Goal: Task Accomplishment & Management: Manage account settings

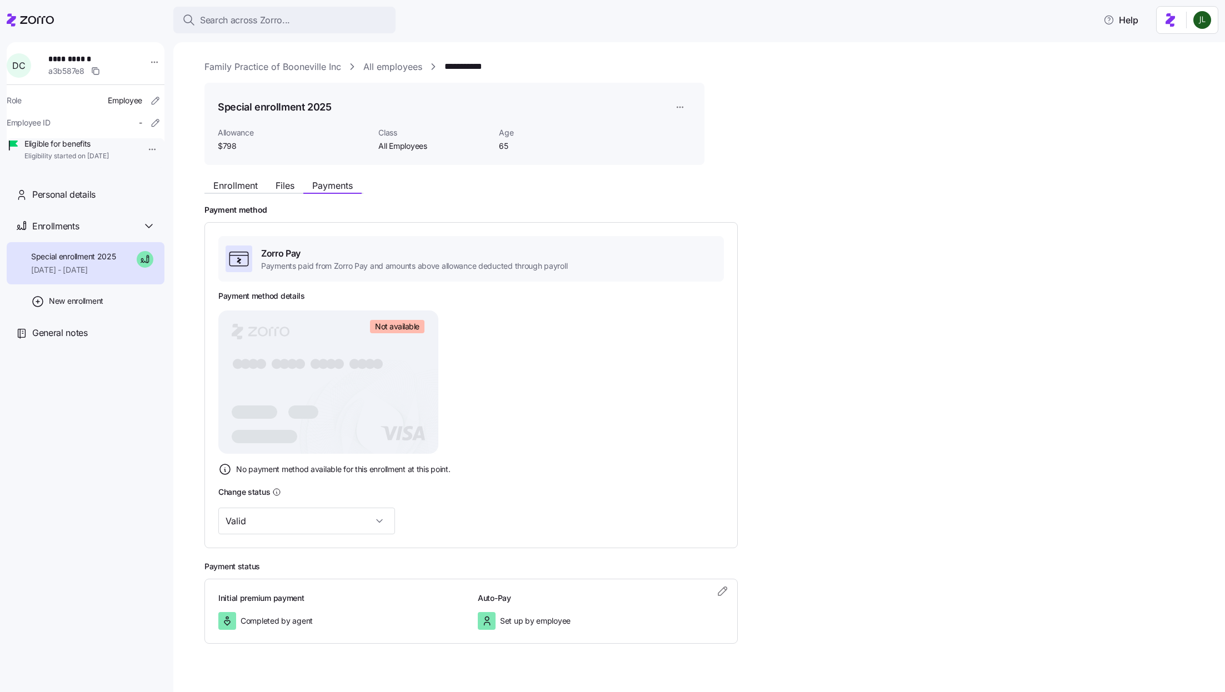
scroll to position [17, 0]
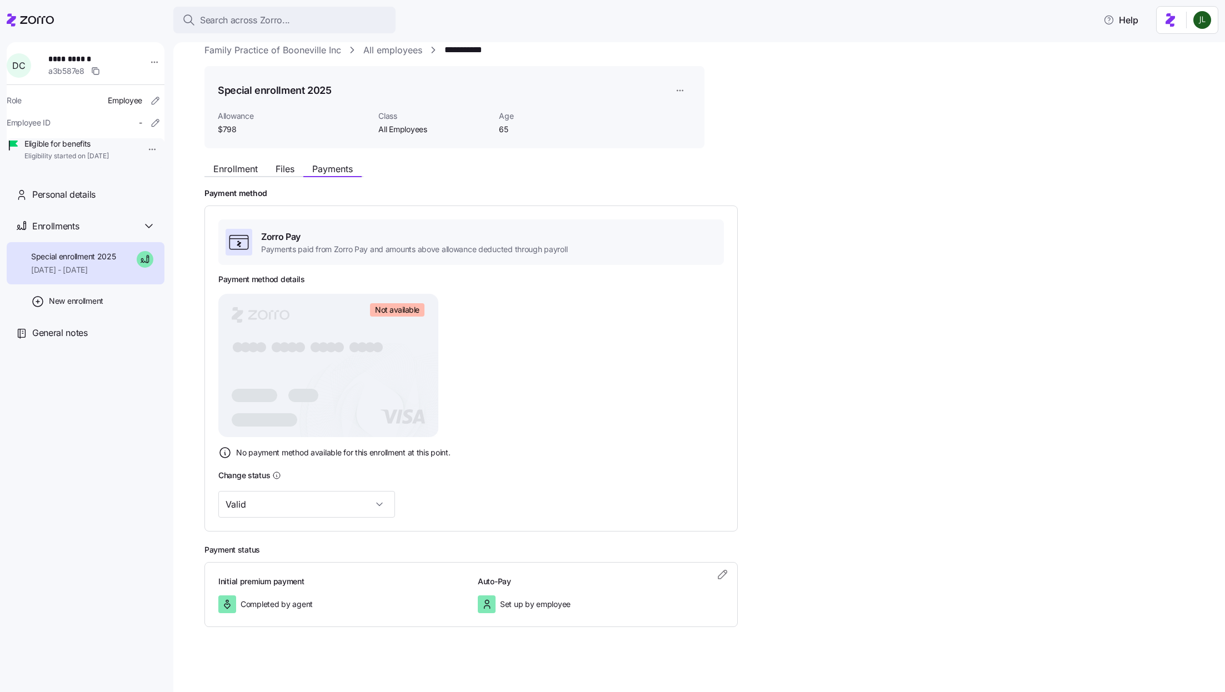
click at [275, 19] on span "Search across Zorro..." at bounding box center [245, 20] width 90 height 14
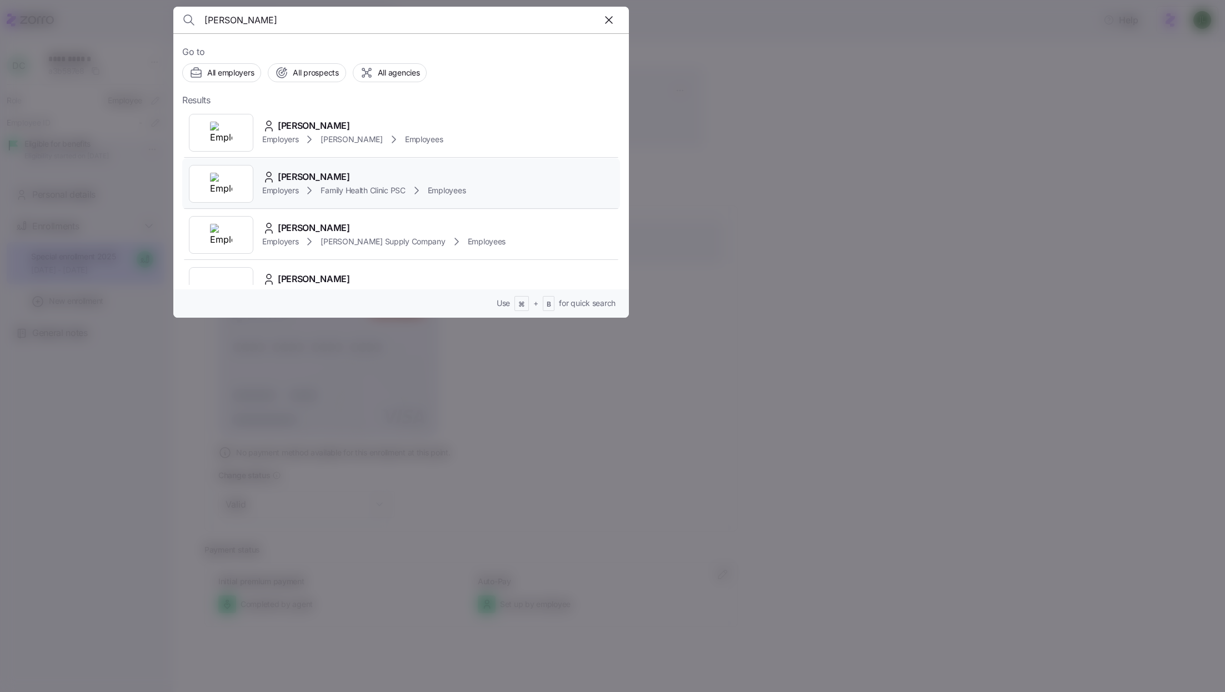
type input "Heather McKinny"
click at [363, 179] on div "heather McKinney" at bounding box center [363, 177] width 203 height 14
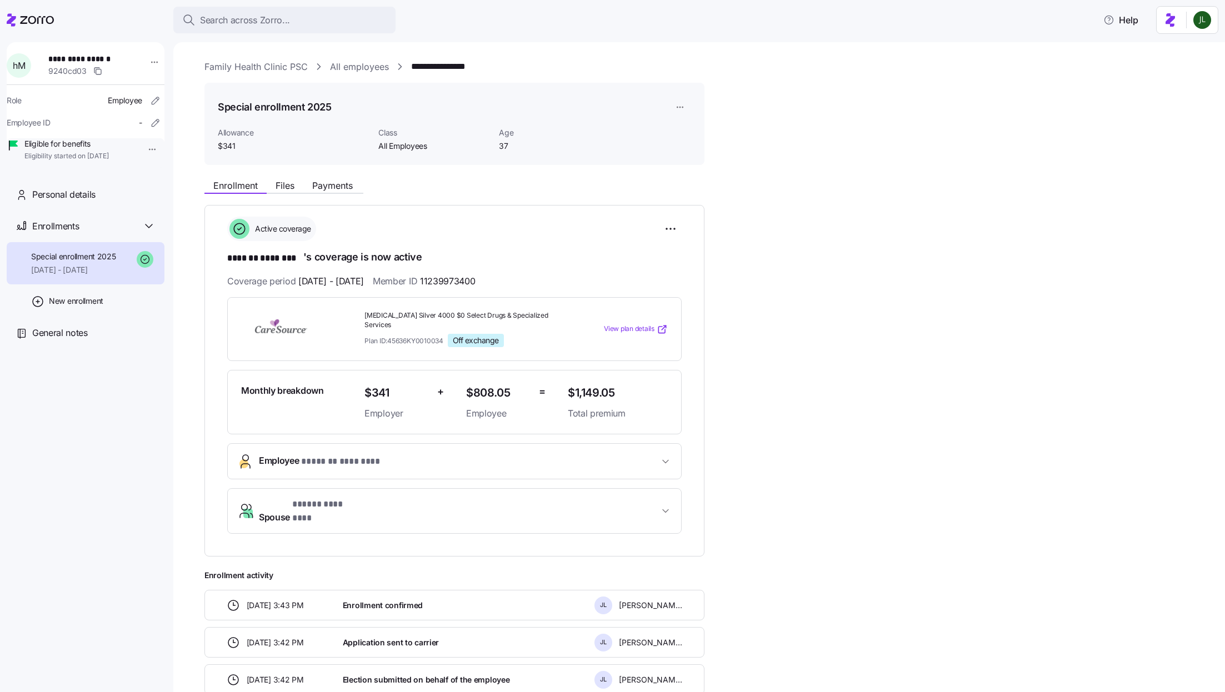
click at [333, 178] on div "Enrollment Files Payments" at bounding box center [454, 184] width 500 height 20
click at [333, 188] on span "Payments" at bounding box center [332, 185] width 41 height 9
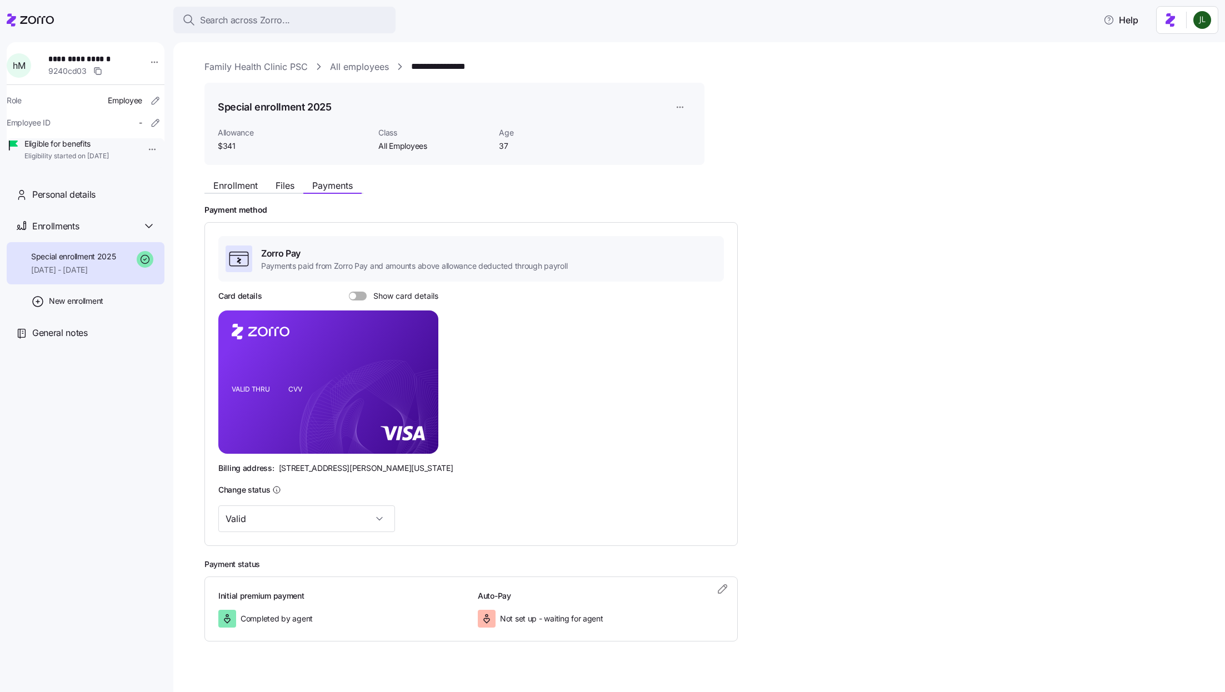
scroll to position [15, 0]
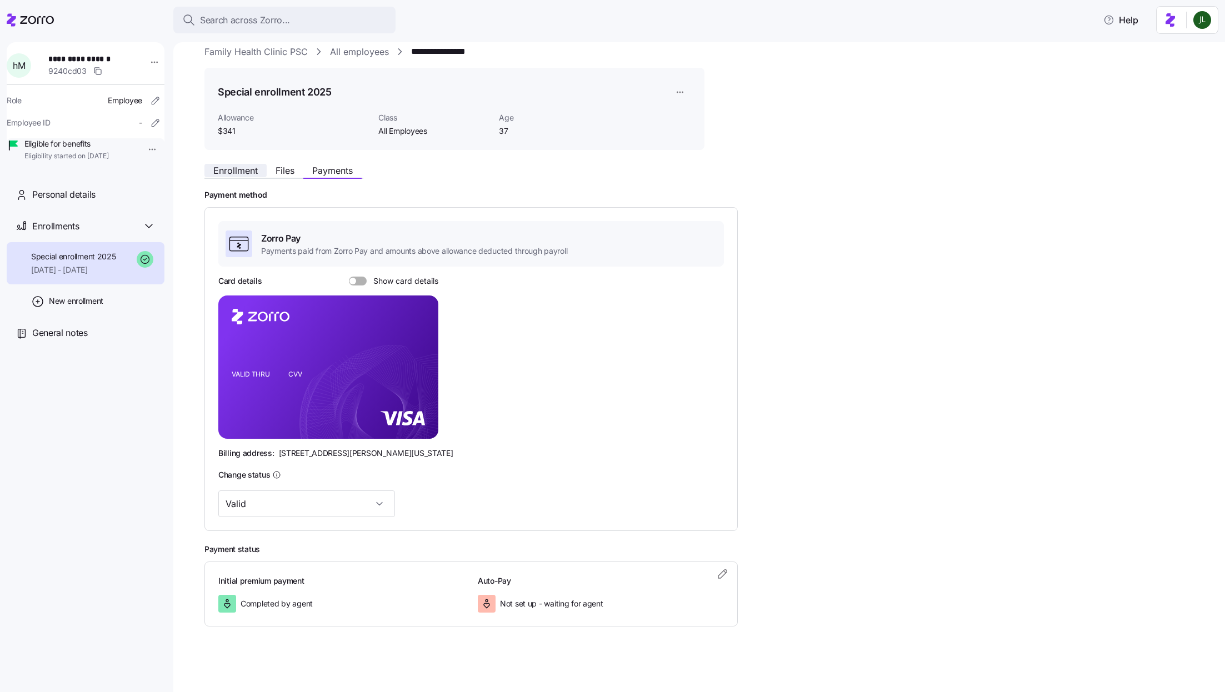
click at [250, 171] on span "Enrollment" at bounding box center [235, 170] width 44 height 9
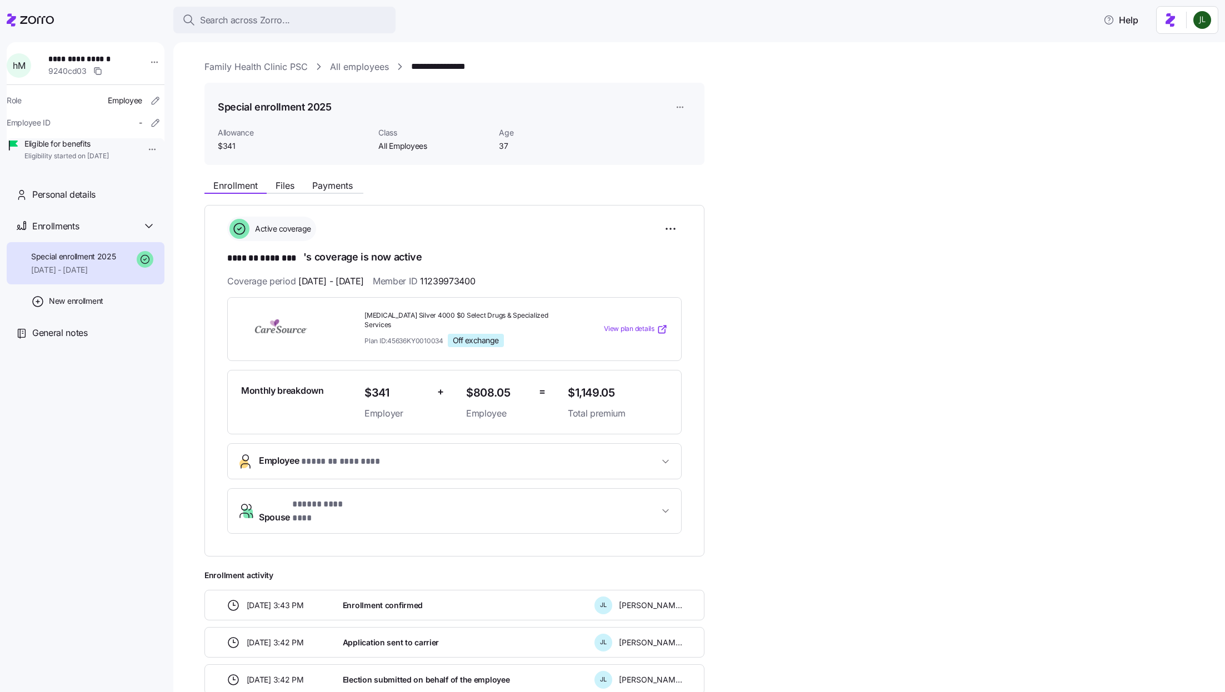
click at [461, 498] on span "Spouse * ***** ******** *" at bounding box center [459, 511] width 400 height 27
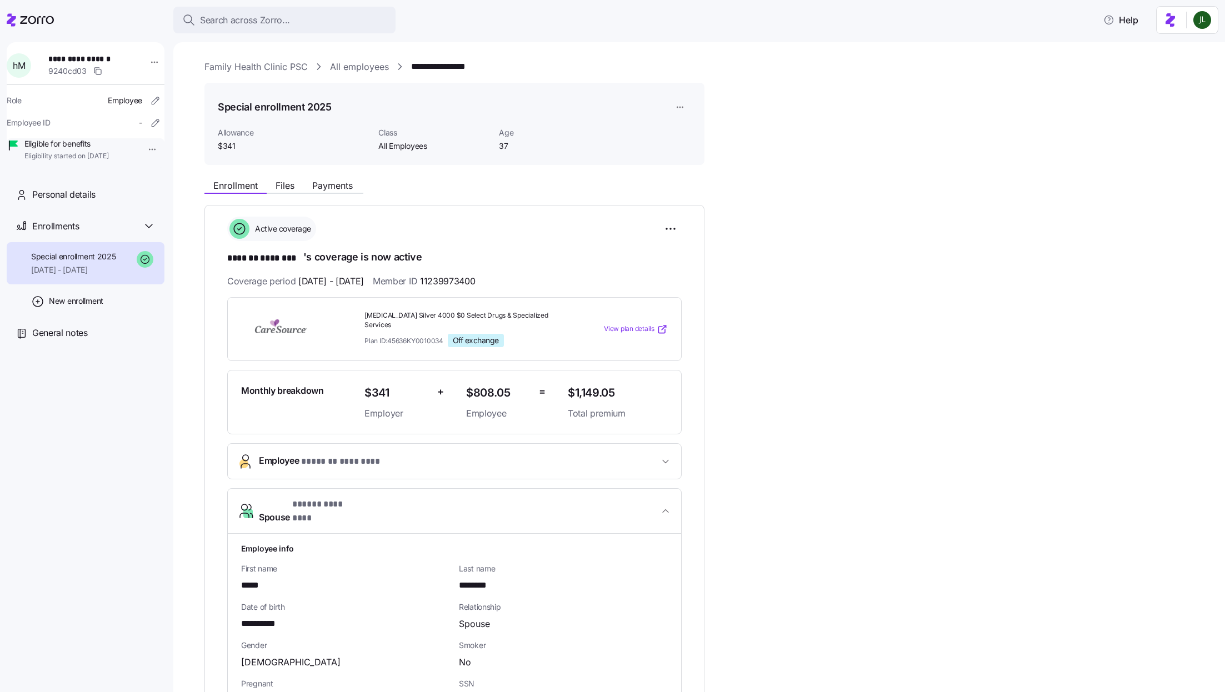
click at [461, 498] on span "Spouse * ***** ******** *" at bounding box center [459, 511] width 400 height 27
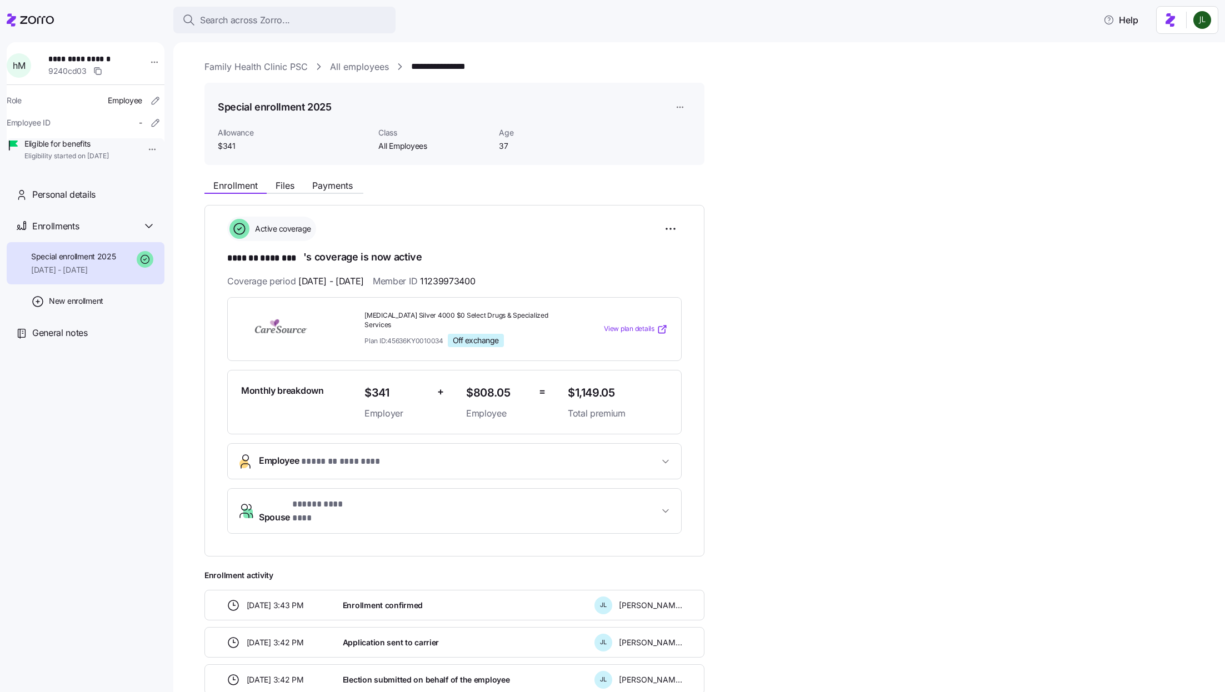
scroll to position [84, 0]
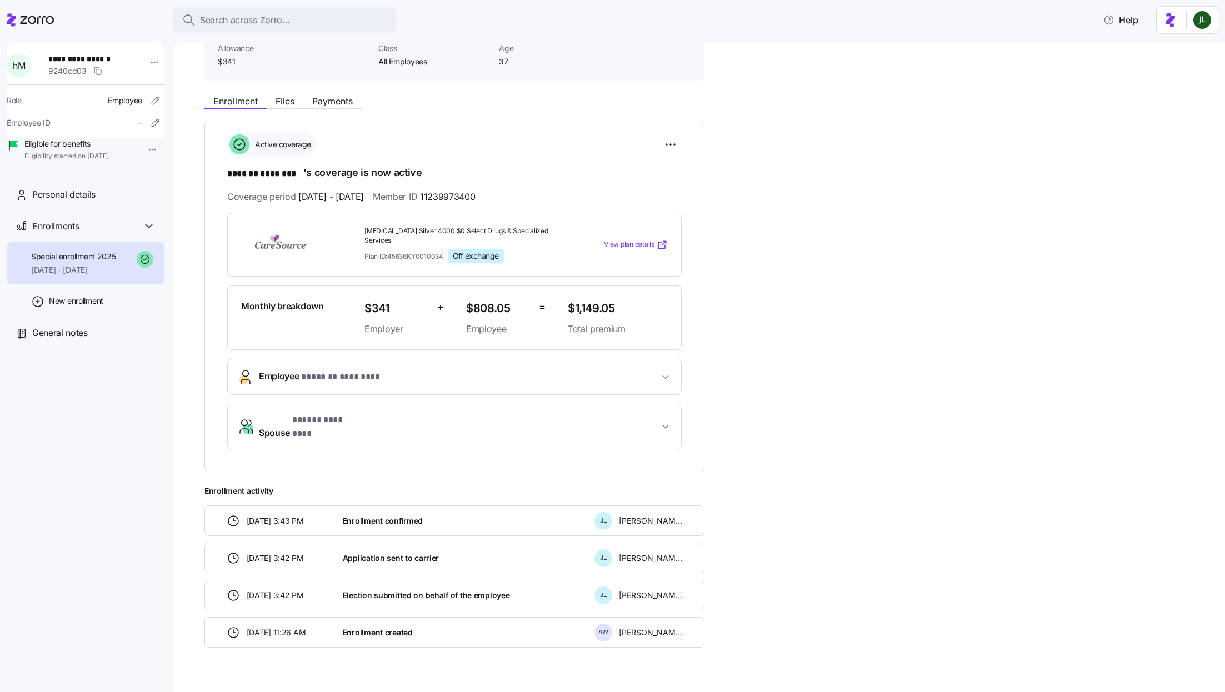
click at [387, 376] on button "Employee * ******* ******** *" at bounding box center [454, 377] width 453 height 35
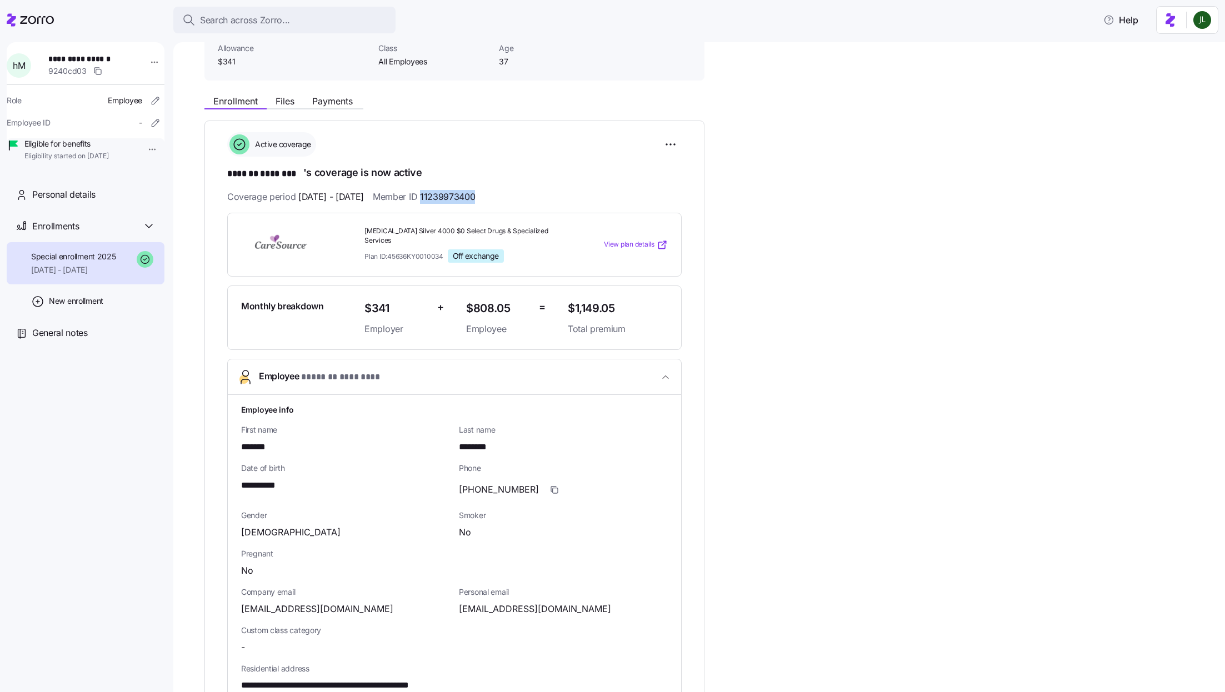
drag, startPoint x: 451, startPoint y: 194, endPoint x: 536, endPoint y: 194, distance: 84.5
click at [536, 194] on div "Coverage period 01/01/2025 - 12/31/2025 Member ID 11239973400" at bounding box center [454, 197] width 455 height 14
copy span "11239973400"
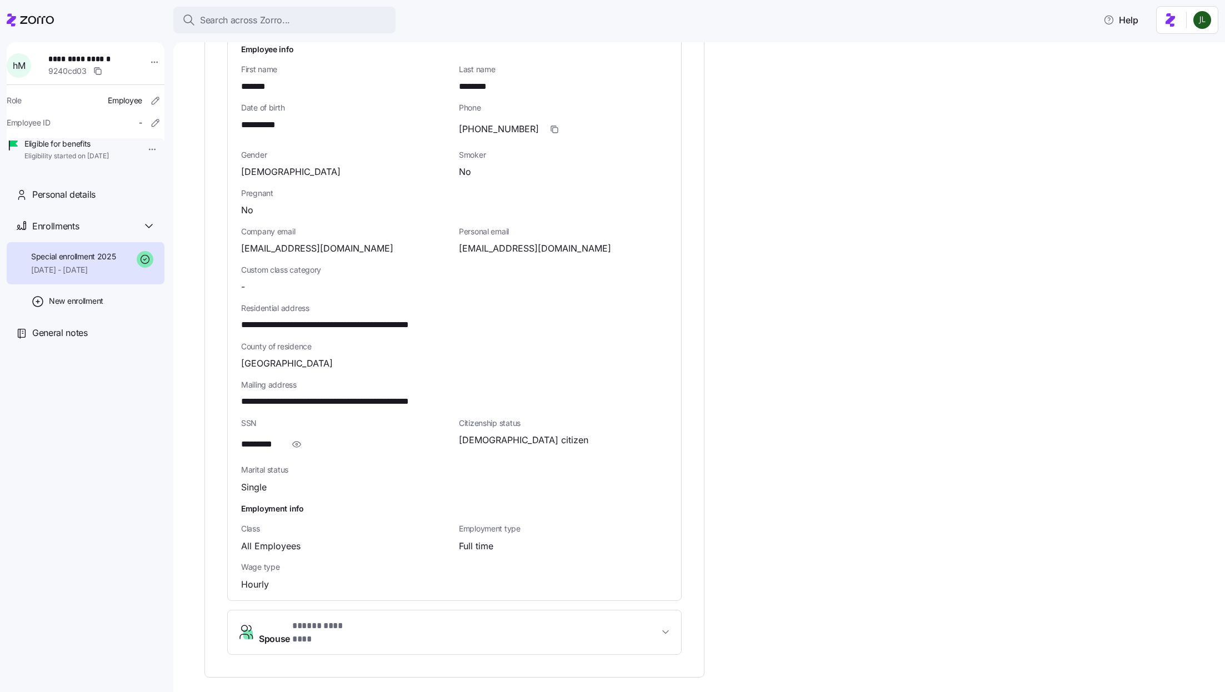
scroll to position [447, 0]
drag, startPoint x: 287, startPoint y: 110, endPoint x: 239, endPoint y: 109, distance: 47.8
click at [239, 109] on div "**********" at bounding box center [454, 316] width 453 height 566
copy span "**********"
drag, startPoint x: 345, startPoint y: 236, endPoint x: 239, endPoint y: 236, distance: 106.1
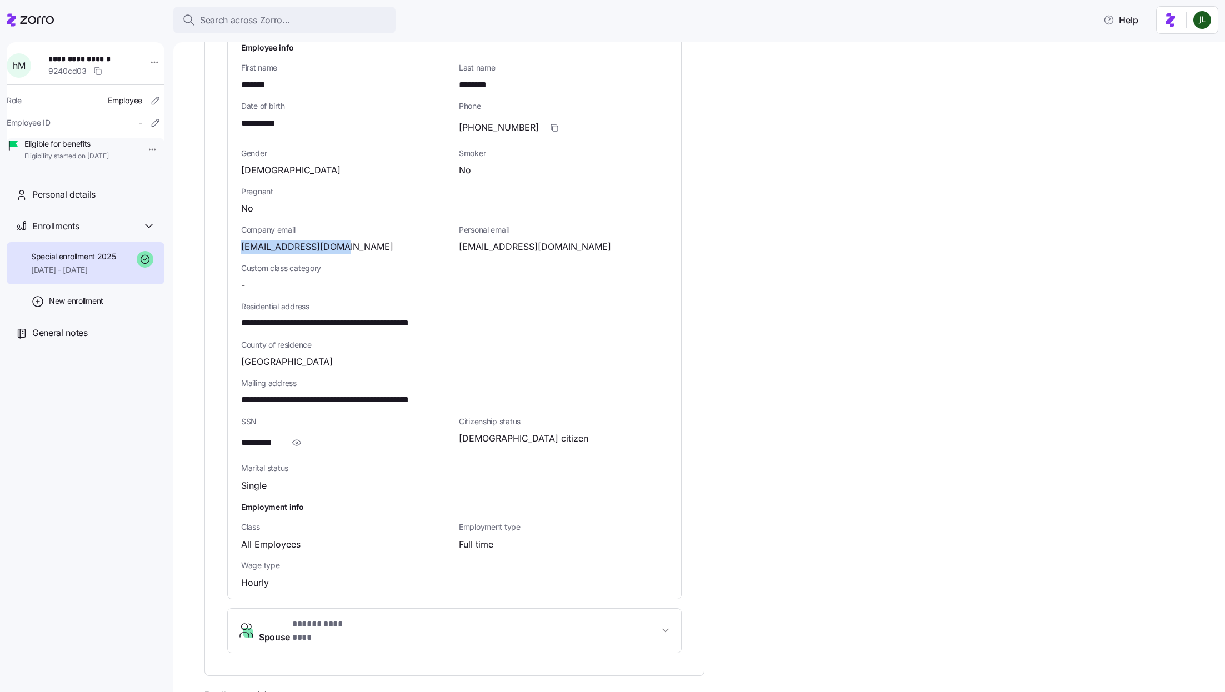
click at [239, 236] on div "**********" at bounding box center [454, 316] width 453 height 566
copy span "rheather16@yahoo.com"
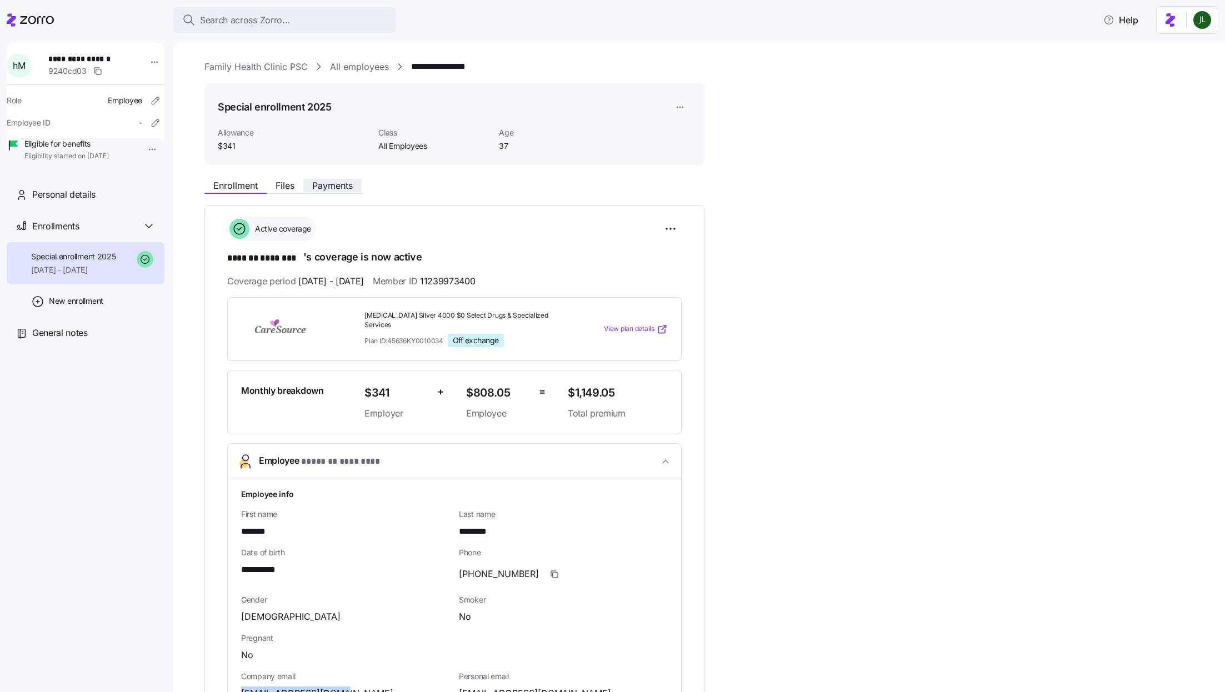
click at [325, 189] on span "Payments" at bounding box center [332, 185] width 41 height 9
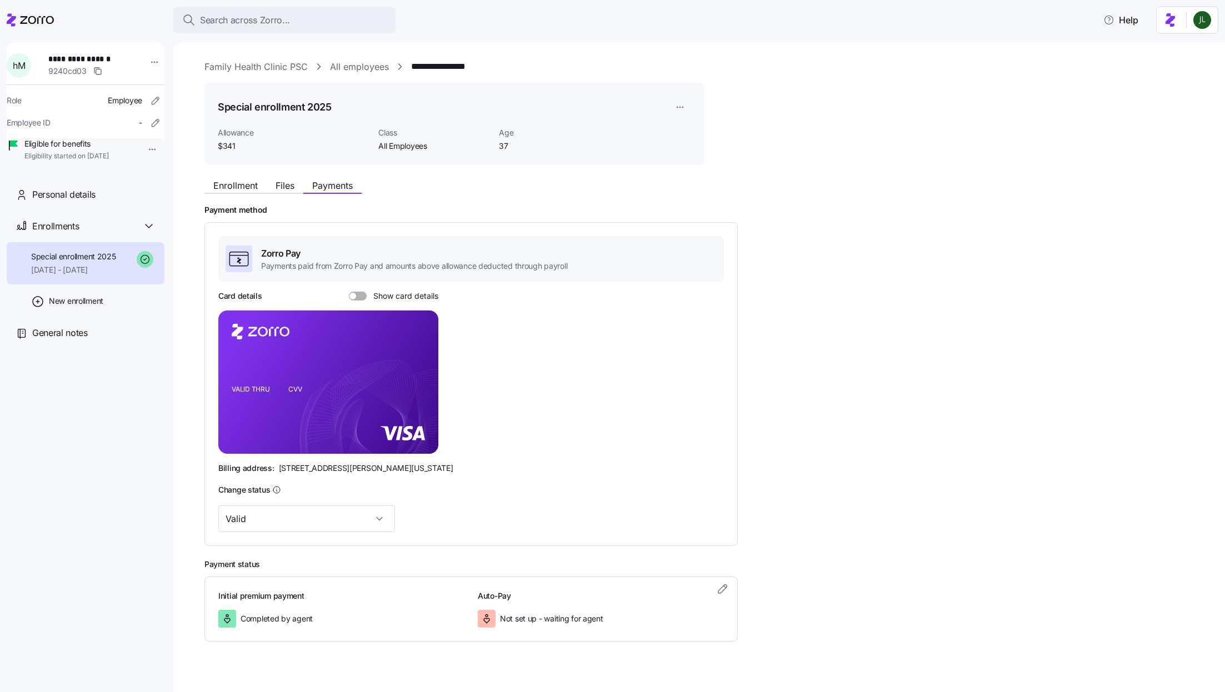
scroll to position [15, 0]
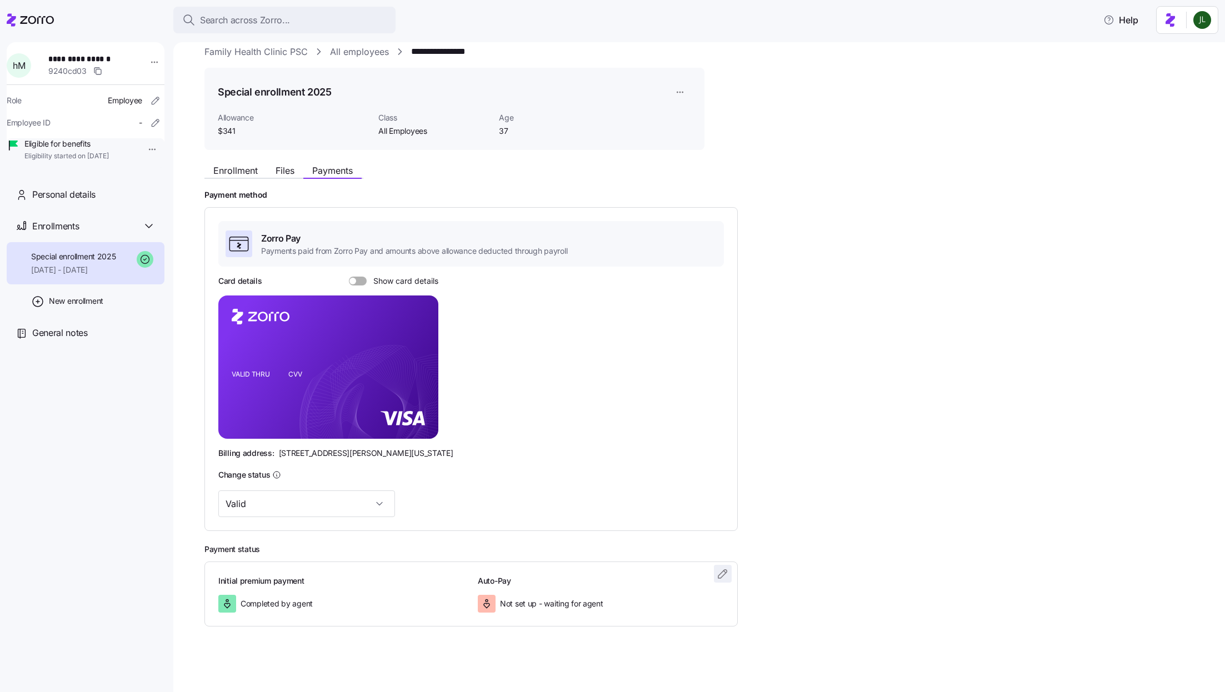
click at [730, 571] on span "button" at bounding box center [723, 574] width 17 height 17
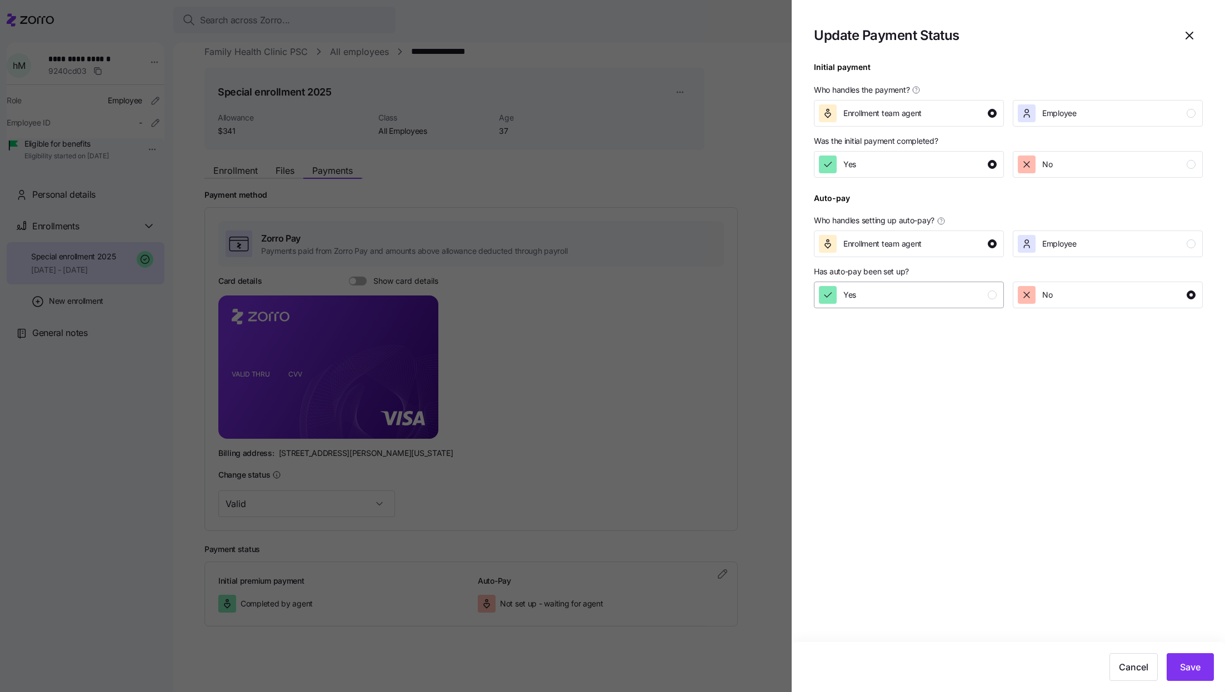
click at [870, 301] on div "Yes" at bounding box center [908, 295] width 178 height 18
click at [1188, 666] on span "Save" at bounding box center [1190, 667] width 21 height 13
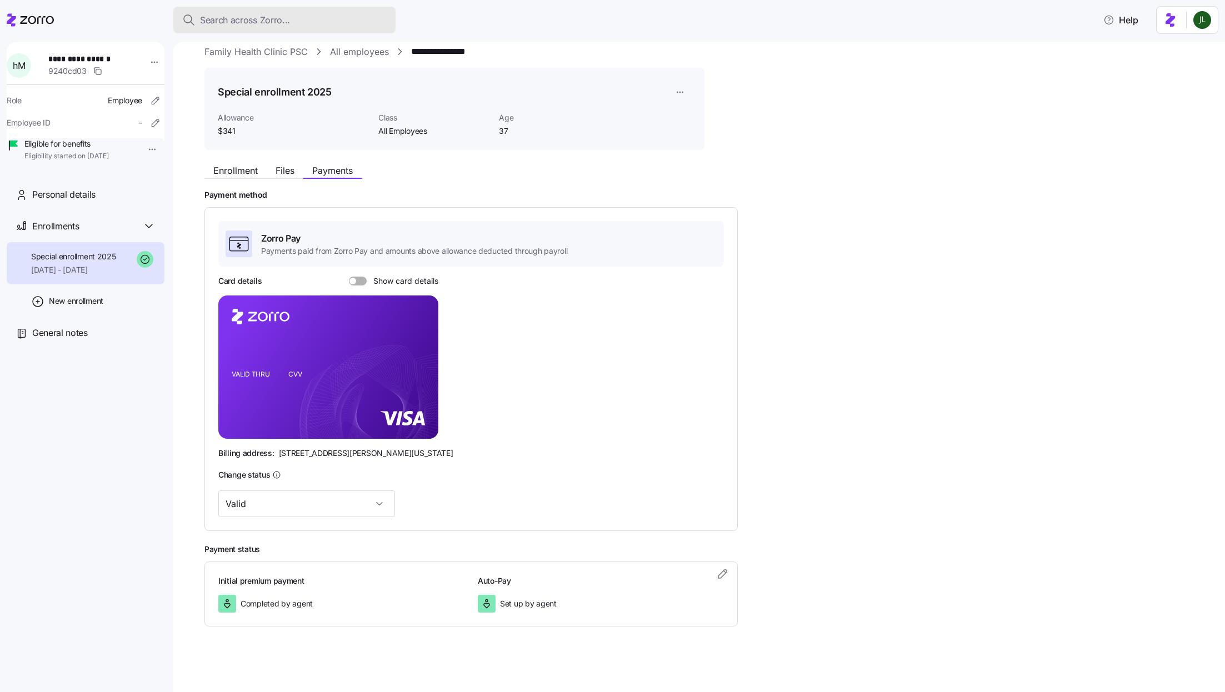
click at [272, 16] on span "Search across Zorro..." at bounding box center [245, 20] width 90 height 14
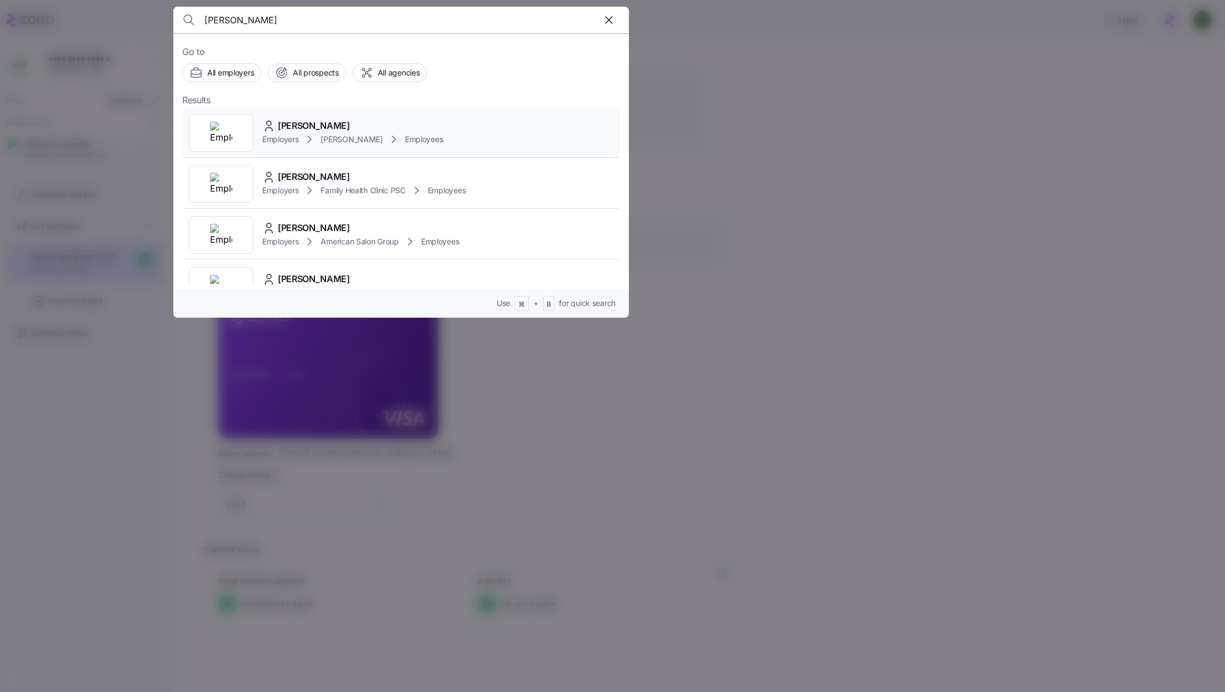
type input "Lisa Kelly"
click at [323, 188] on span "Family Health Clinic PSC" at bounding box center [363, 190] width 84 height 11
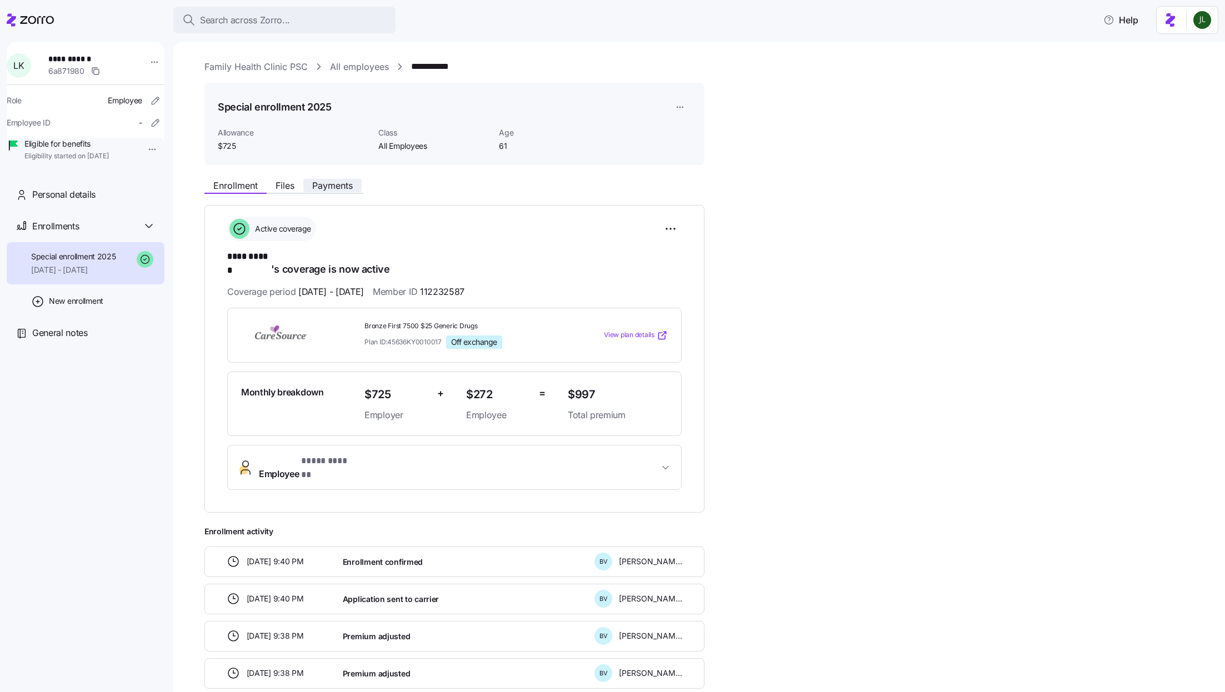
click at [323, 186] on span "Payments" at bounding box center [332, 185] width 41 height 9
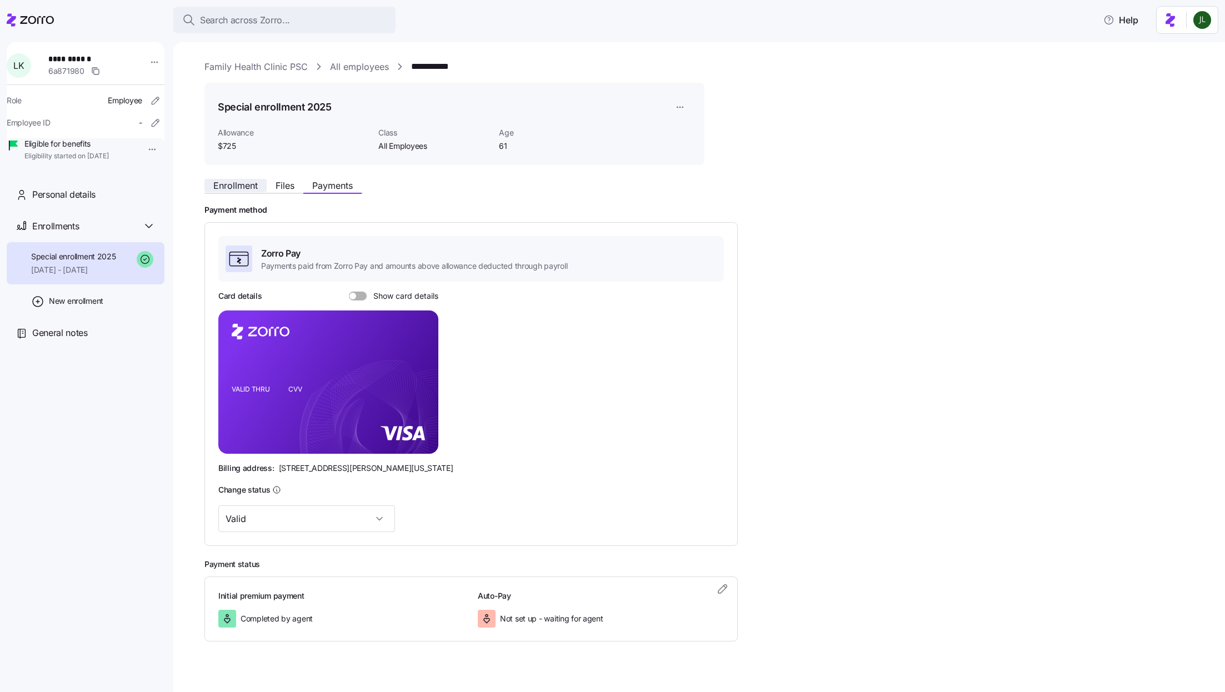
click at [228, 187] on span "Enrollment" at bounding box center [235, 185] width 44 height 9
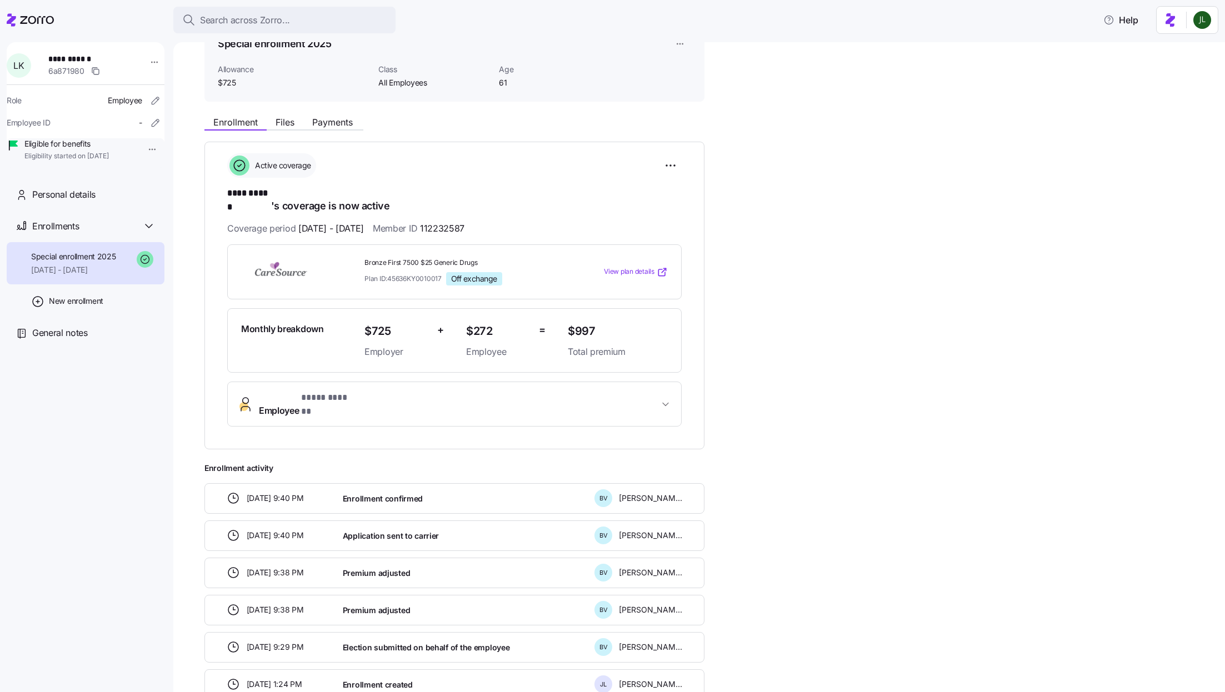
scroll to position [113, 0]
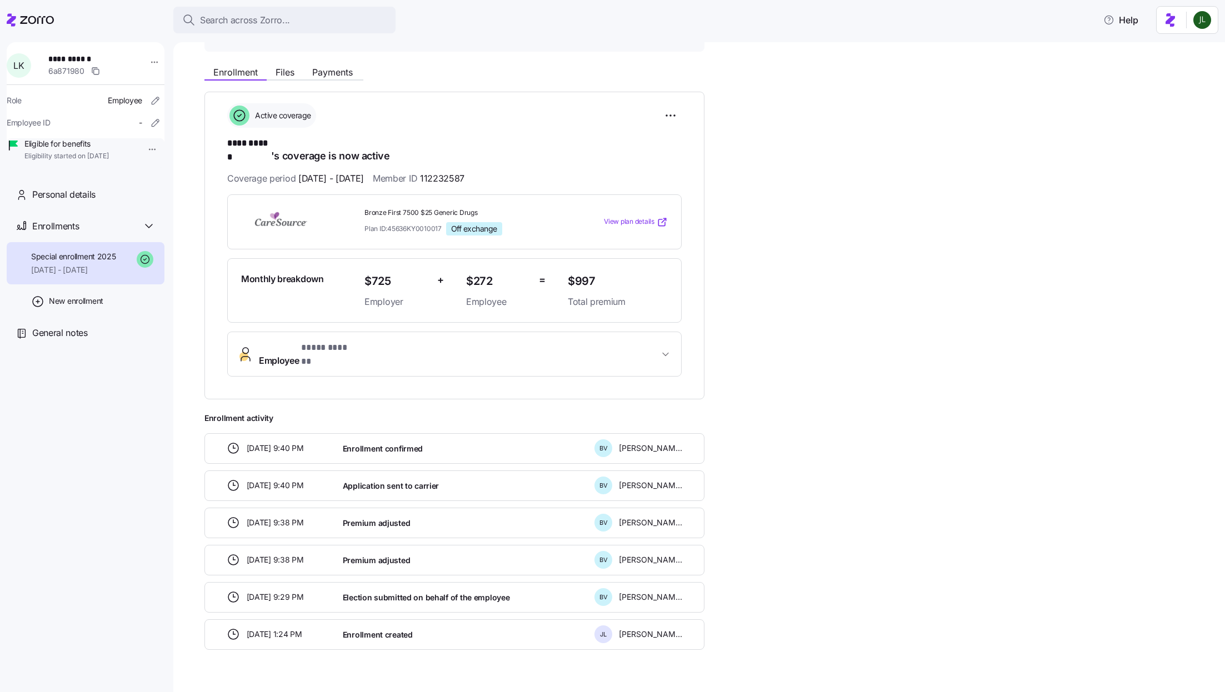
click at [452, 172] on span "112232587" at bounding box center [442, 179] width 44 height 14
drag, startPoint x: 452, startPoint y: 162, endPoint x: 507, endPoint y: 162, distance: 54.5
click at [507, 172] on div "Coverage period 01/01/2025 - 12/31/2025 Member ID 112232587" at bounding box center [454, 179] width 455 height 14
click at [247, 346] on icon "button" at bounding box center [246, 354] width 18 height 17
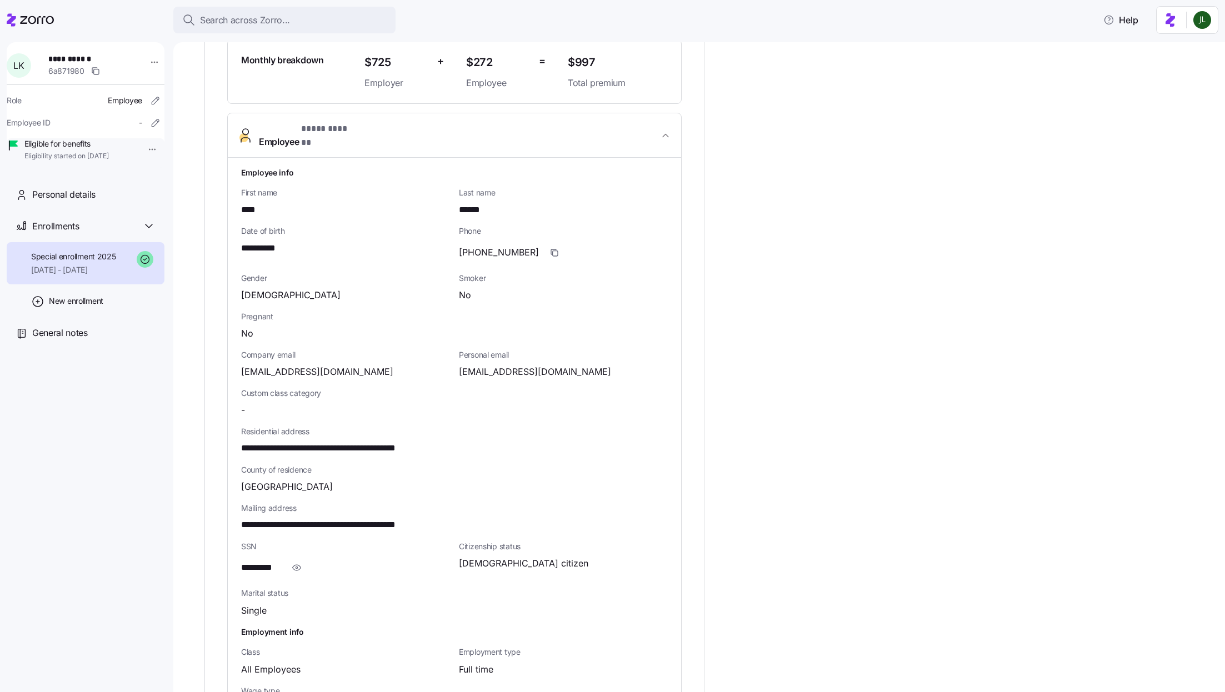
scroll to position [347, 0]
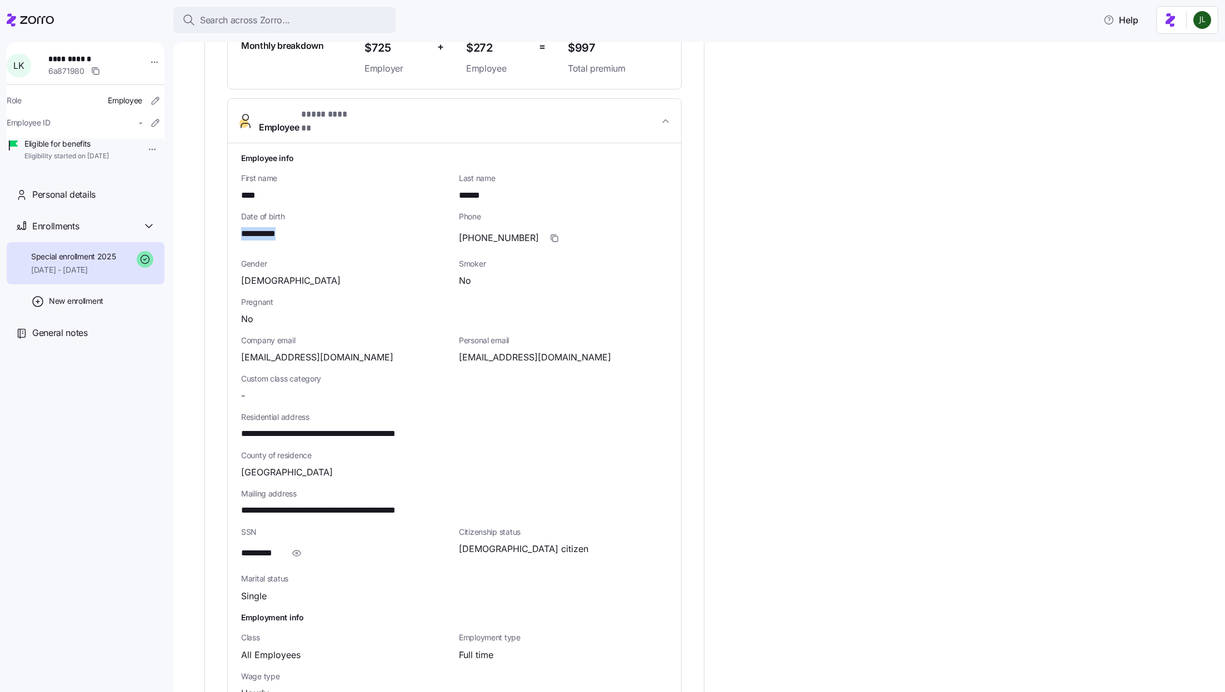
drag, startPoint x: 297, startPoint y: 213, endPoint x: 239, endPoint y: 212, distance: 57.2
click at [239, 212] on div "**********" at bounding box center [454, 426] width 453 height 566
copy span "**********"
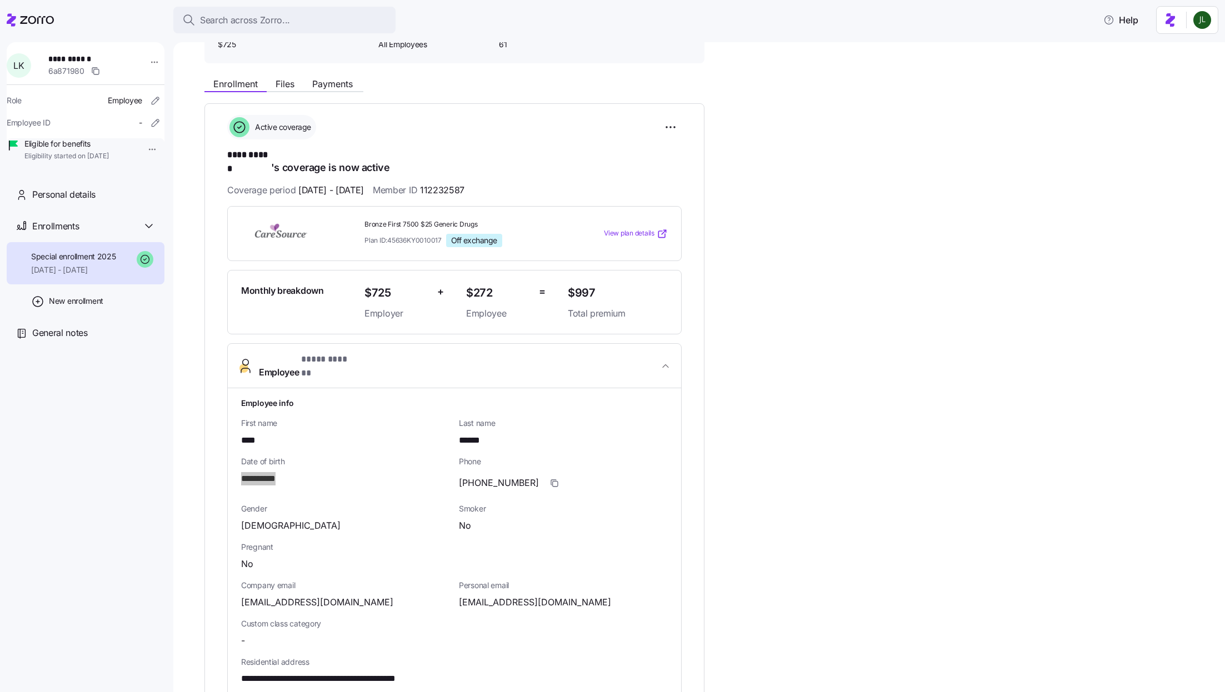
scroll to position [99, 0]
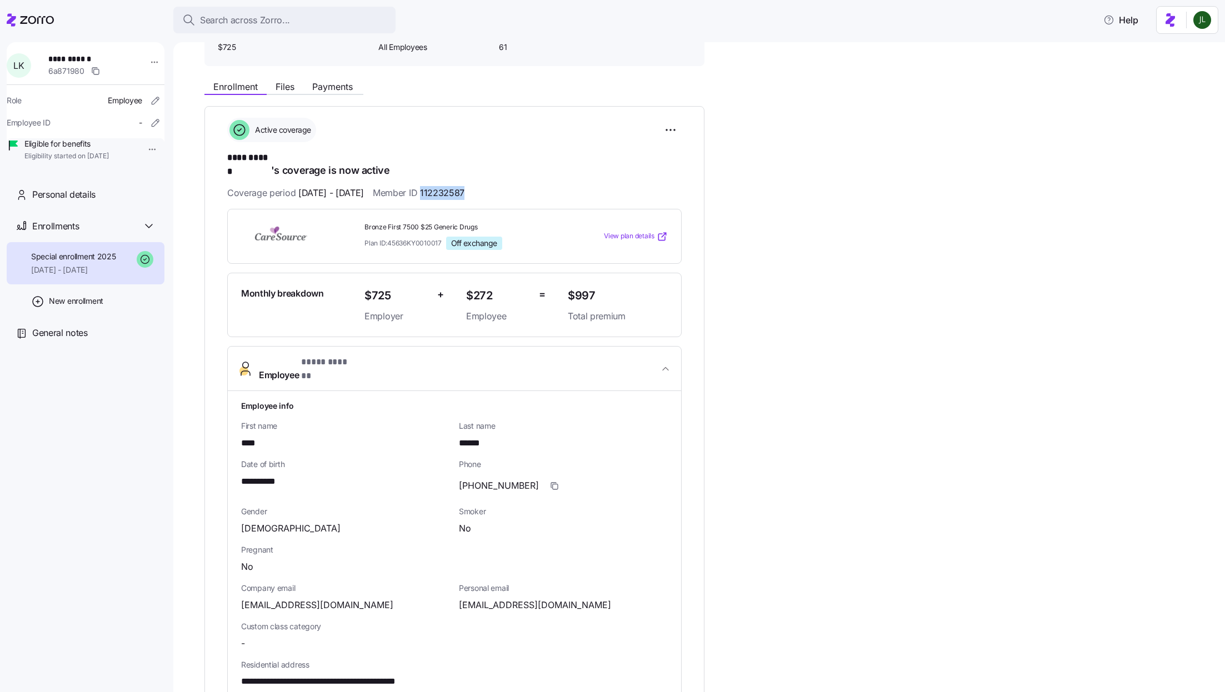
drag, startPoint x: 451, startPoint y: 183, endPoint x: 533, endPoint y: 183, distance: 81.7
click at [533, 186] on div "Coverage period 01/01/2025 - 12/31/2025 Member ID 112232587" at bounding box center [454, 193] width 455 height 14
copy span "112232587"
drag, startPoint x: 354, startPoint y: 578, endPoint x: 241, endPoint y: 582, distance: 113.4
click at [241, 598] on span "kelleylisa2010@yahoo.com" at bounding box center [317, 605] width 152 height 14
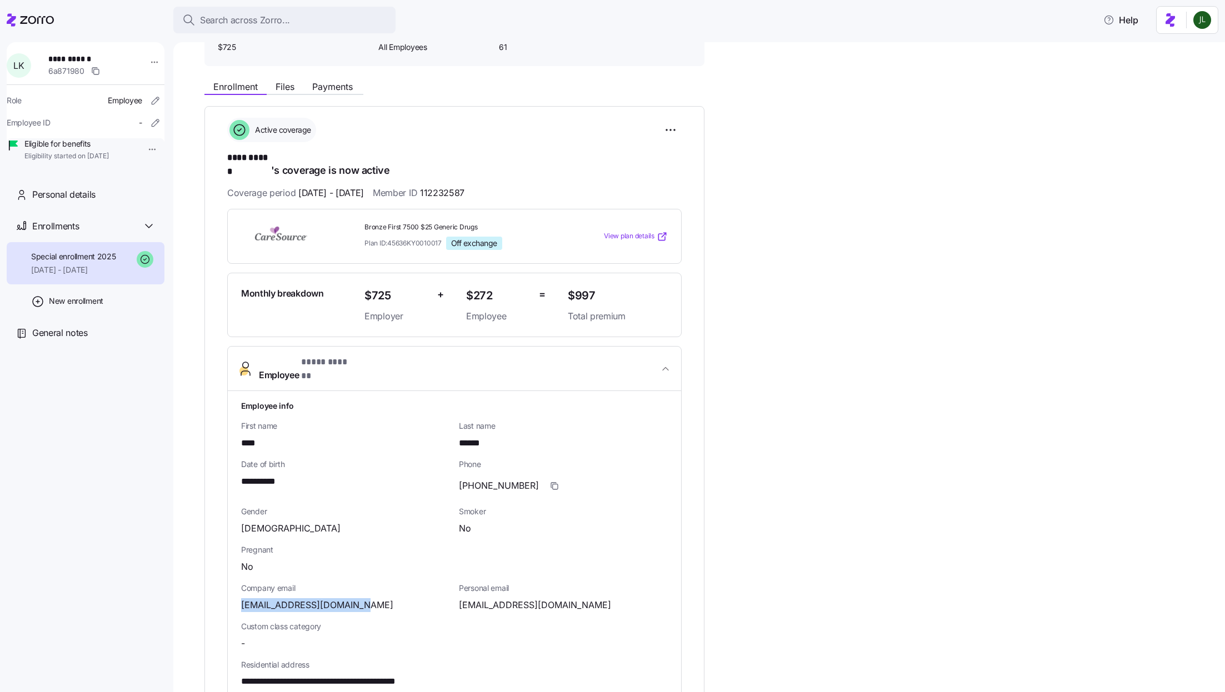
copy span "kelleylisa2010@yahoo.com"
click at [334, 88] on span "Payments" at bounding box center [332, 86] width 41 height 9
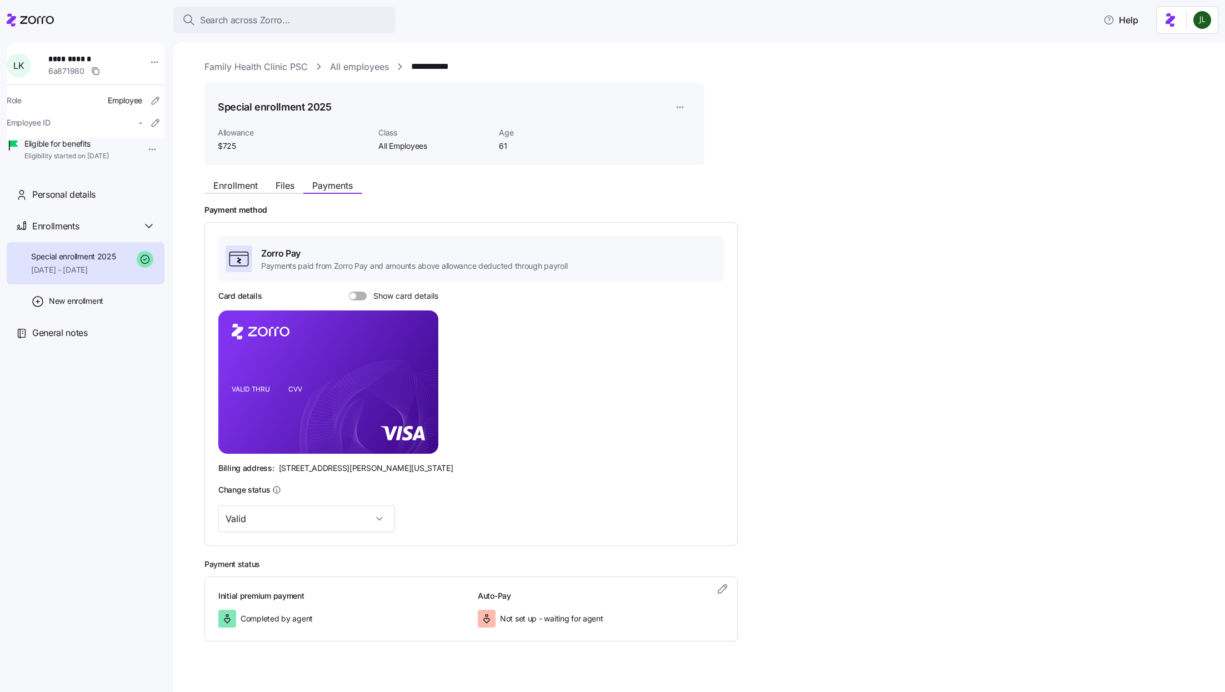
scroll to position [15, 0]
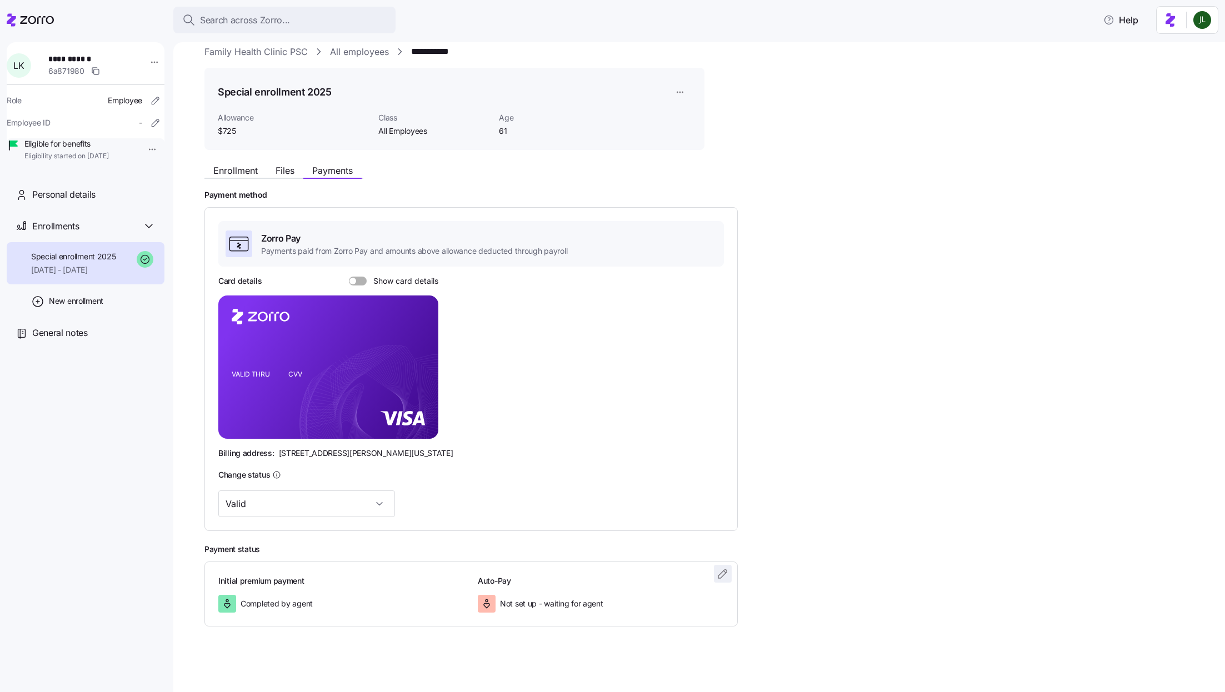
click at [730, 580] on span "button" at bounding box center [723, 574] width 17 height 17
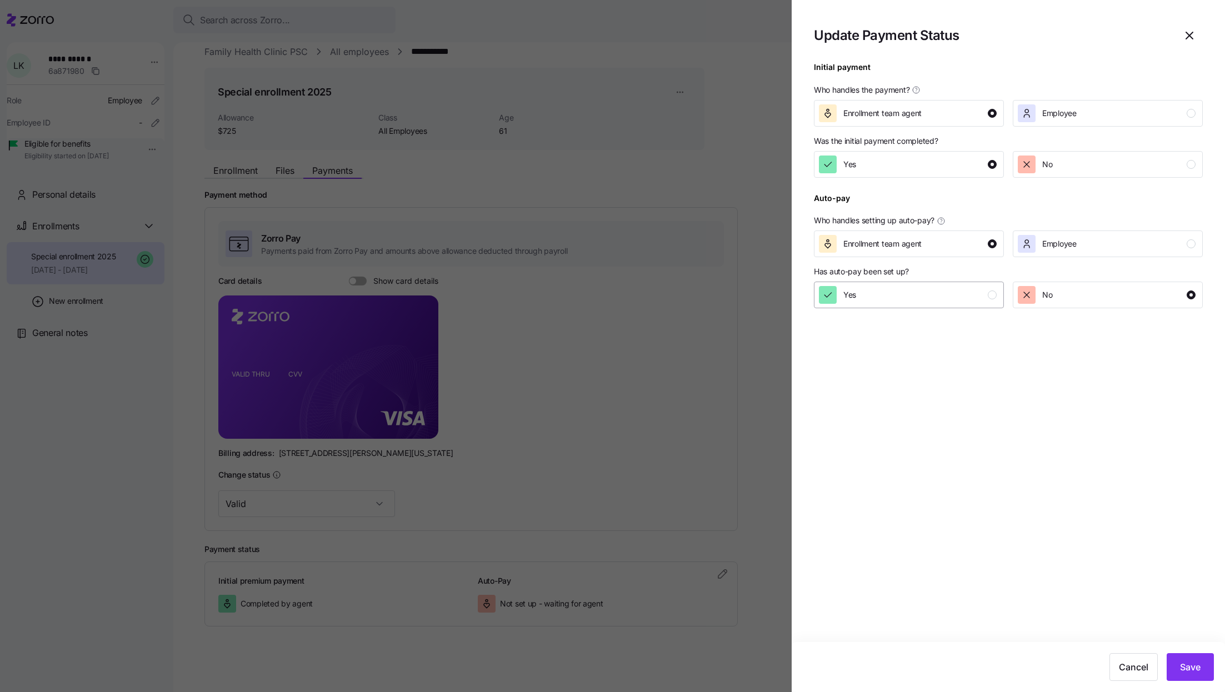
click at [895, 295] on div "Yes" at bounding box center [908, 295] width 178 height 18
click at [1193, 670] on span "Save" at bounding box center [1190, 667] width 21 height 13
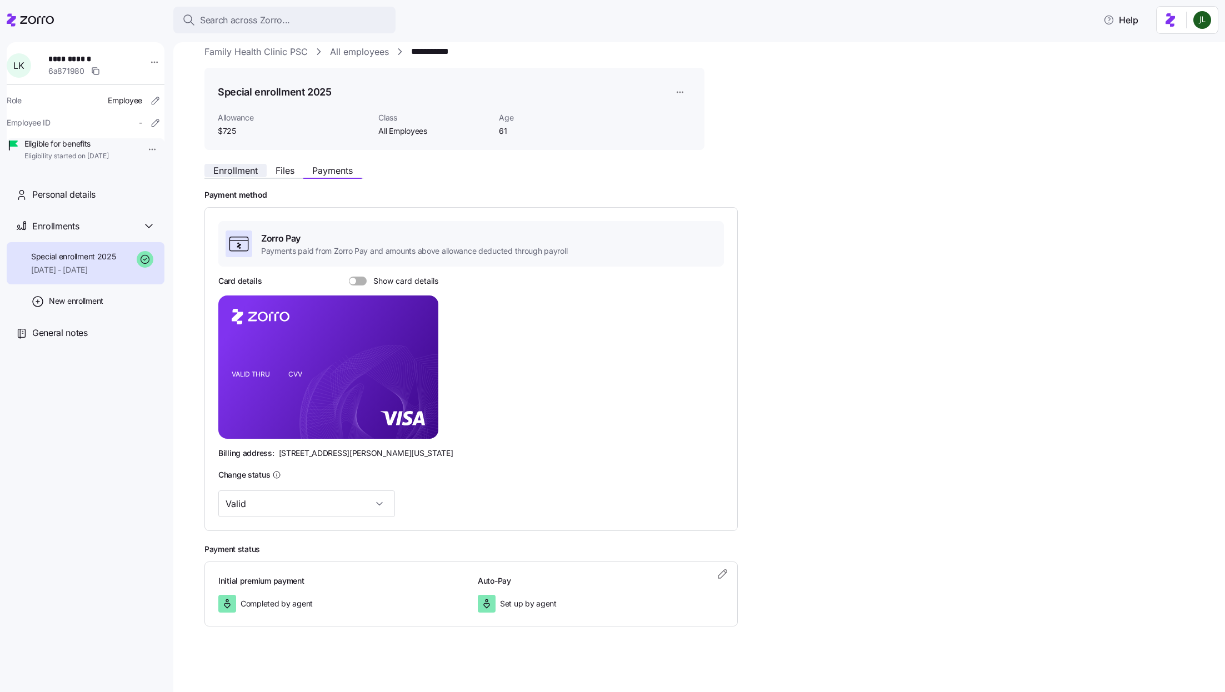
click at [242, 171] on span "Enrollment" at bounding box center [235, 170] width 44 height 9
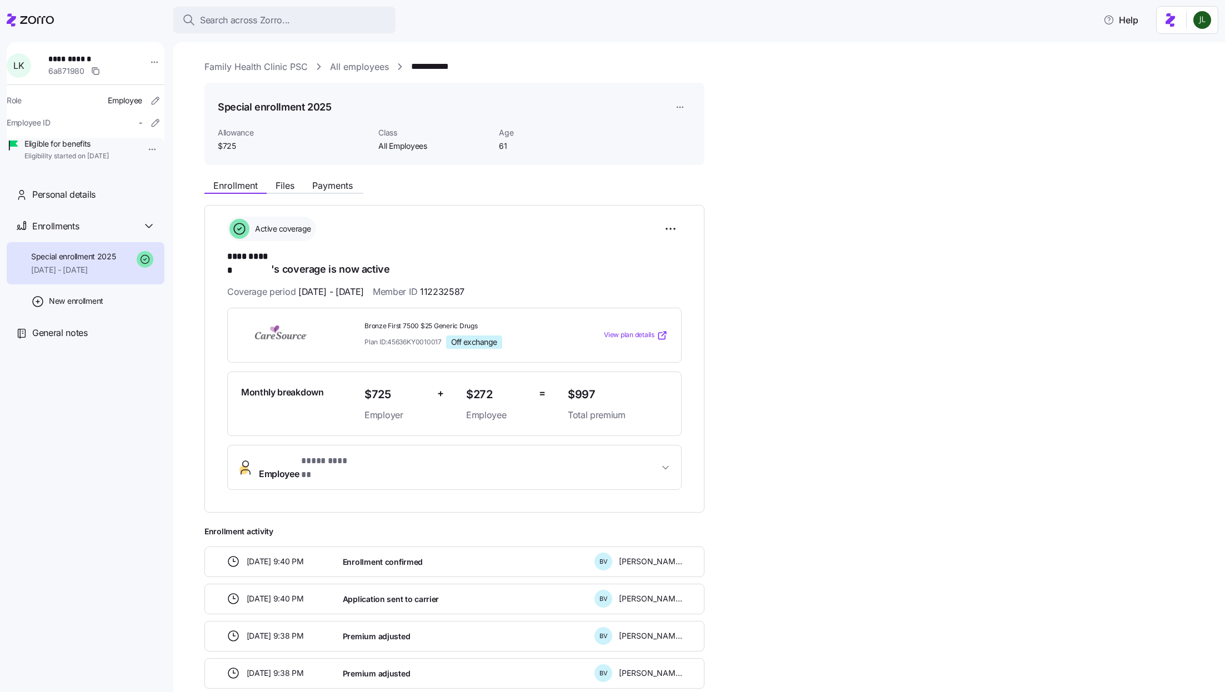
click at [330, 34] on div "Search across Zorro... Help" at bounding box center [613, 19] width 1212 height 31
click at [325, 23] on div "Search across Zorro..." at bounding box center [284, 20] width 204 height 14
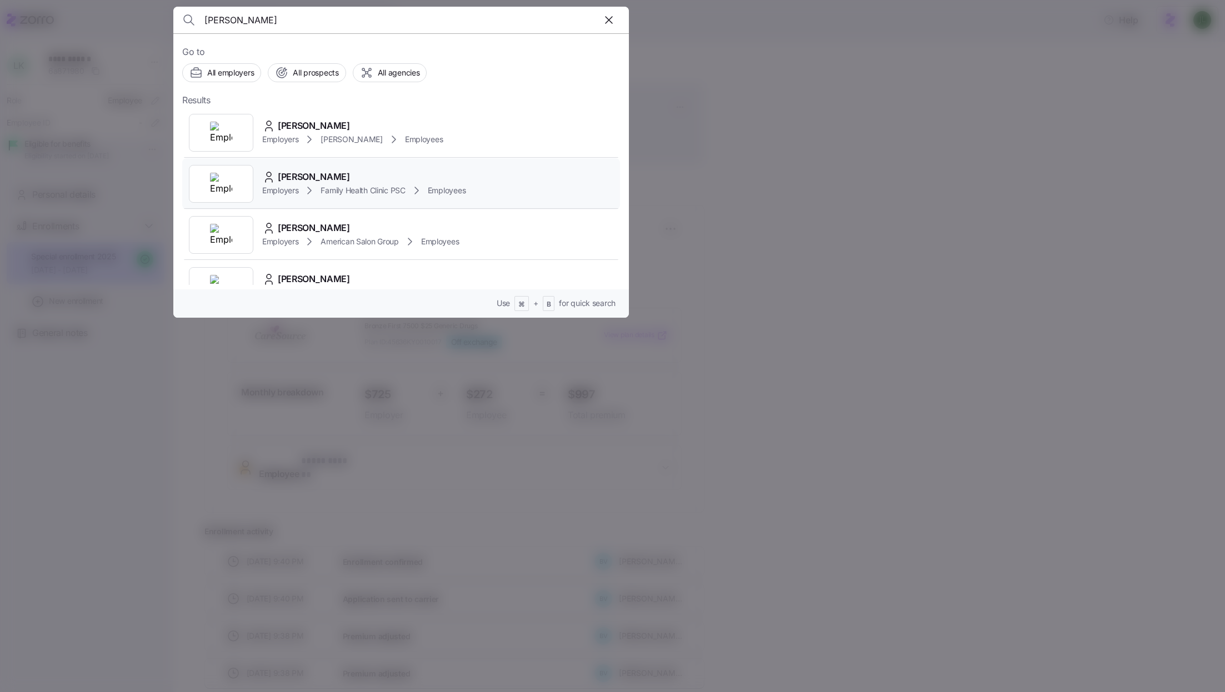
type input "Jessica Strunk"
click at [348, 171] on div "Jessica Strunk" at bounding box center [363, 177] width 203 height 14
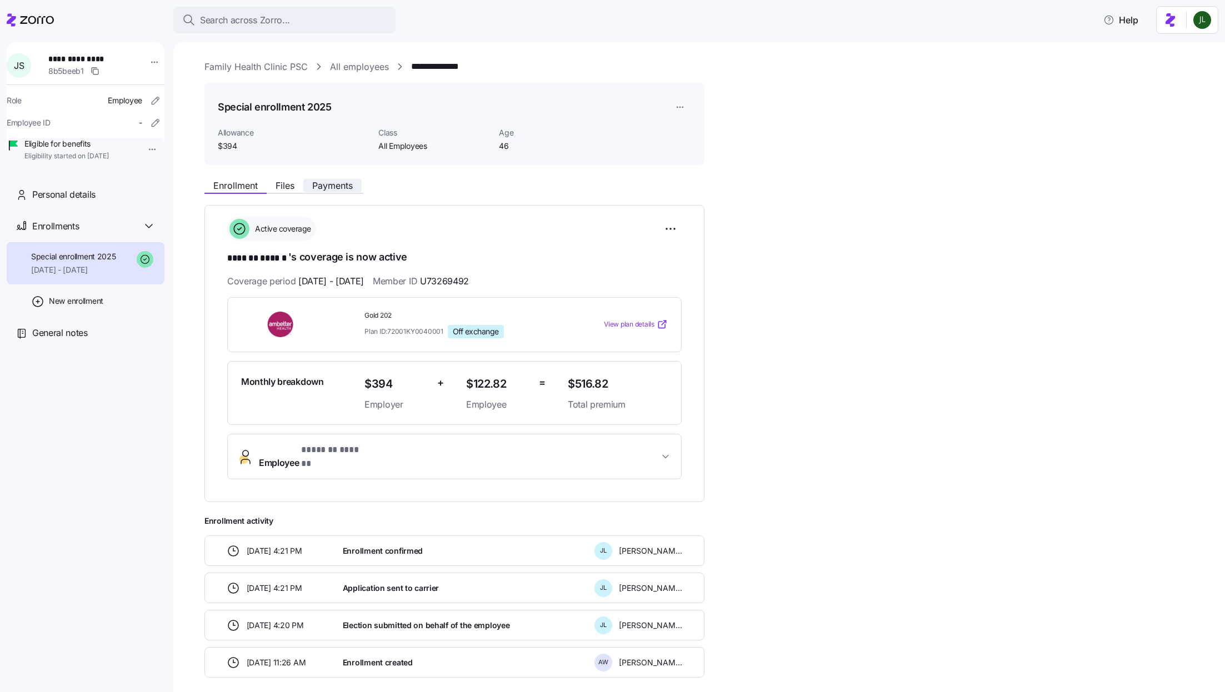
click at [338, 187] on span "Payments" at bounding box center [332, 185] width 41 height 9
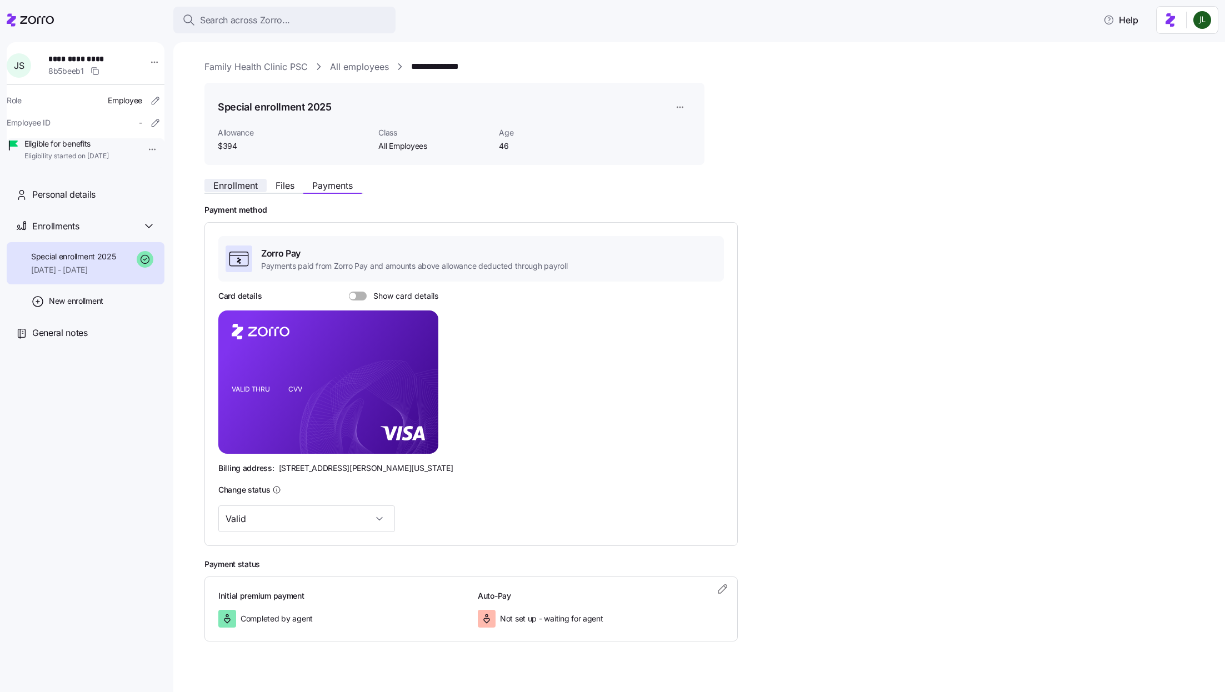
click at [239, 191] on button "Enrollment" at bounding box center [235, 185] width 62 height 13
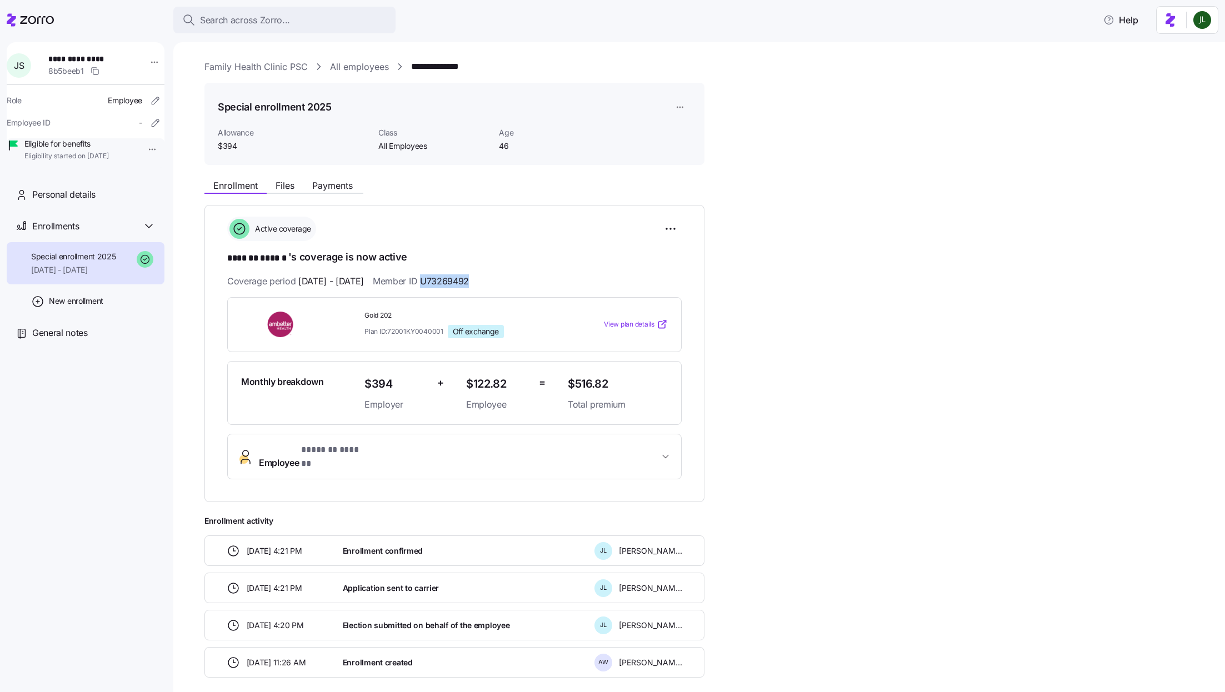
drag, startPoint x: 450, startPoint y: 278, endPoint x: 548, endPoint y: 278, distance: 97.8
click at [548, 278] on div "Coverage period 10/01/2025 - 12/31/2025 Member ID U73269492" at bounding box center [454, 282] width 455 height 14
copy span "U73269492"
click at [516, 282] on div "Coverage period 10/01/2025 - 12/31/2025 Member ID U73269492" at bounding box center [454, 282] width 455 height 14
drag, startPoint x: 499, startPoint y: 278, endPoint x: 453, endPoint y: 278, distance: 46.1
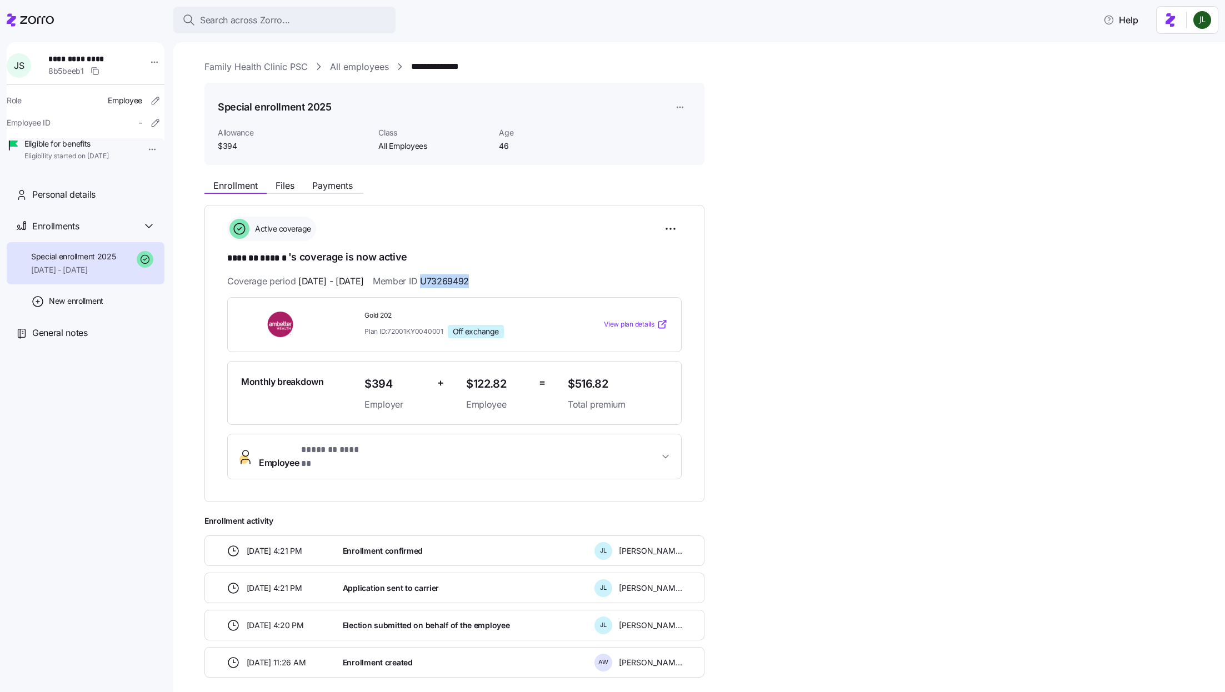
click at [453, 278] on span "U73269492" at bounding box center [444, 282] width 49 height 14
copy span "U73269492"
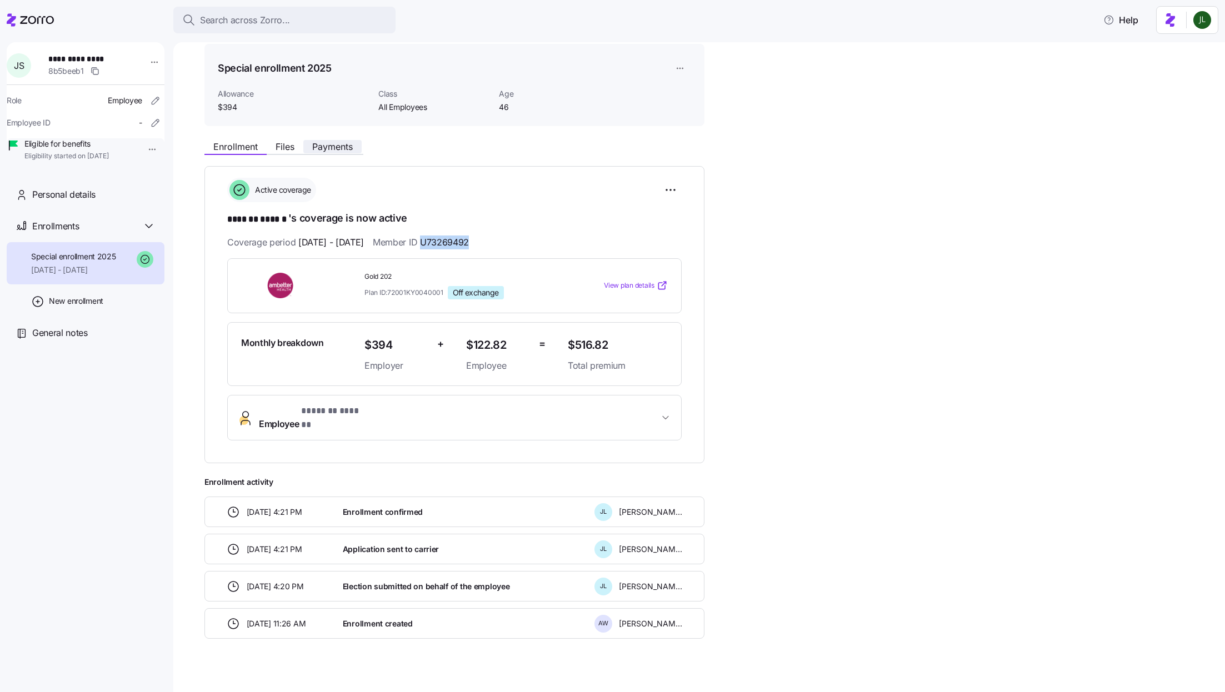
click at [330, 143] on span "Payments" at bounding box center [332, 146] width 41 height 9
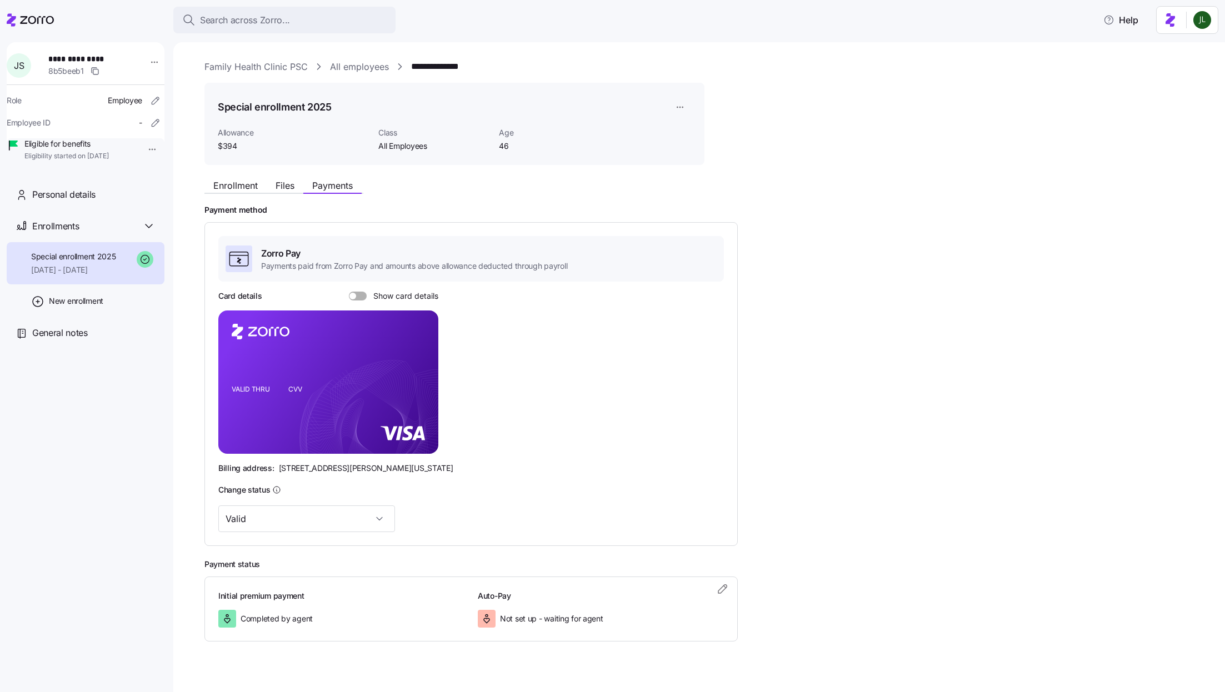
scroll to position [15, 0]
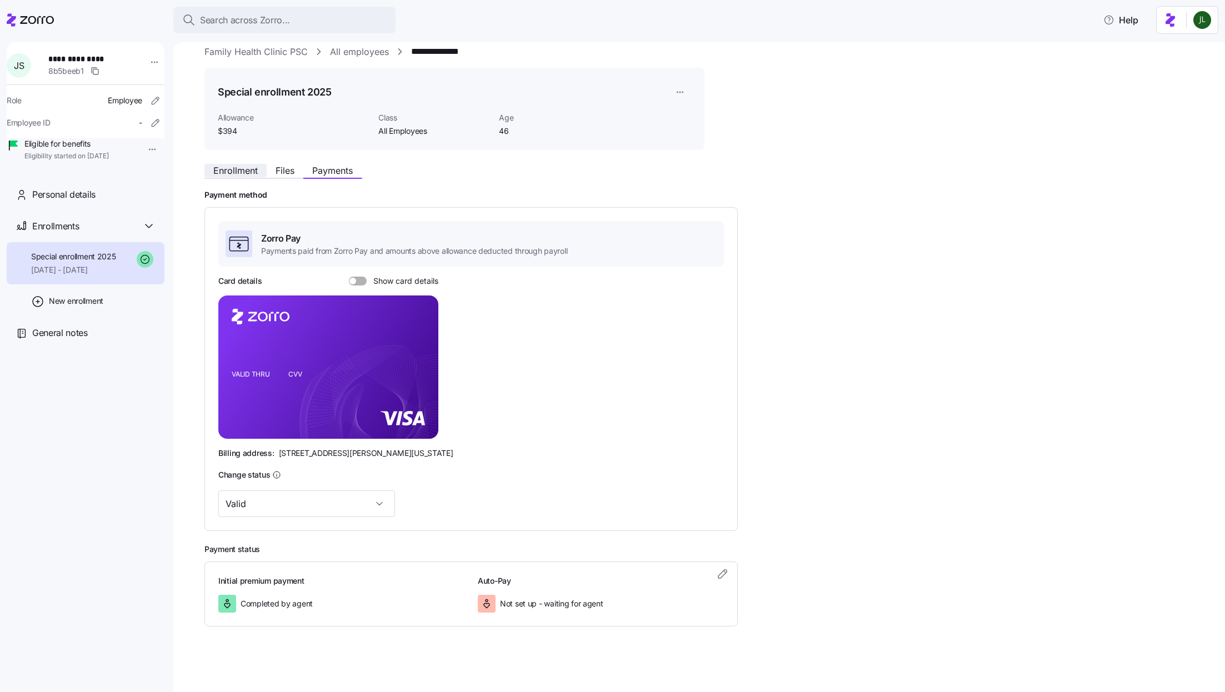
click at [232, 175] on span "Enrollment" at bounding box center [235, 170] width 44 height 9
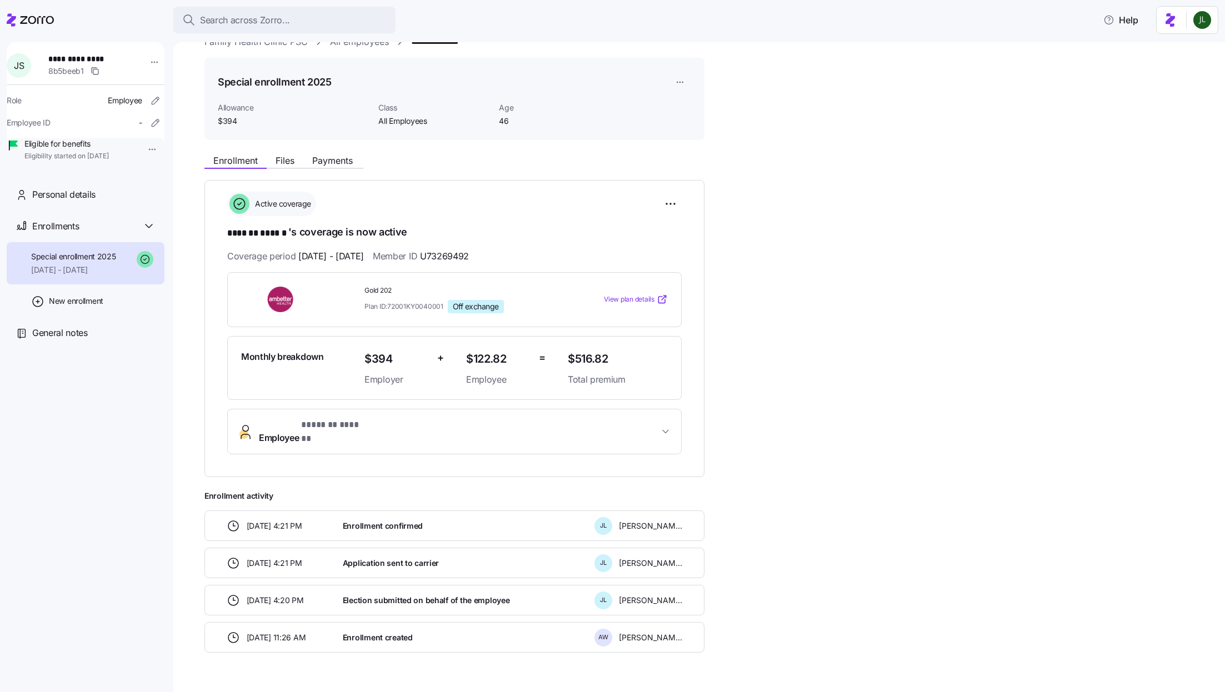
scroll to position [29, 0]
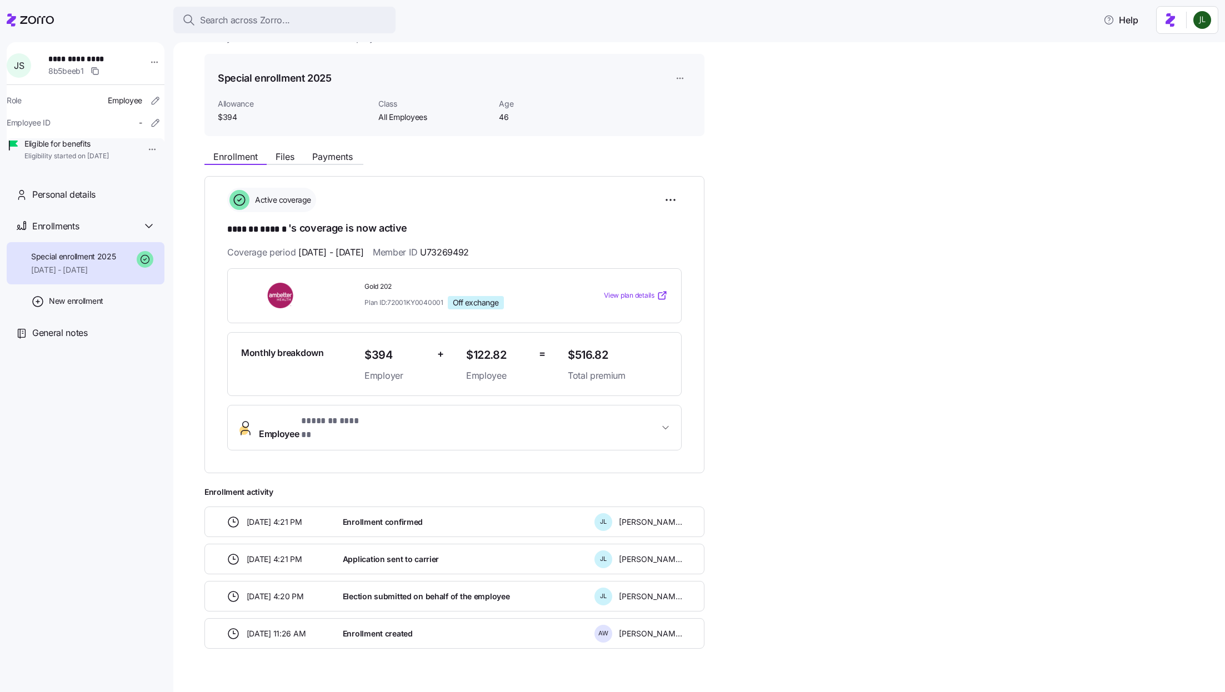
click at [330, 425] on span "* ******* ****** *" at bounding box center [334, 422] width 66 height 14
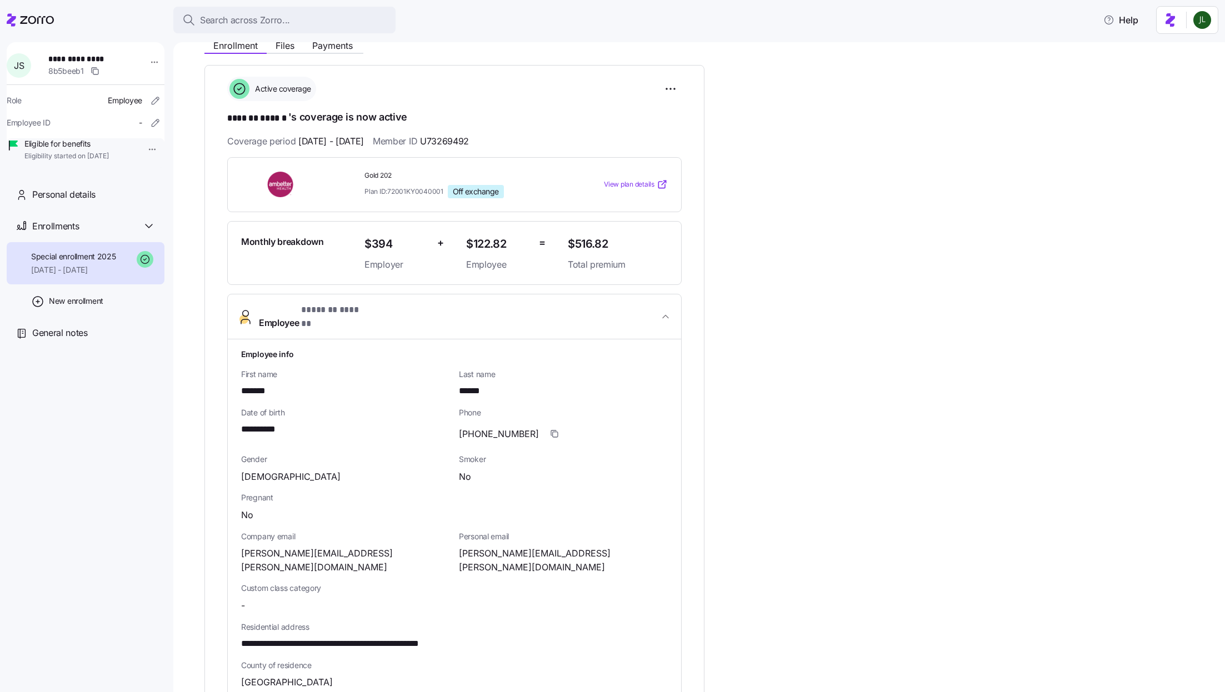
scroll to position [138, 0]
click at [261, 26] on span "Search across Zorro..." at bounding box center [245, 20] width 90 height 14
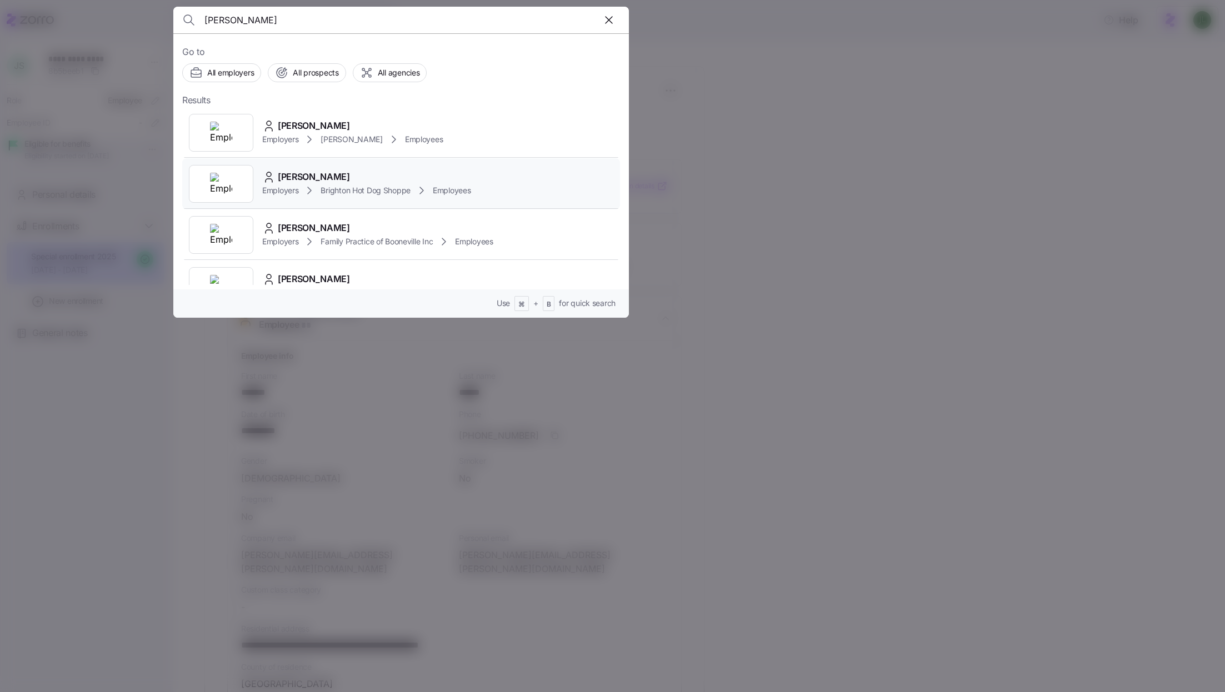
type input "[PERSON_NAME]"
click at [363, 184] on div "Employers Brighton Hot Dog Shoppe Employees" at bounding box center [366, 190] width 209 height 13
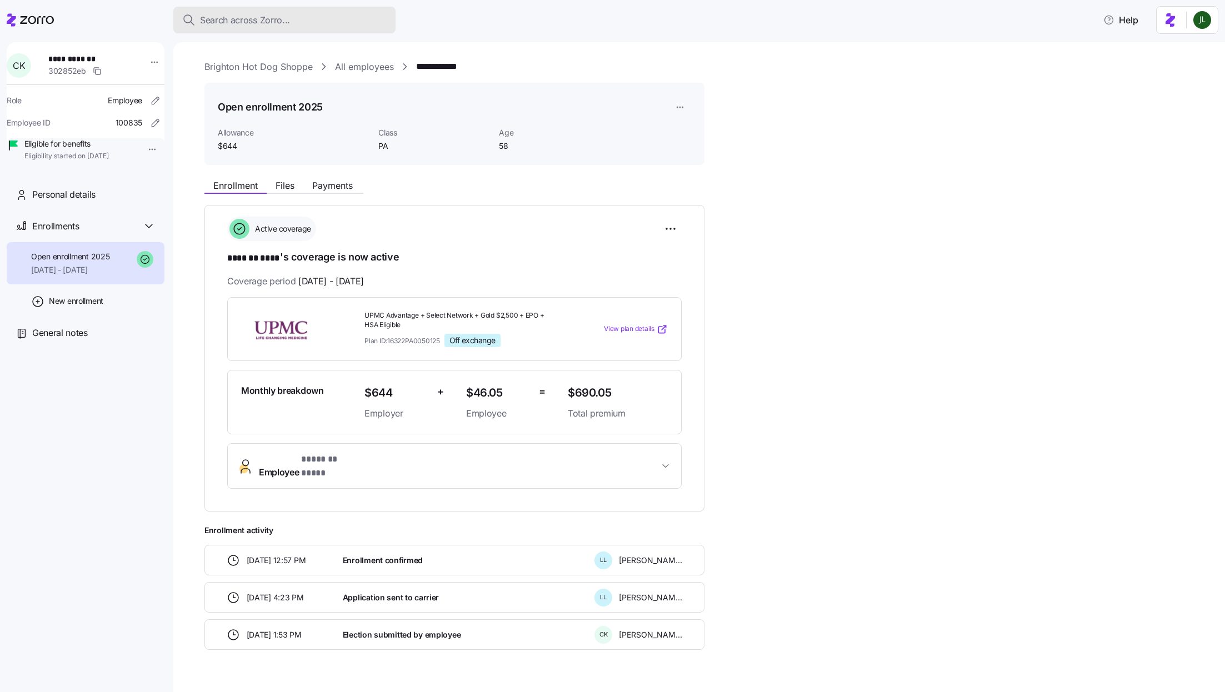
click at [257, 16] on span "Search across Zorro..." at bounding box center [245, 20] width 90 height 14
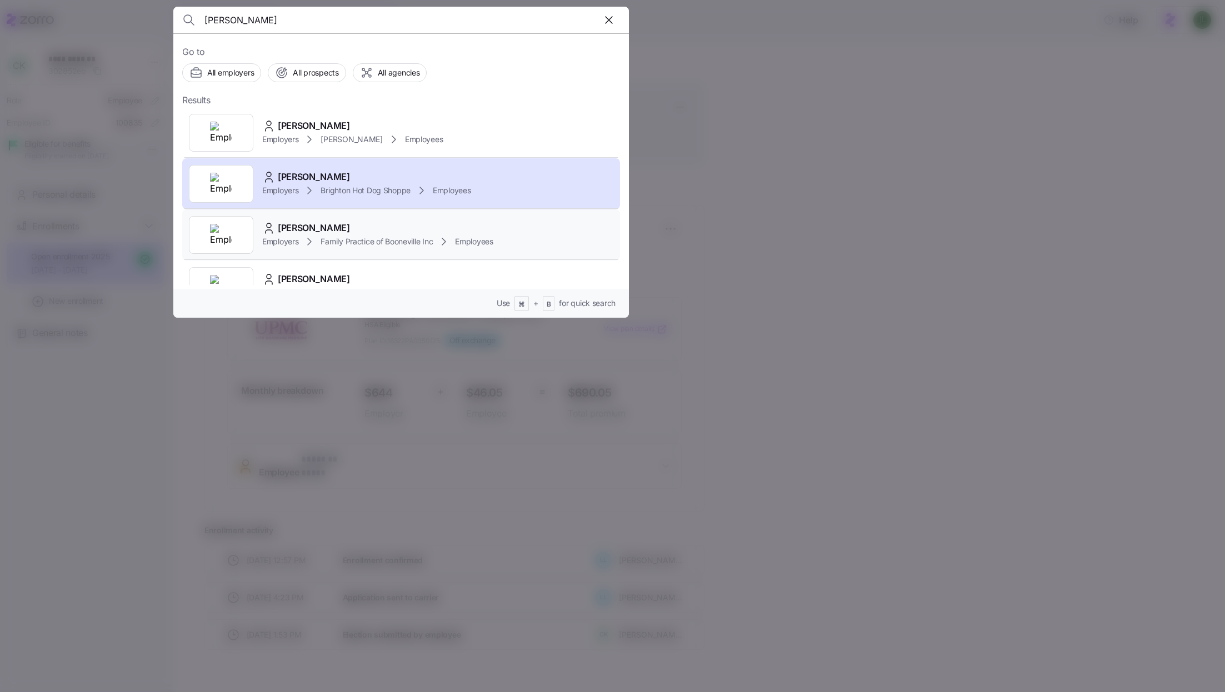
type input "[PERSON_NAME]"
click at [361, 226] on div "[PERSON_NAME]" at bounding box center [377, 228] width 231 height 14
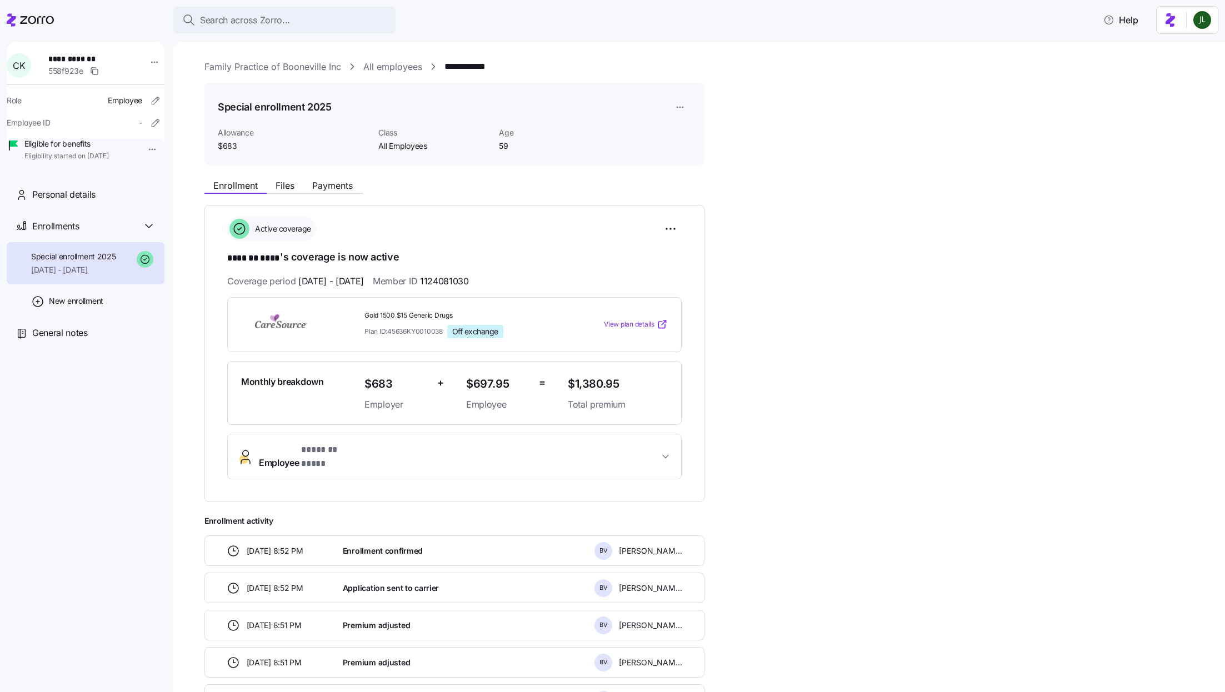
click at [307, 70] on link "Family Practice of Booneville Inc" at bounding box center [272, 67] width 137 height 14
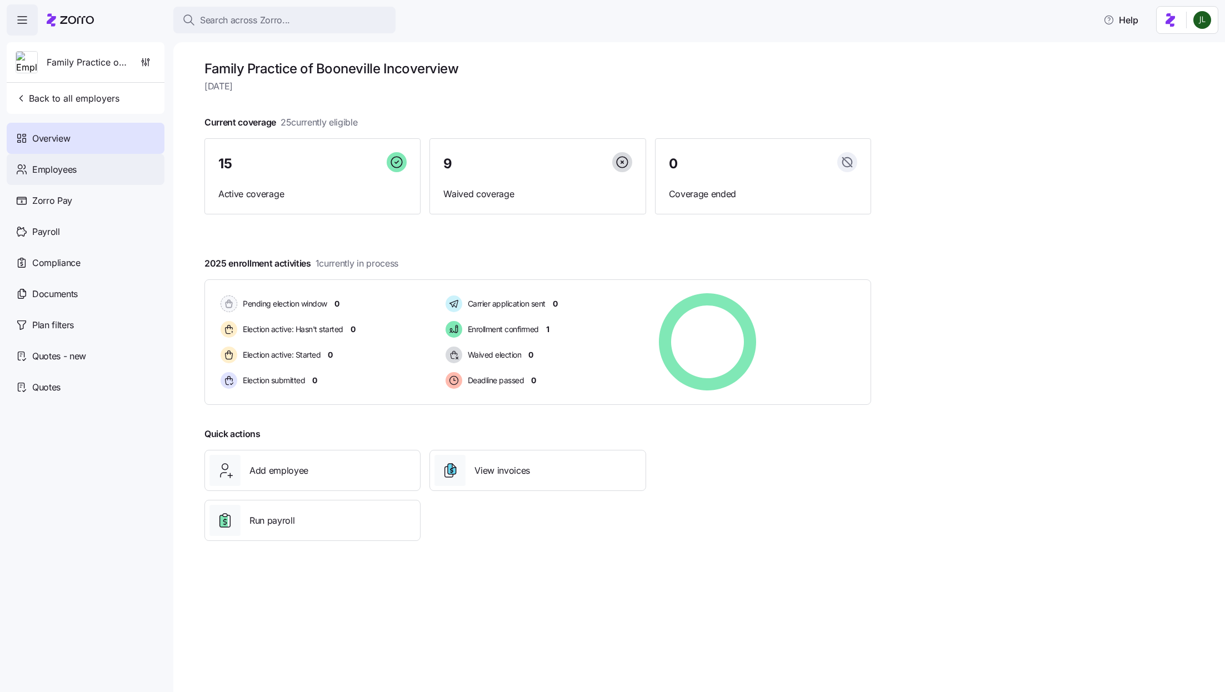
click at [86, 176] on div "Employees" at bounding box center [86, 169] width 158 height 31
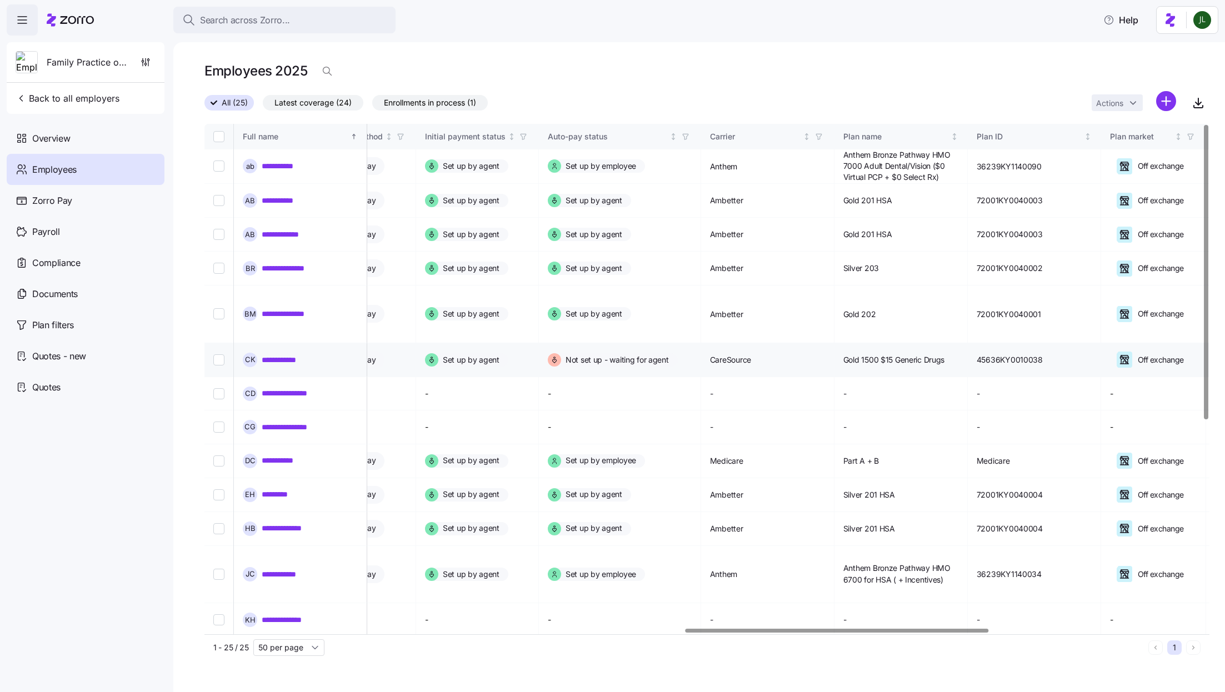
scroll to position [0, 1596]
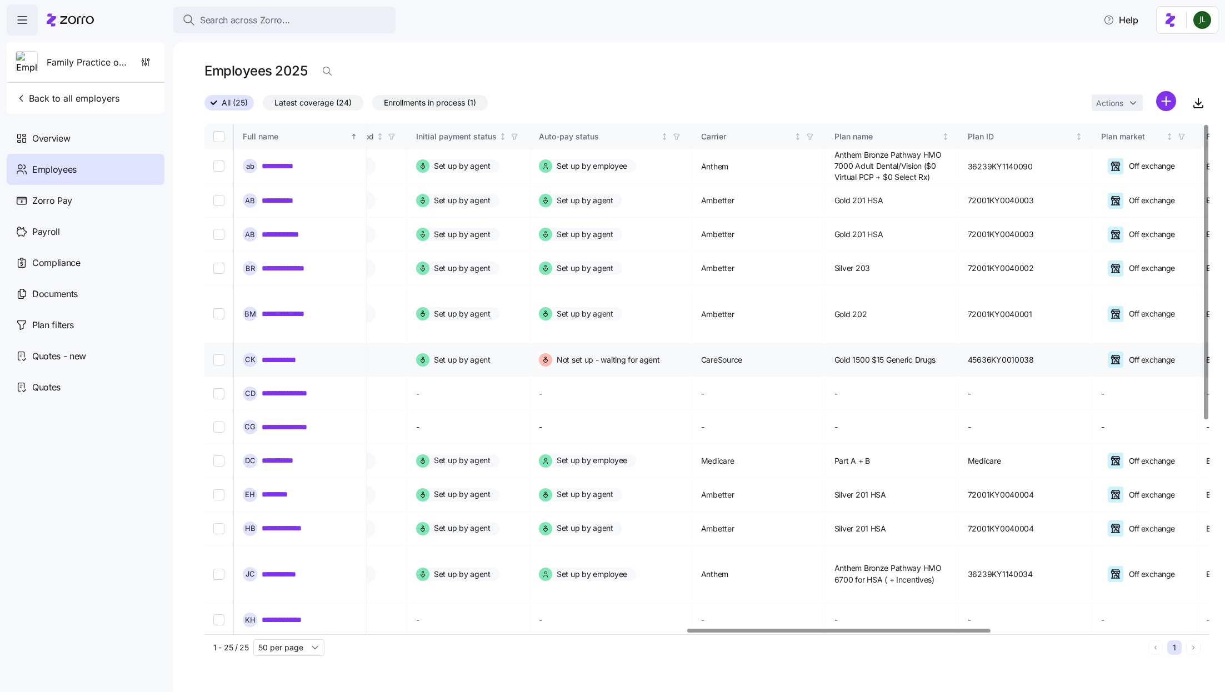
click at [297, 355] on link "**********" at bounding box center [285, 360] width 47 height 11
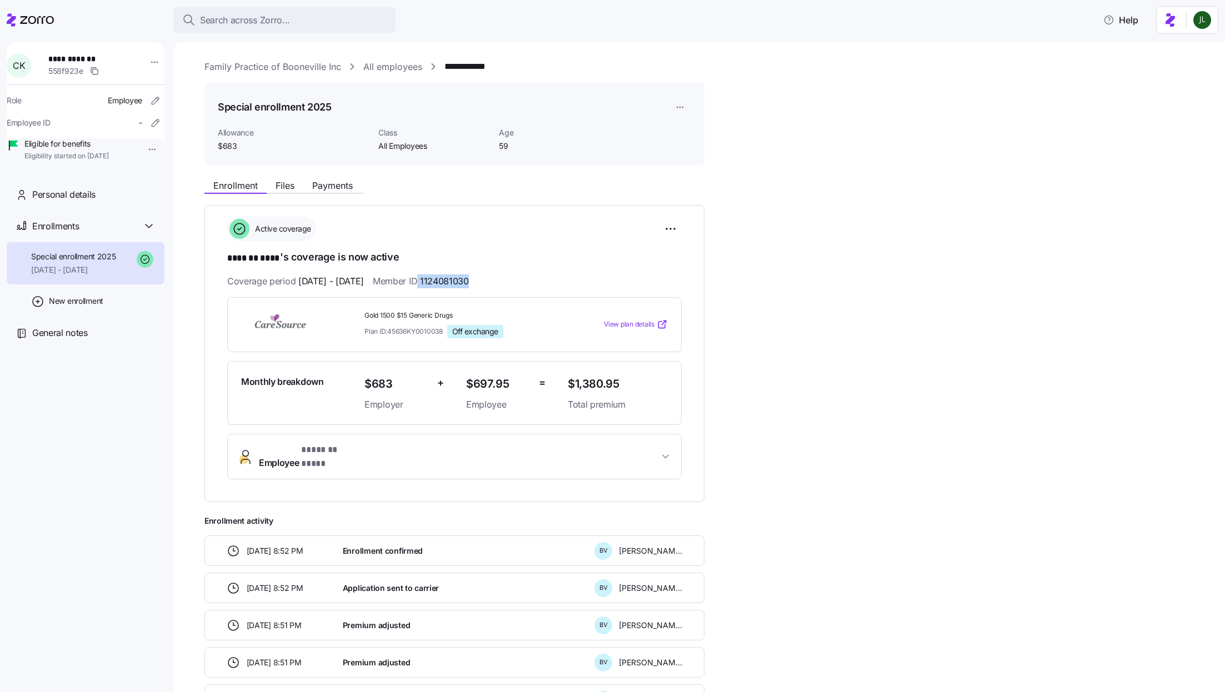
drag, startPoint x: 508, startPoint y: 282, endPoint x: 450, endPoint y: 282, distance: 58.3
click at [449, 282] on div "Coverage period 01/01/2025 - 12/31/2025 Member ID 1124081030" at bounding box center [454, 282] width 455 height 14
copy span "1124081030"
click at [458, 275] on span "1124081030" at bounding box center [444, 282] width 49 height 14
drag, startPoint x: 453, startPoint y: 281, endPoint x: 502, endPoint y: 281, distance: 49.5
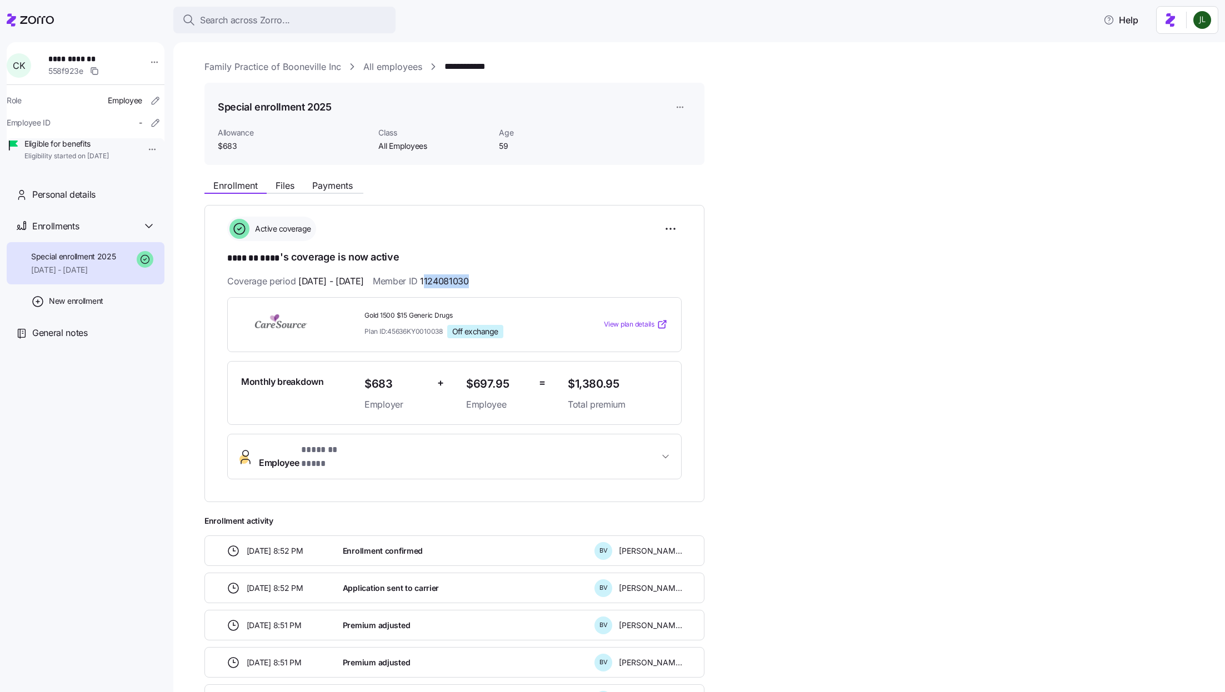
click at [502, 281] on div "Coverage period 01/01/2025 - 12/31/2025 Member ID 1124081030" at bounding box center [454, 282] width 455 height 14
drag, startPoint x: 452, startPoint y: 278, endPoint x: 526, endPoint y: 282, distance: 74.5
click at [526, 282] on div "Coverage period 01/01/2025 - 12/31/2025 Member ID 1124081030" at bounding box center [454, 282] width 455 height 14
copy span "1124081030"
click at [337, 454] on span "* ******* **** *" at bounding box center [330, 450] width 58 height 14
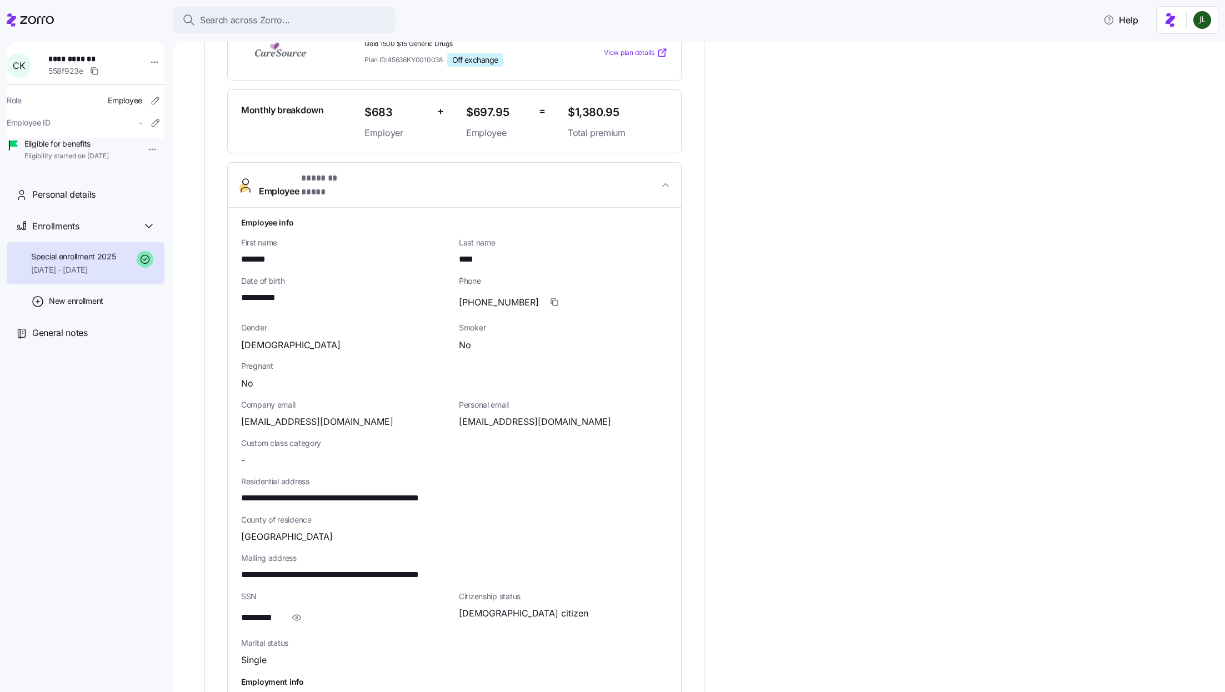
scroll to position [330, 0]
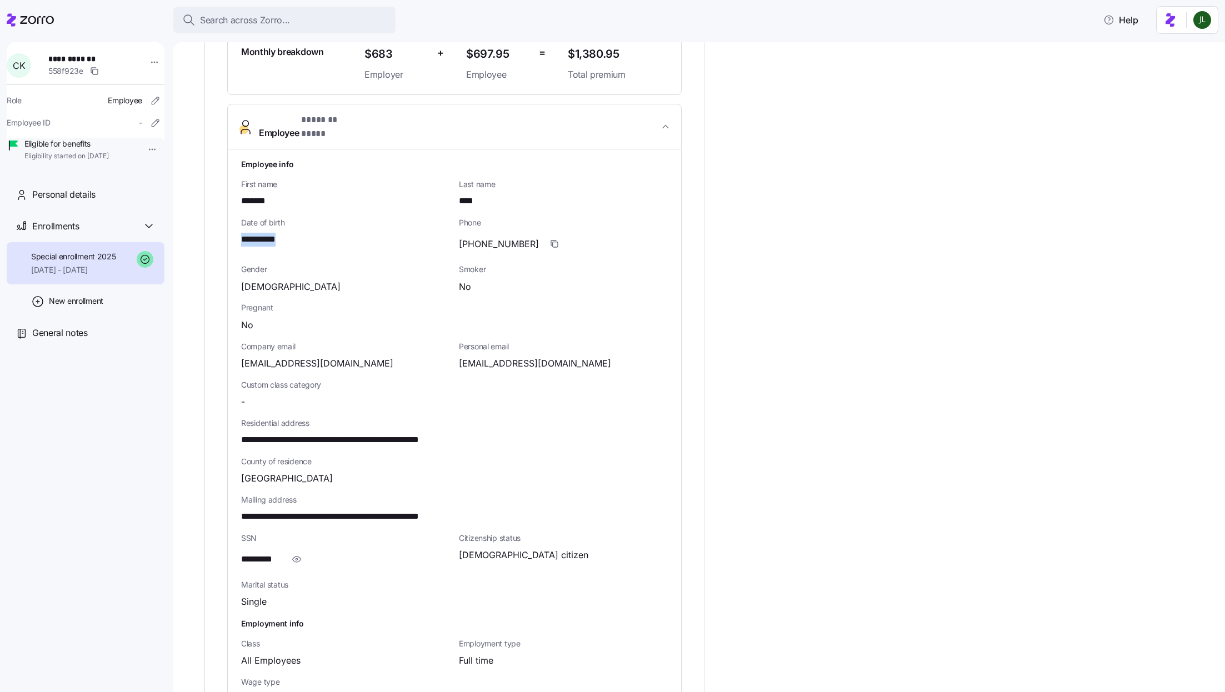
drag, startPoint x: 290, startPoint y: 228, endPoint x: 241, endPoint y: 229, distance: 48.9
click at [241, 233] on div "**********" at bounding box center [345, 240] width 209 height 14
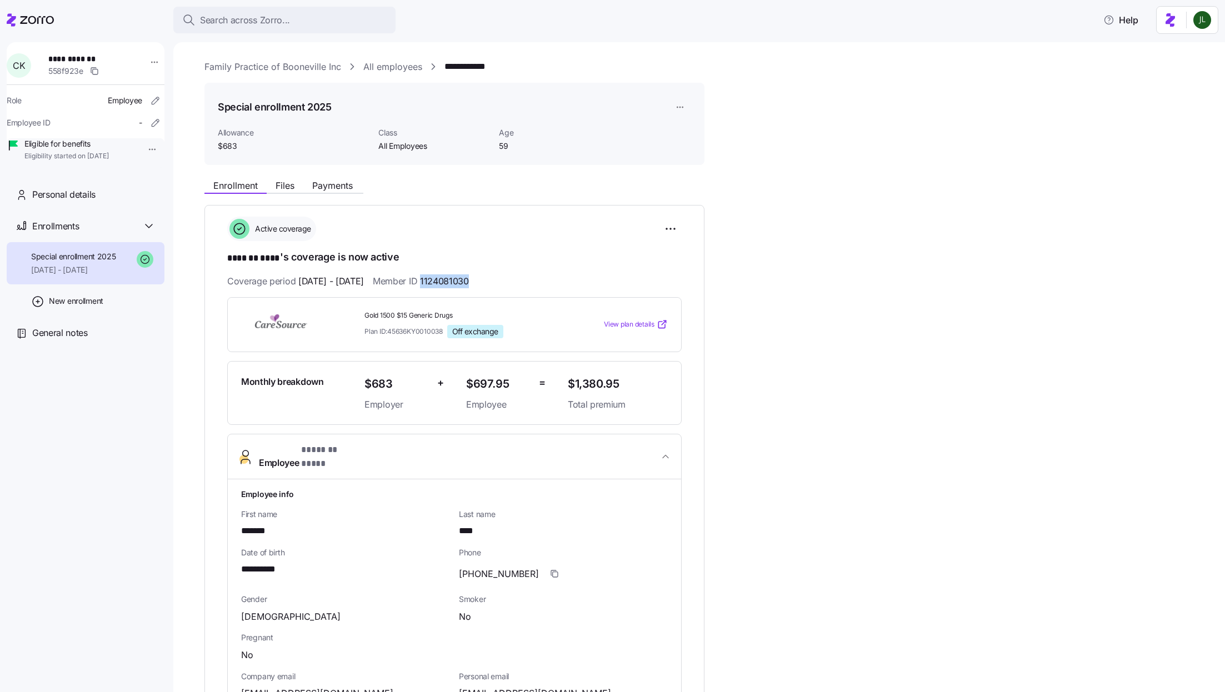
drag, startPoint x: 500, startPoint y: 281, endPoint x: 450, endPoint y: 281, distance: 50.6
click at [450, 281] on div "Coverage period 01/01/2025 - 12/31/2025 Member ID 1124081030" at bounding box center [454, 282] width 455 height 14
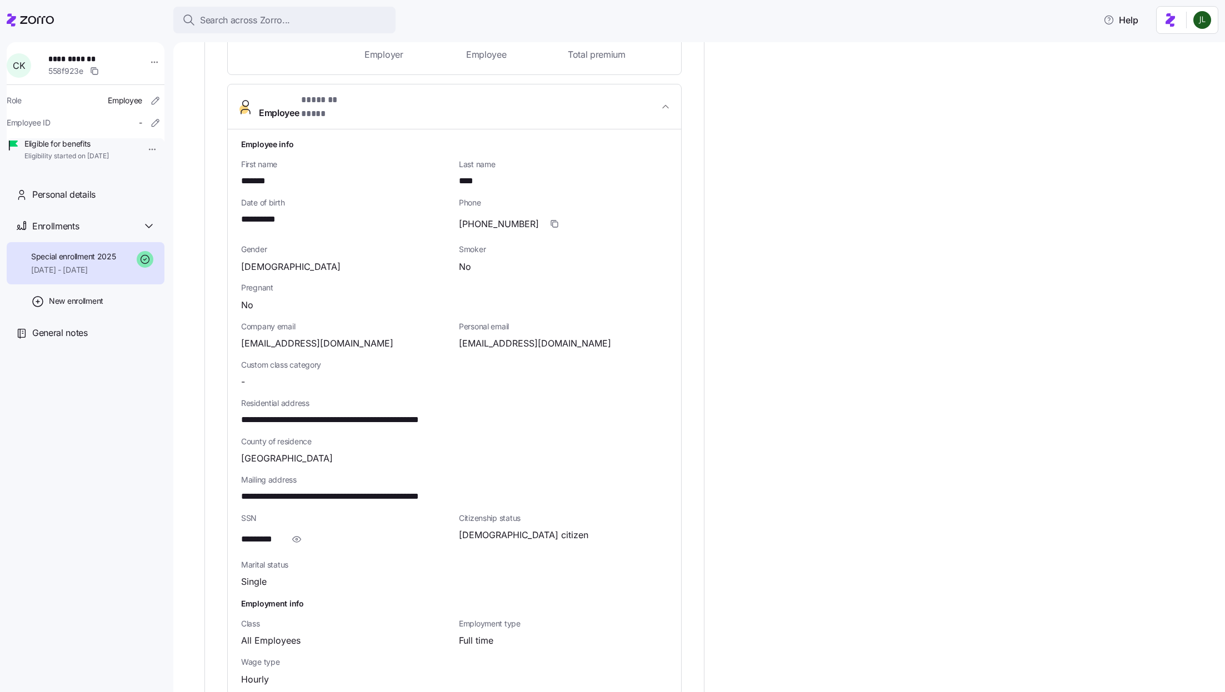
scroll to position [322, 0]
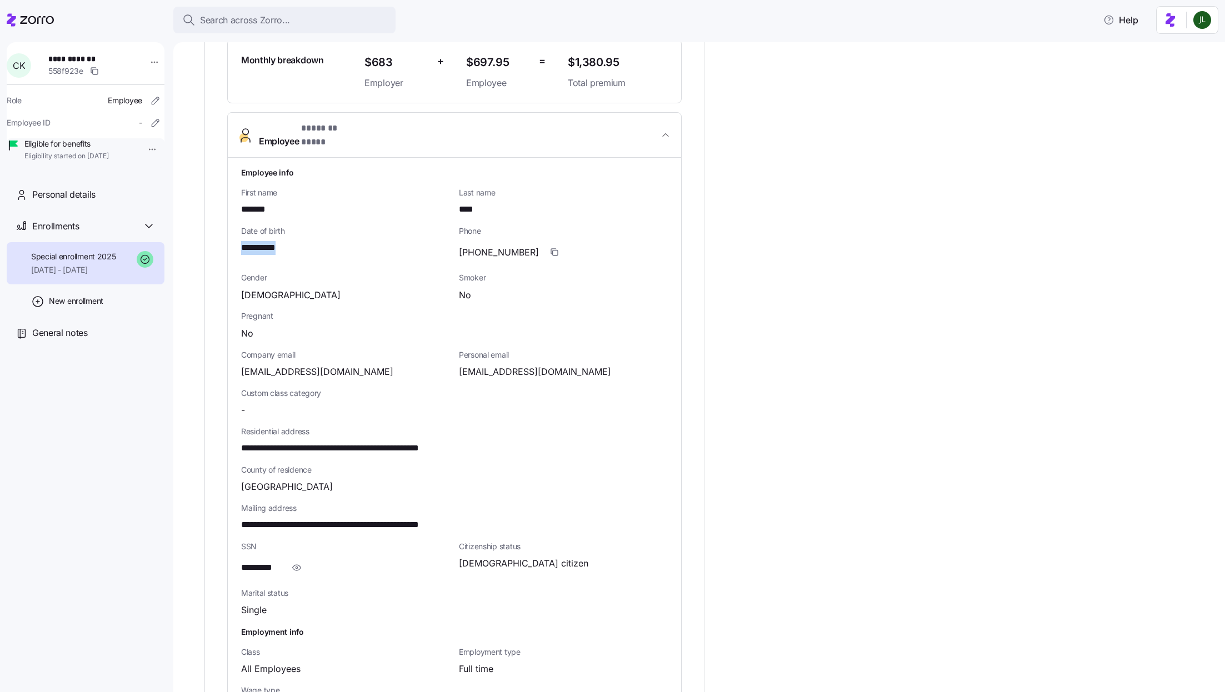
drag, startPoint x: 287, startPoint y: 235, endPoint x: 239, endPoint y: 235, distance: 47.8
click at [239, 235] on div "**********" at bounding box center [454, 441] width 453 height 566
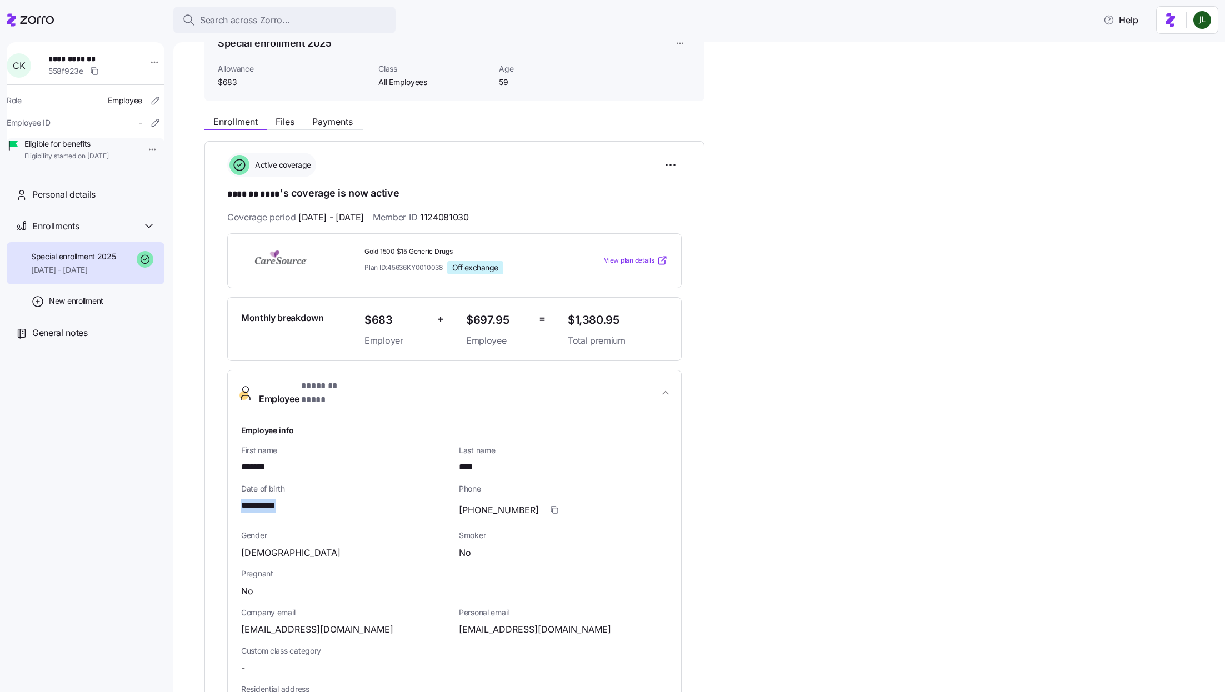
scroll to position [0, 0]
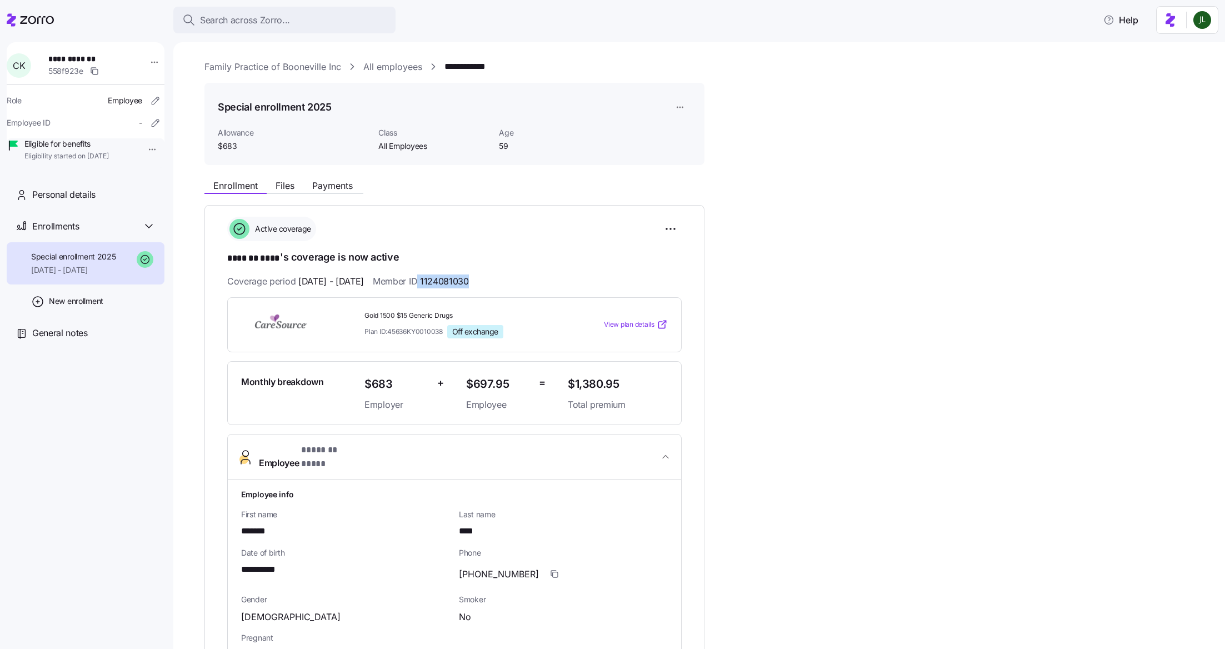
drag, startPoint x: 449, startPoint y: 277, endPoint x: 524, endPoint y: 277, distance: 75.0
click at [524, 277] on div "Coverage period 01/01/2025 - 12/31/2025 Member ID 1124081030" at bounding box center [454, 282] width 455 height 14
drag, startPoint x: 501, startPoint y: 278, endPoint x: 451, endPoint y: 278, distance: 50.6
click at [451, 278] on div "Coverage period 01/01/2025 - 12/31/2025 Member ID 1124081030" at bounding box center [454, 282] width 455 height 14
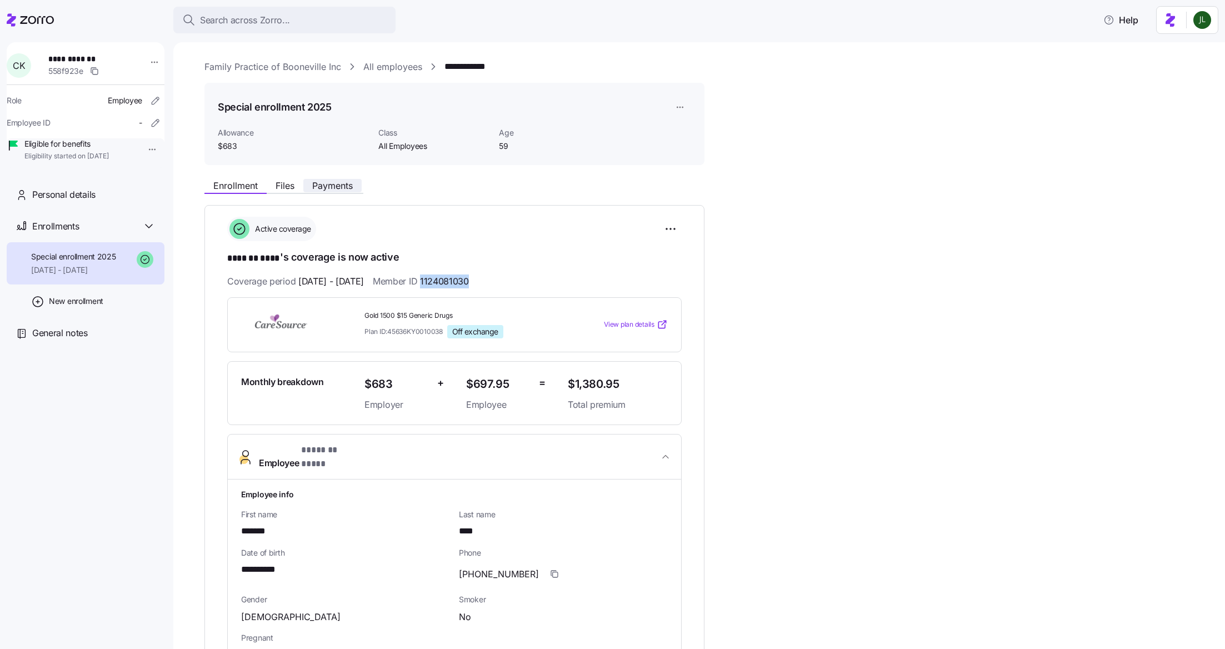
click at [334, 185] on span "Payments" at bounding box center [332, 185] width 41 height 9
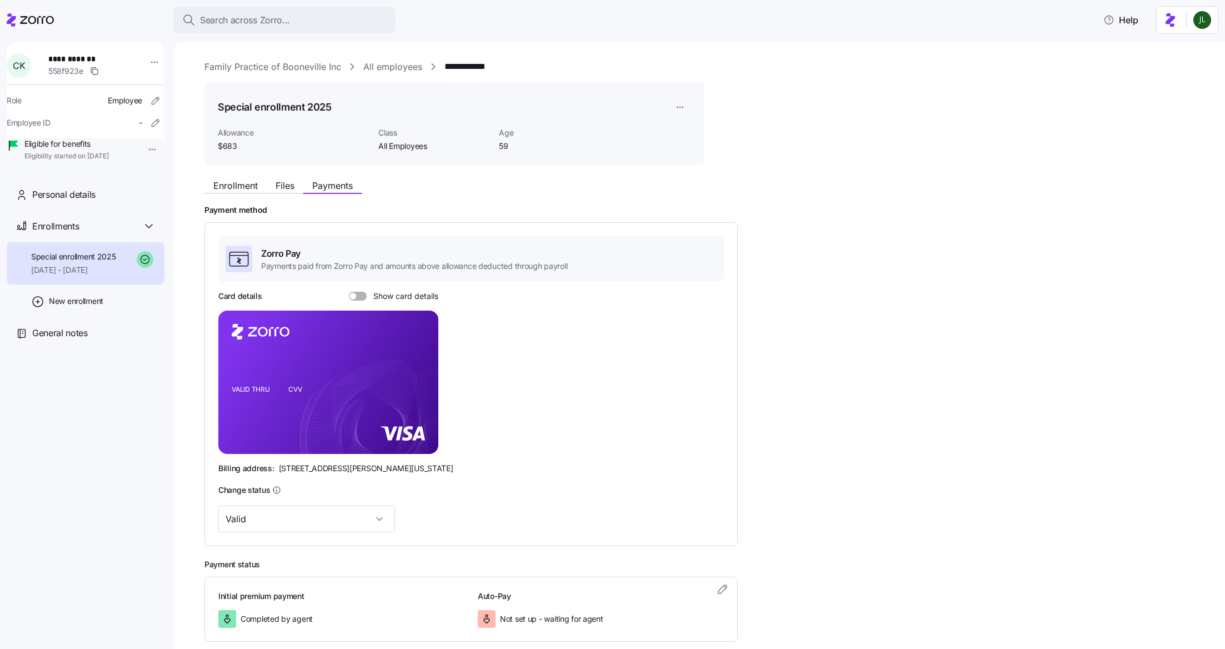
click at [251, 177] on div "Enrollment Files Payments" at bounding box center [454, 184] width 500 height 20
click at [251, 181] on span "Enrollment" at bounding box center [235, 185] width 44 height 9
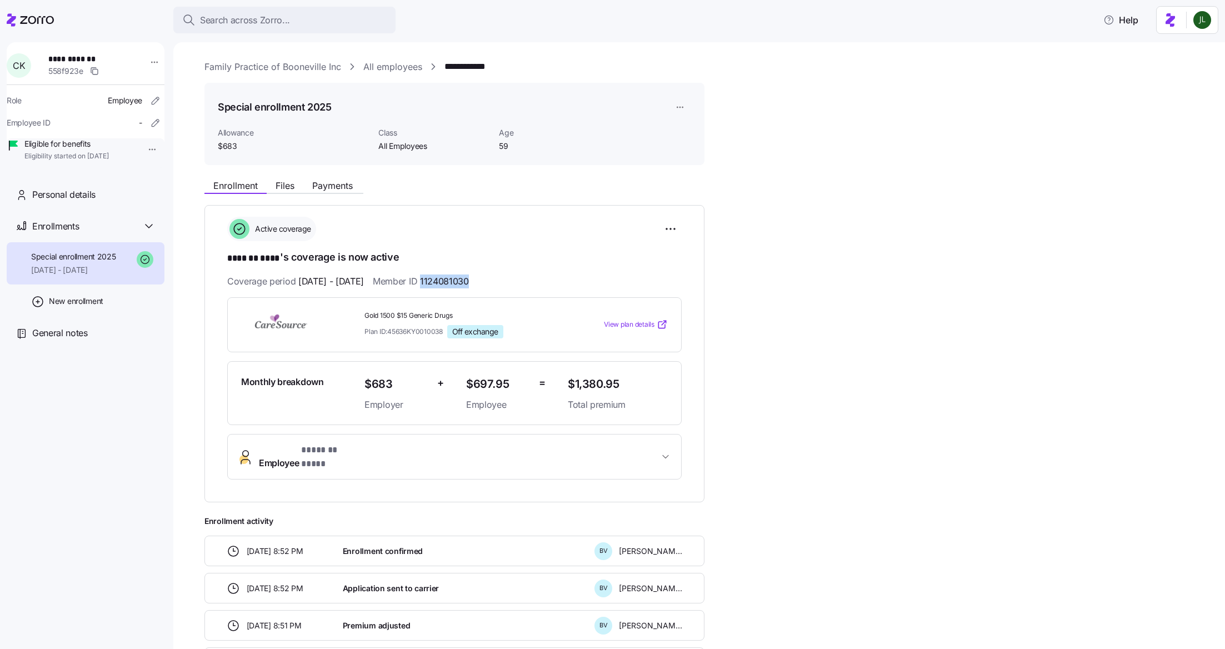
drag, startPoint x: 451, startPoint y: 279, endPoint x: 524, endPoint y: 277, distance: 72.8
click at [524, 277] on div "Coverage period 01/01/2025 - 12/31/2025 Member ID 1124081030" at bounding box center [454, 282] width 455 height 14
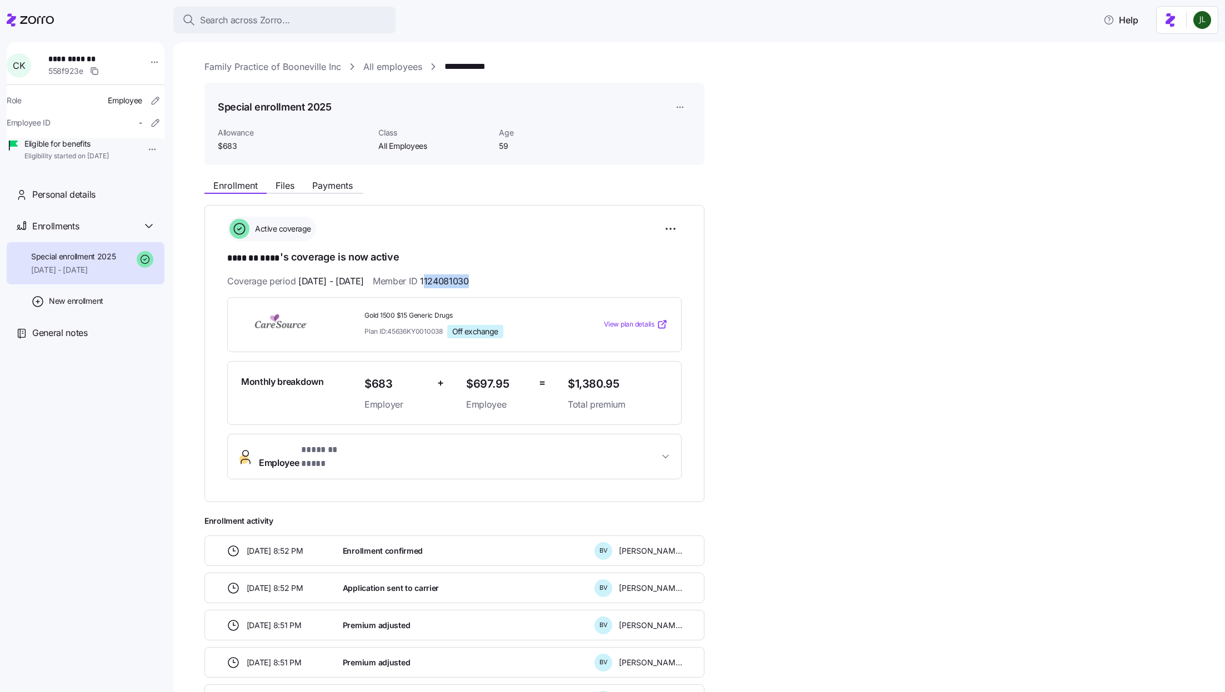
drag, startPoint x: 452, startPoint y: 283, endPoint x: 526, endPoint y: 284, distance: 73.4
click at [526, 284] on div "Coverage period 01/01/2025 - 12/31/2025 Member ID 1124081030" at bounding box center [454, 282] width 455 height 14
click at [295, 9] on button "Search across Zorro..." at bounding box center [284, 20] width 222 height 27
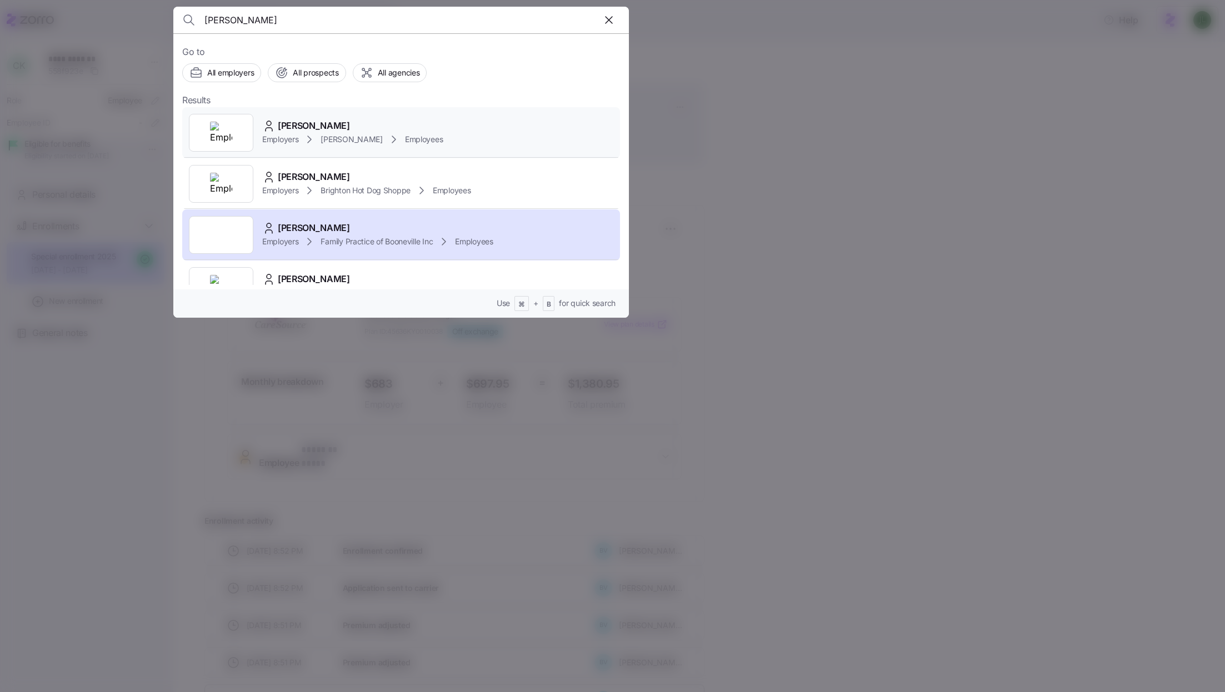
type input "[PERSON_NAME]"
click at [382, 144] on div "Employers Kim Cox Employees" at bounding box center [352, 139] width 181 height 13
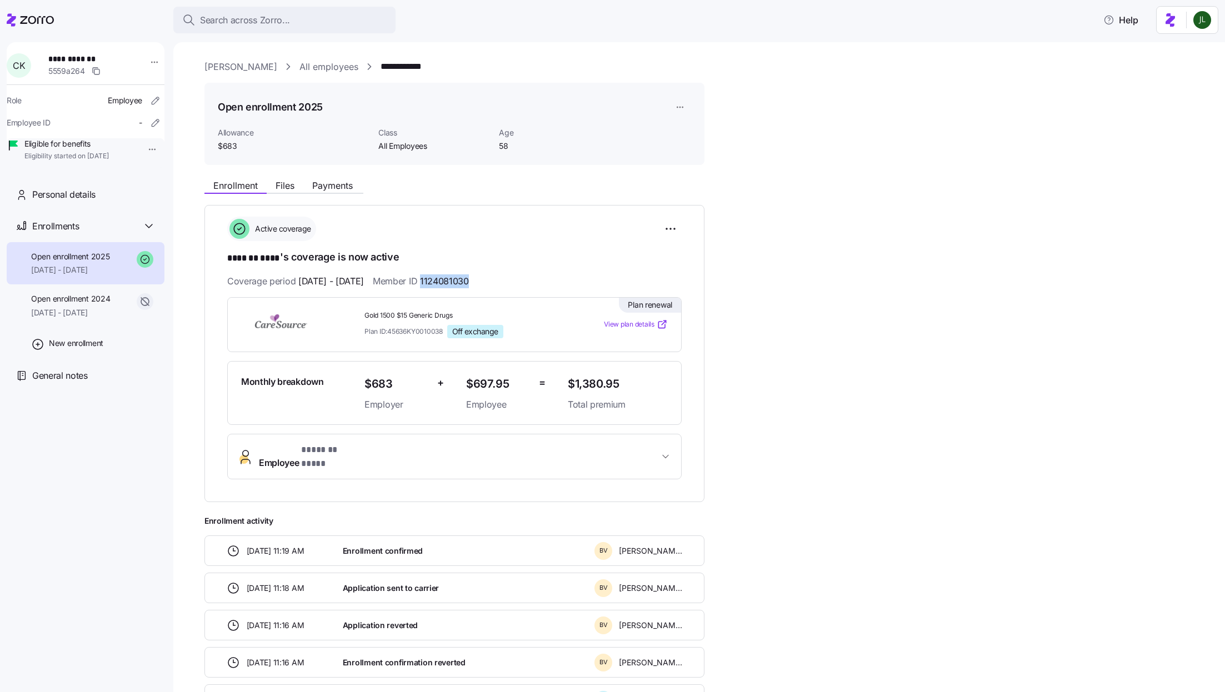
drag, startPoint x: 496, startPoint y: 278, endPoint x: 451, endPoint y: 280, distance: 45.0
click at [451, 280] on span "1124081030" at bounding box center [444, 282] width 49 height 14
click at [347, 452] on span "* ******* **** *" at bounding box center [330, 450] width 58 height 14
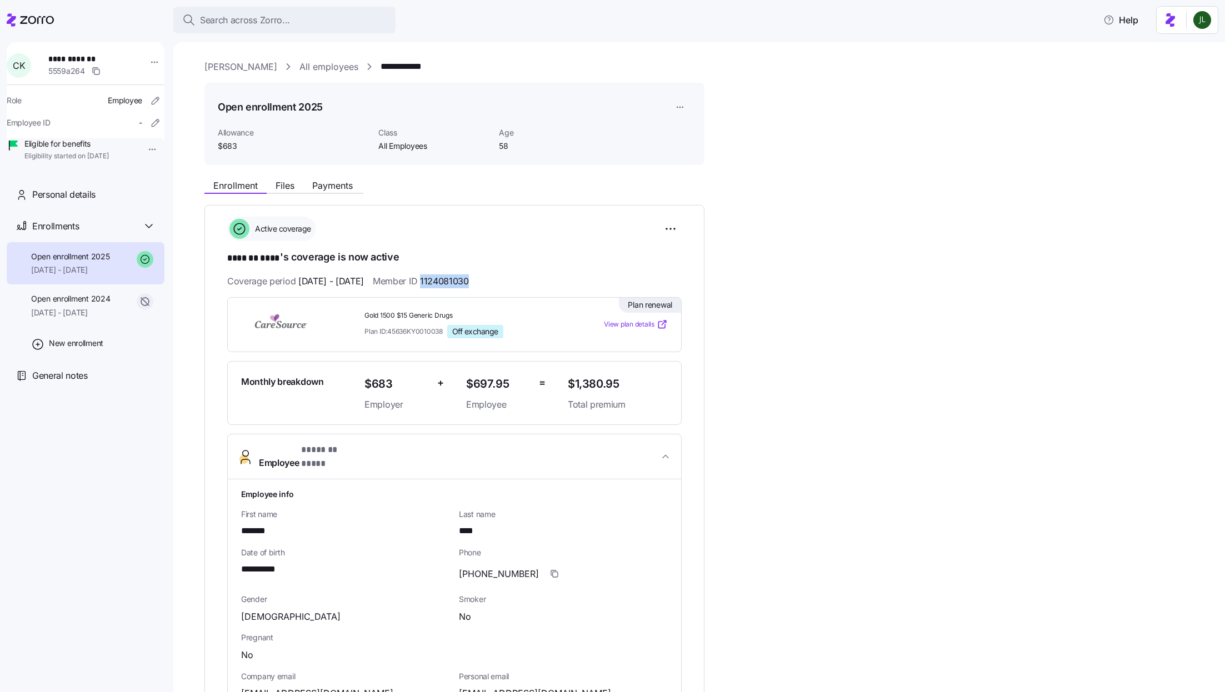
drag, startPoint x: 360, startPoint y: 453, endPoint x: 307, endPoint y: 424, distance: 60.7
click at [300, 452] on span "Employee * ******* **** *" at bounding box center [459, 456] width 400 height 27
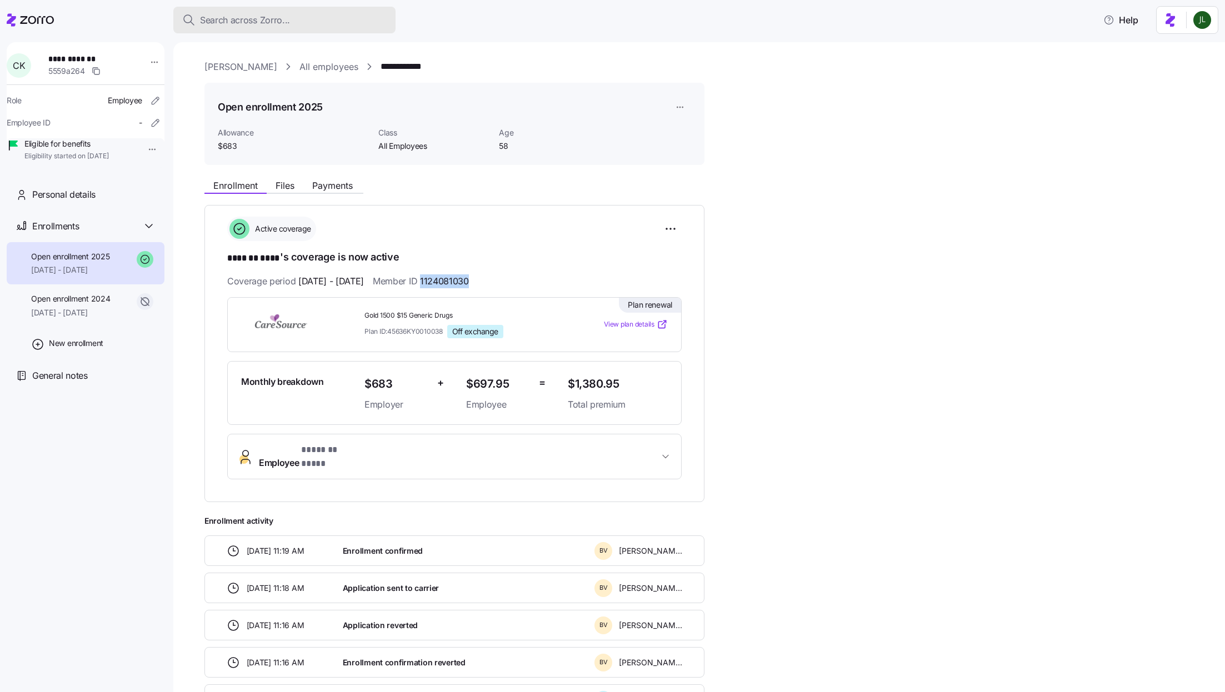
click at [296, 19] on div "Search across Zorro..." at bounding box center [284, 20] width 204 height 14
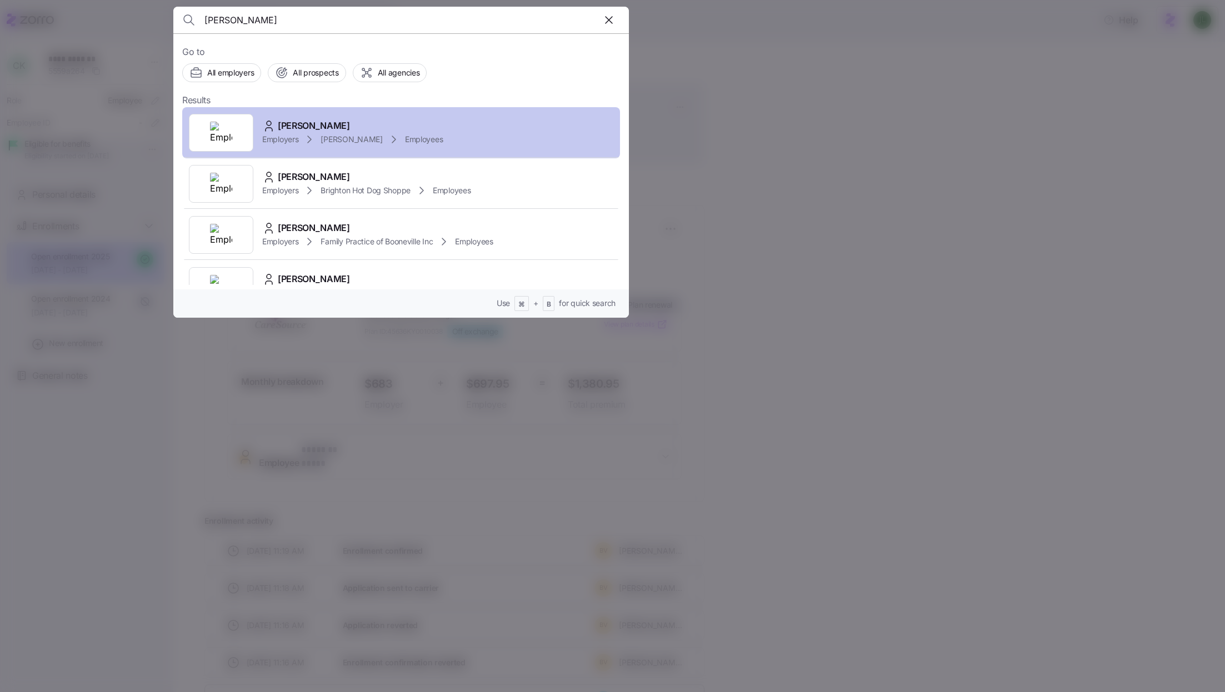
type input "[PERSON_NAME]"
click at [316, 134] on icon at bounding box center [309, 139] width 13 height 13
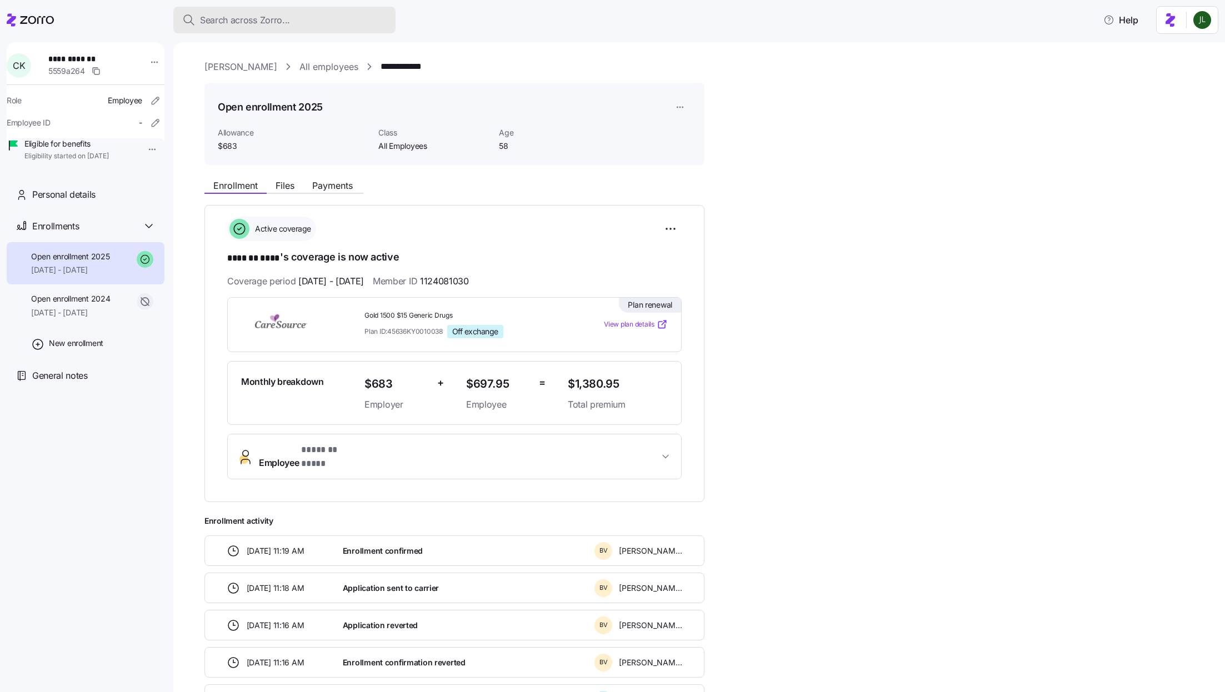
click at [351, 28] on button "Search across Zorro..." at bounding box center [284, 20] width 222 height 27
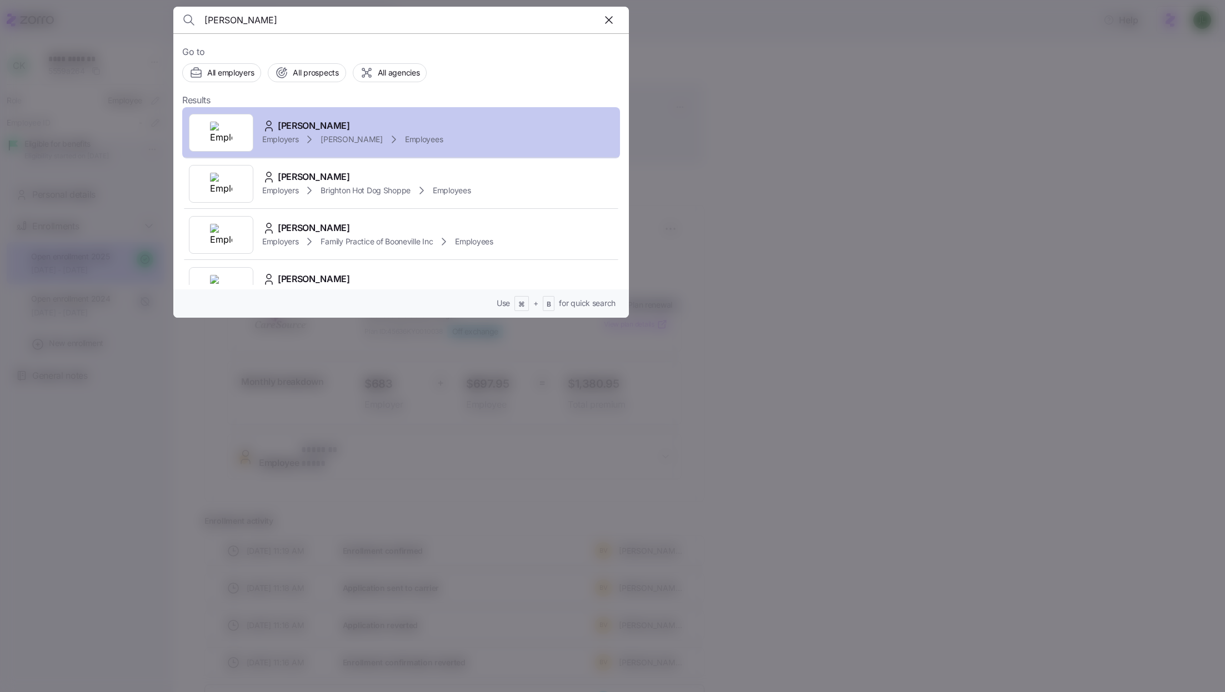
type input "[PERSON_NAME]"
click at [405, 134] on span "Employees" at bounding box center [424, 139] width 38 height 11
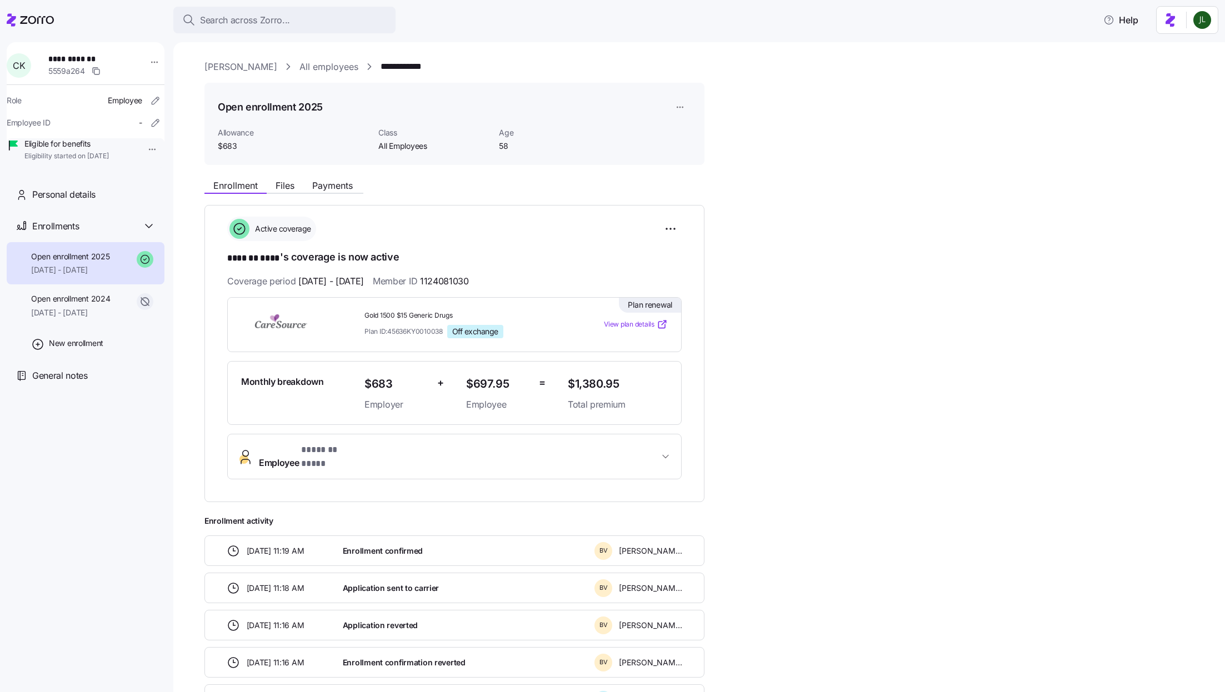
click at [372, 453] on span "Employee * ******* **** *" at bounding box center [459, 456] width 400 height 27
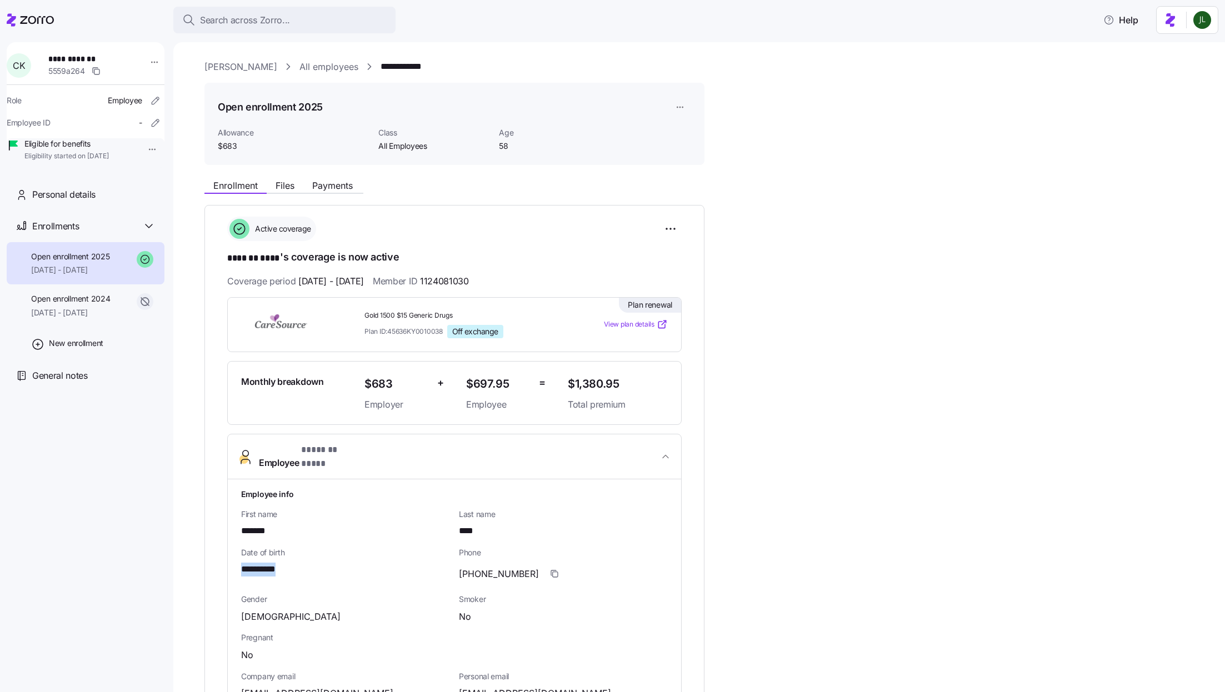
drag, startPoint x: 291, startPoint y: 559, endPoint x: 239, endPoint y: 559, distance: 51.7
copy span "**********"
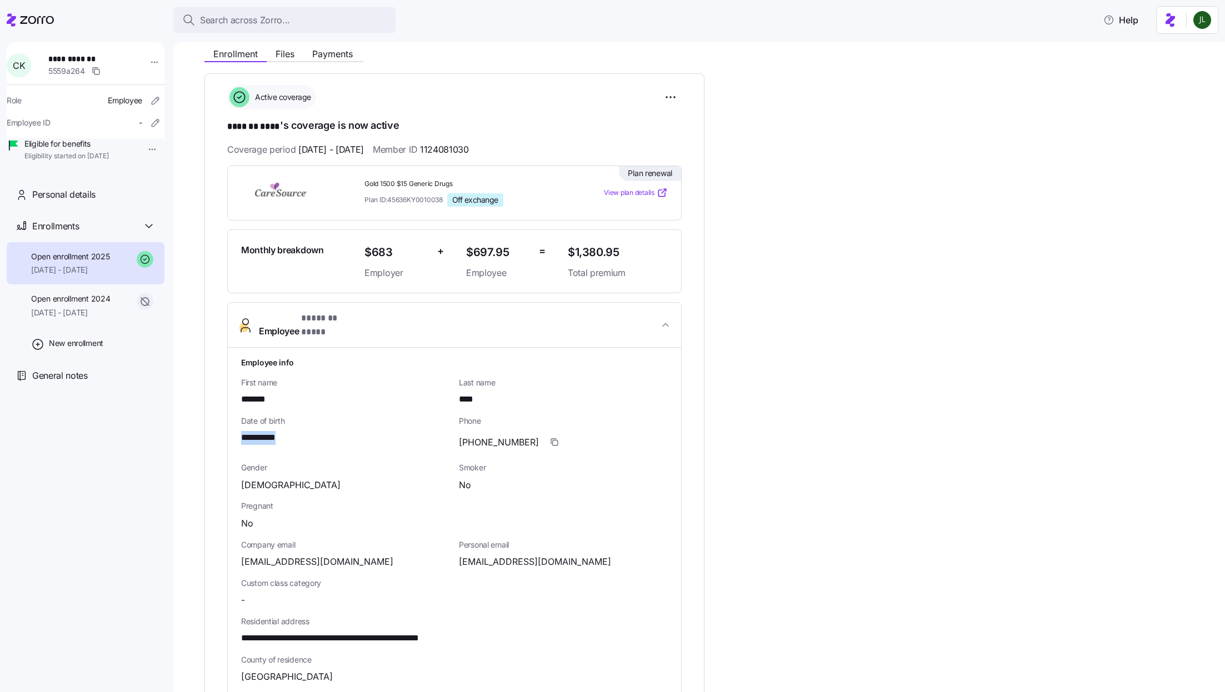
scroll to position [135, 0]
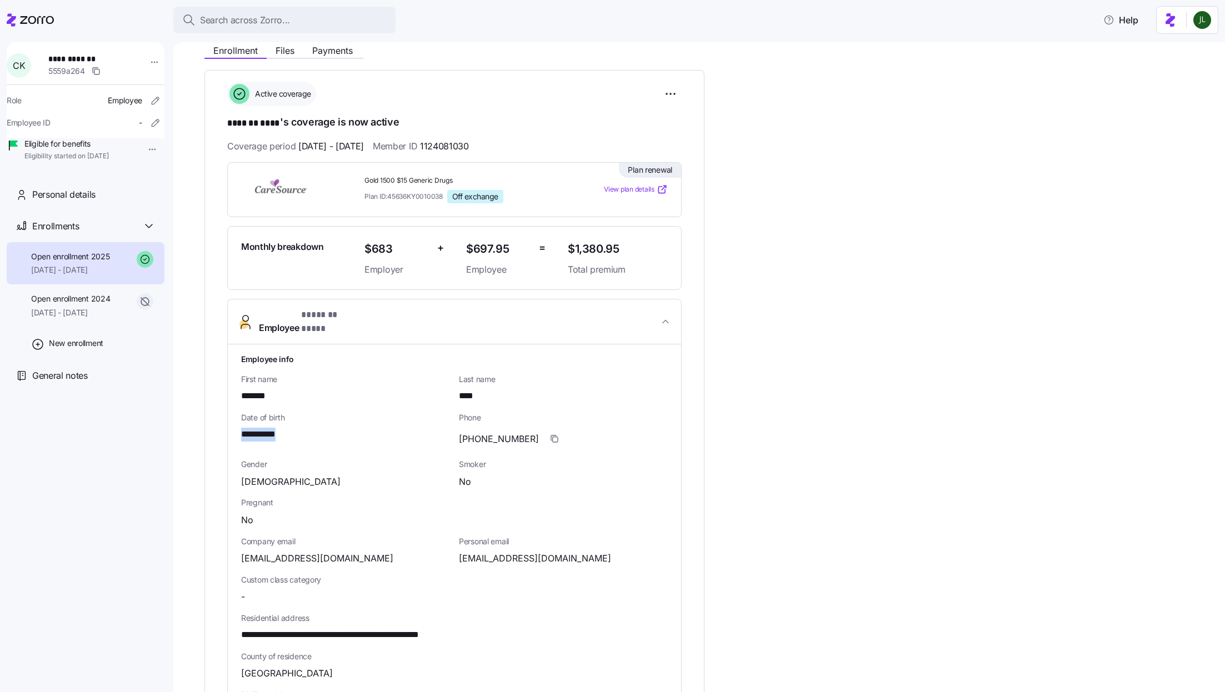
drag, startPoint x: 385, startPoint y: 546, endPoint x: 240, endPoint y: 550, distance: 145.1
click at [240, 550] on div "**********" at bounding box center [454, 628] width 453 height 566
copy span "[EMAIL_ADDRESS][DOMAIN_NAME]"
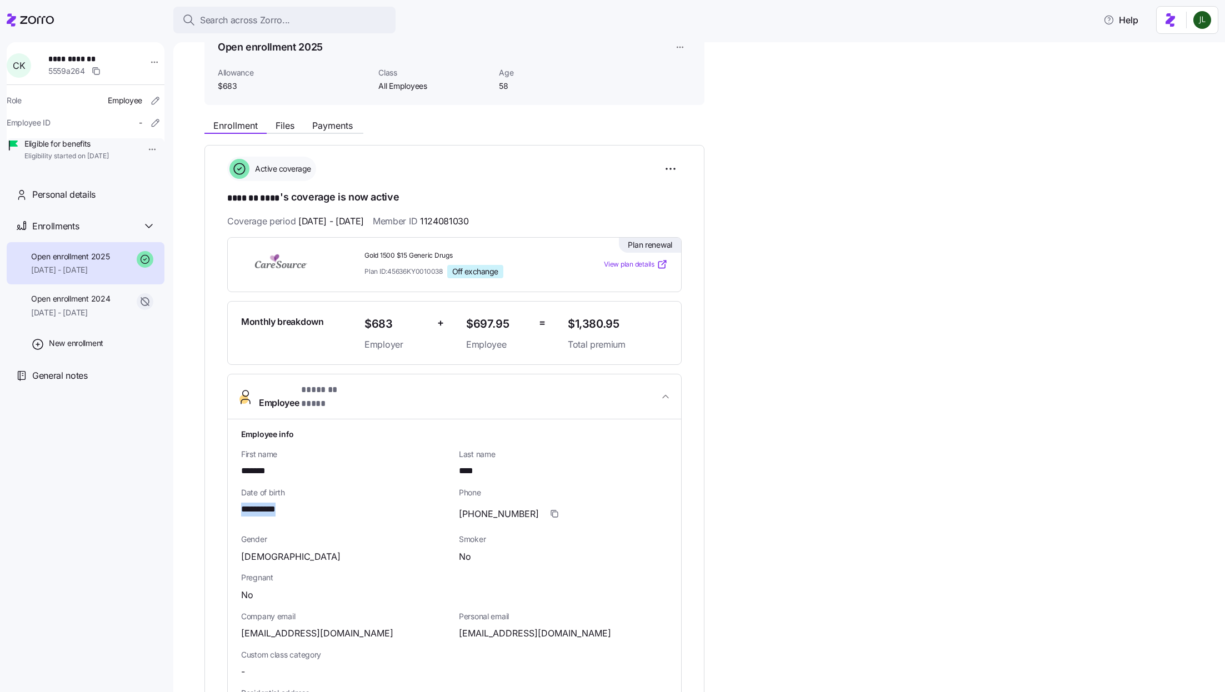
scroll to position [0, 0]
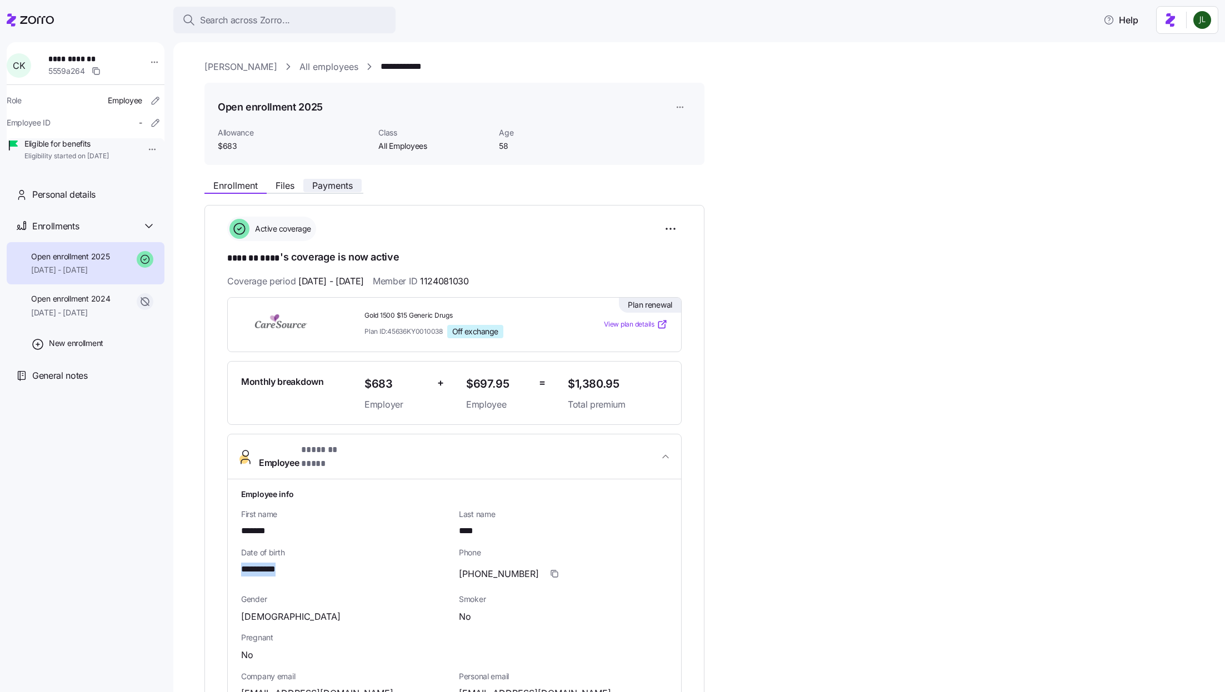
click at [332, 188] on span "Payments" at bounding box center [332, 185] width 41 height 9
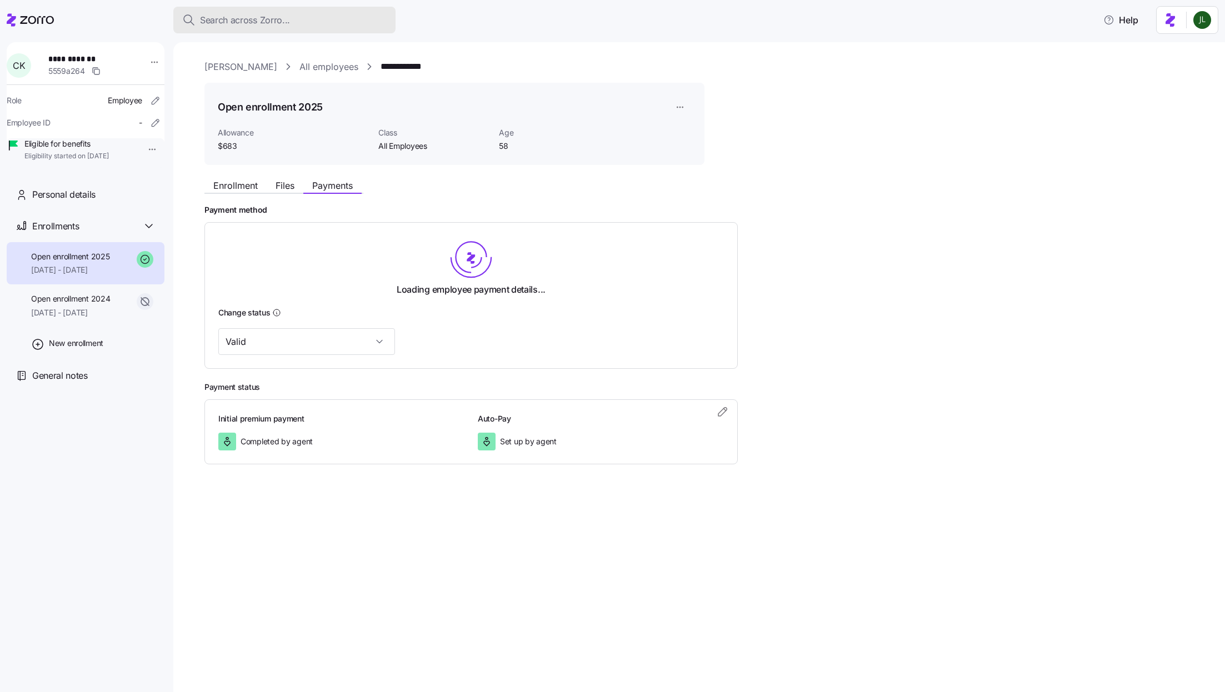
click at [327, 21] on div "Search across Zorro..." at bounding box center [284, 20] width 204 height 14
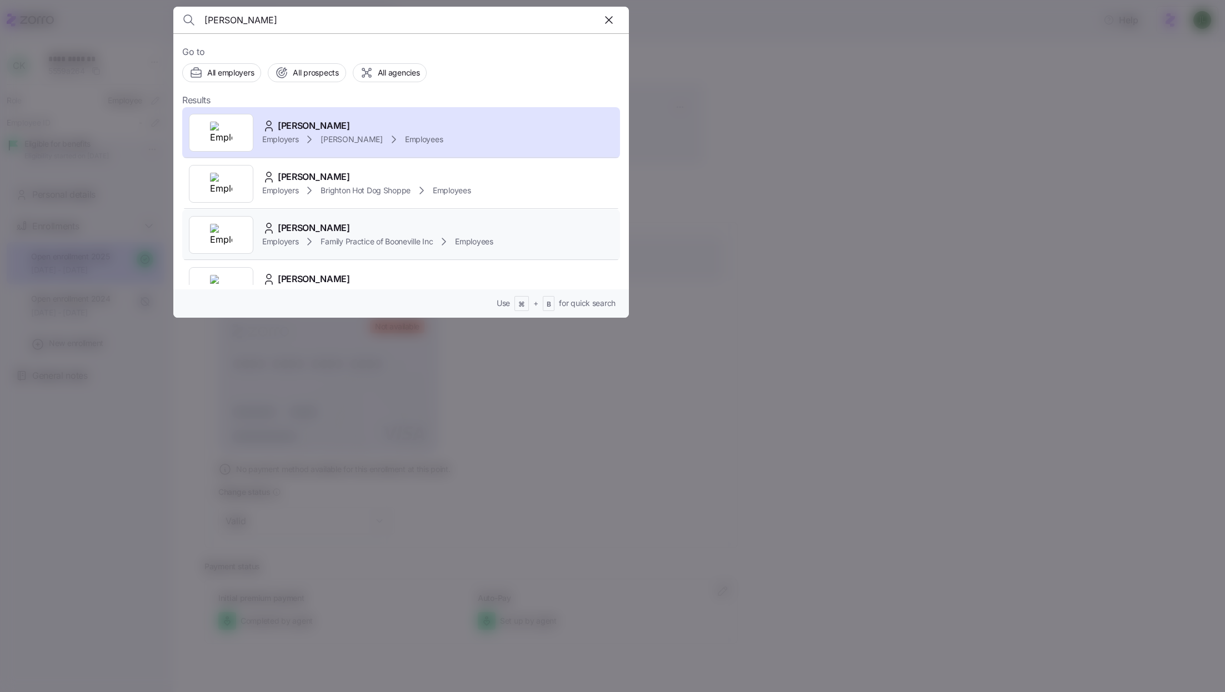
type input "[PERSON_NAME]"
click at [384, 247] on div "Employers Family Practice of Booneville Inc Employees" at bounding box center [377, 241] width 231 height 13
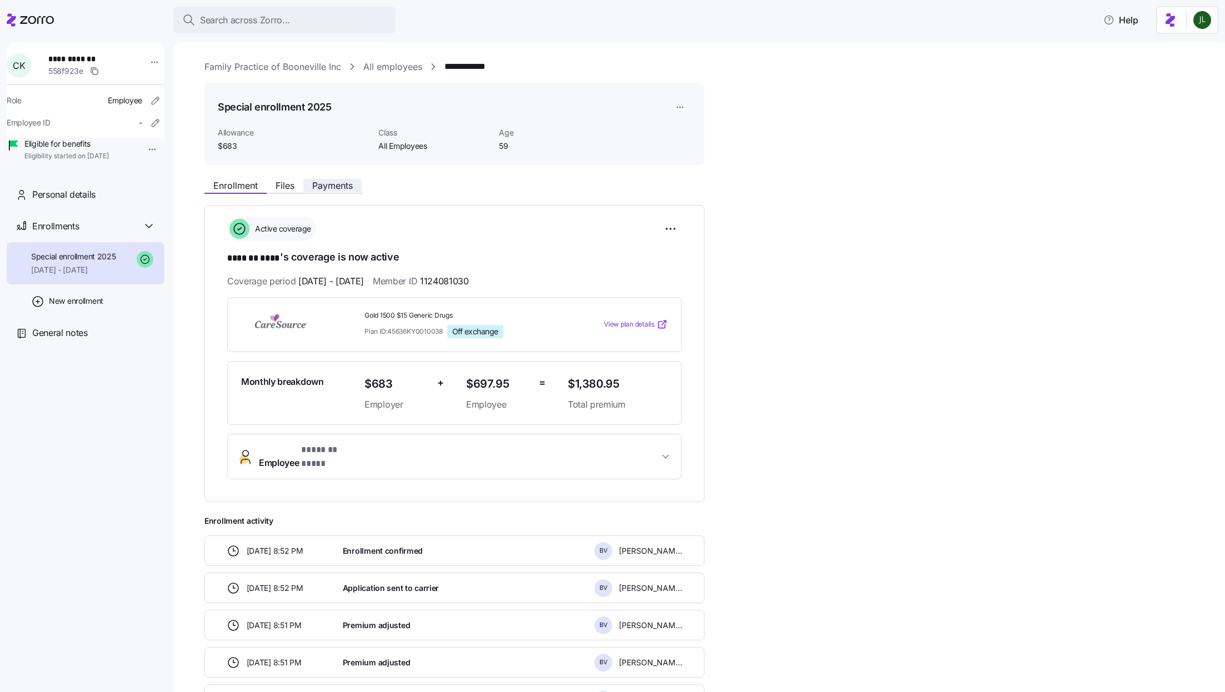
click at [317, 184] on span "Payments" at bounding box center [332, 185] width 41 height 9
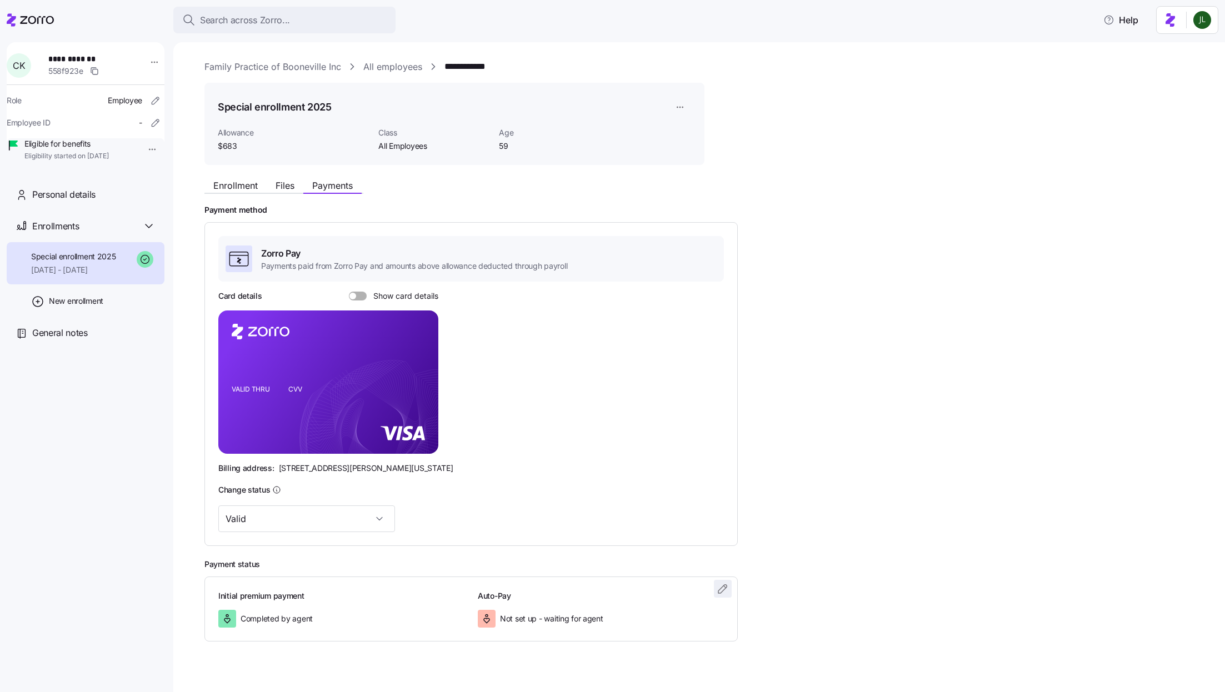
click at [717, 590] on icon "button" at bounding box center [722, 588] width 13 height 13
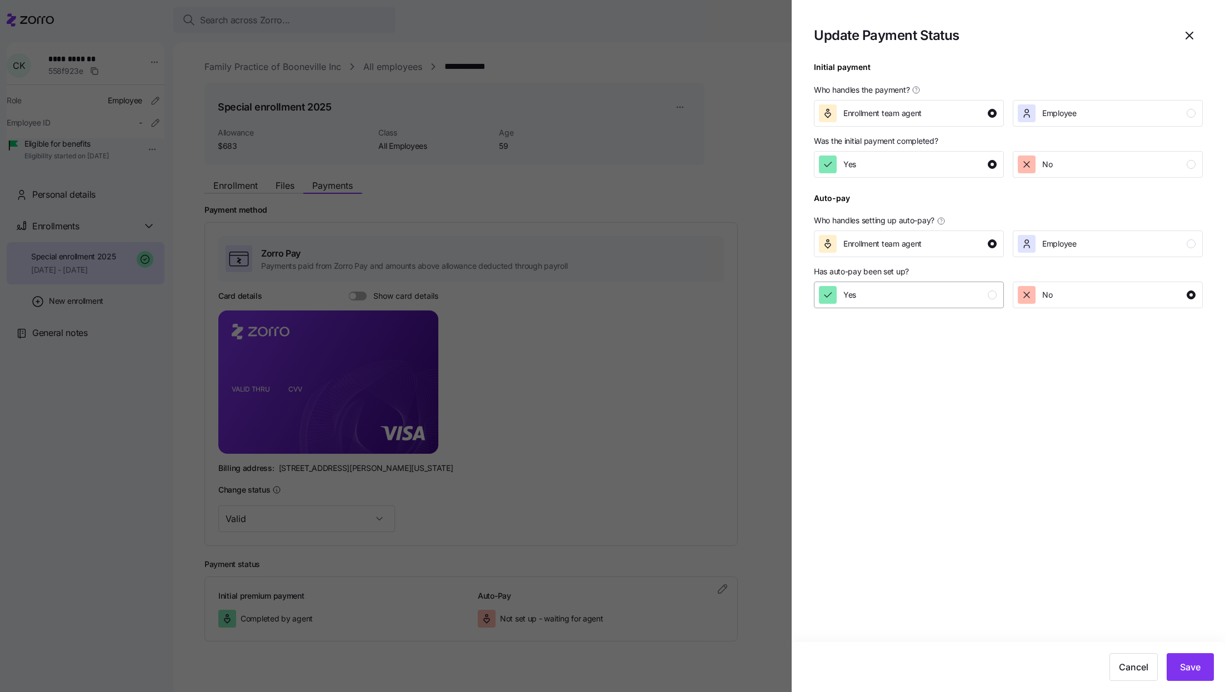
click at [917, 301] on div "Yes" at bounding box center [908, 295] width 178 height 18
click at [1180, 659] on button "Save" at bounding box center [1190, 667] width 47 height 28
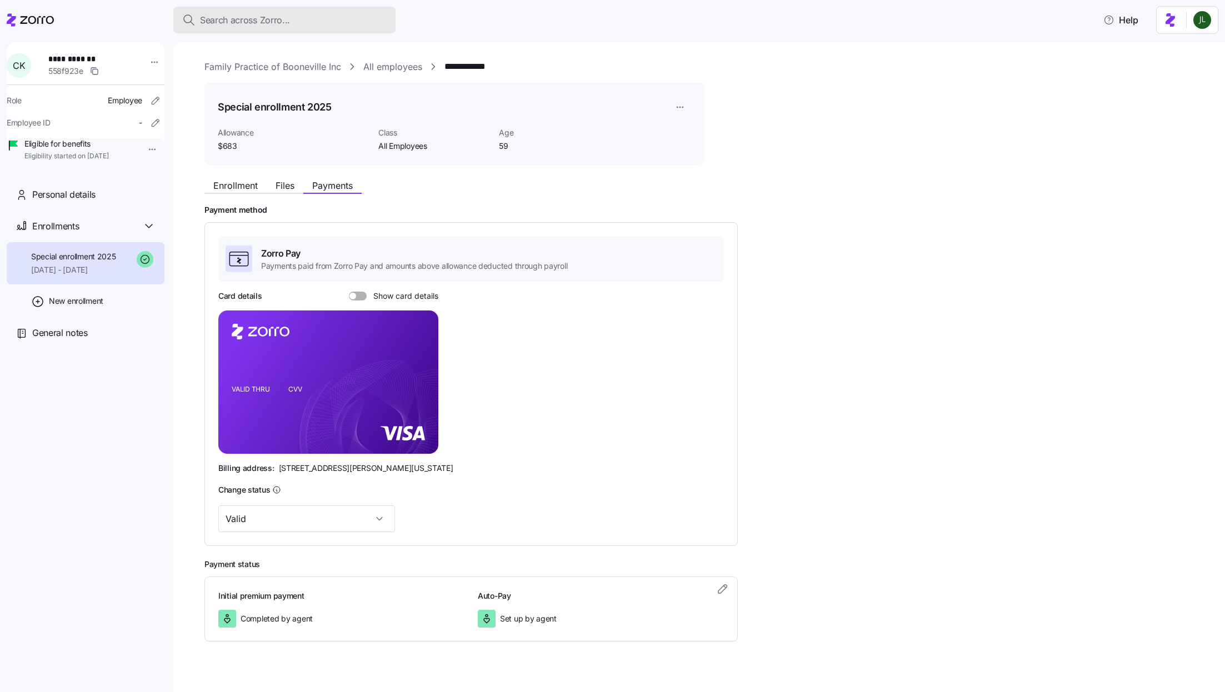
click at [259, 16] on span "Search across Zorro..." at bounding box center [245, 20] width 90 height 14
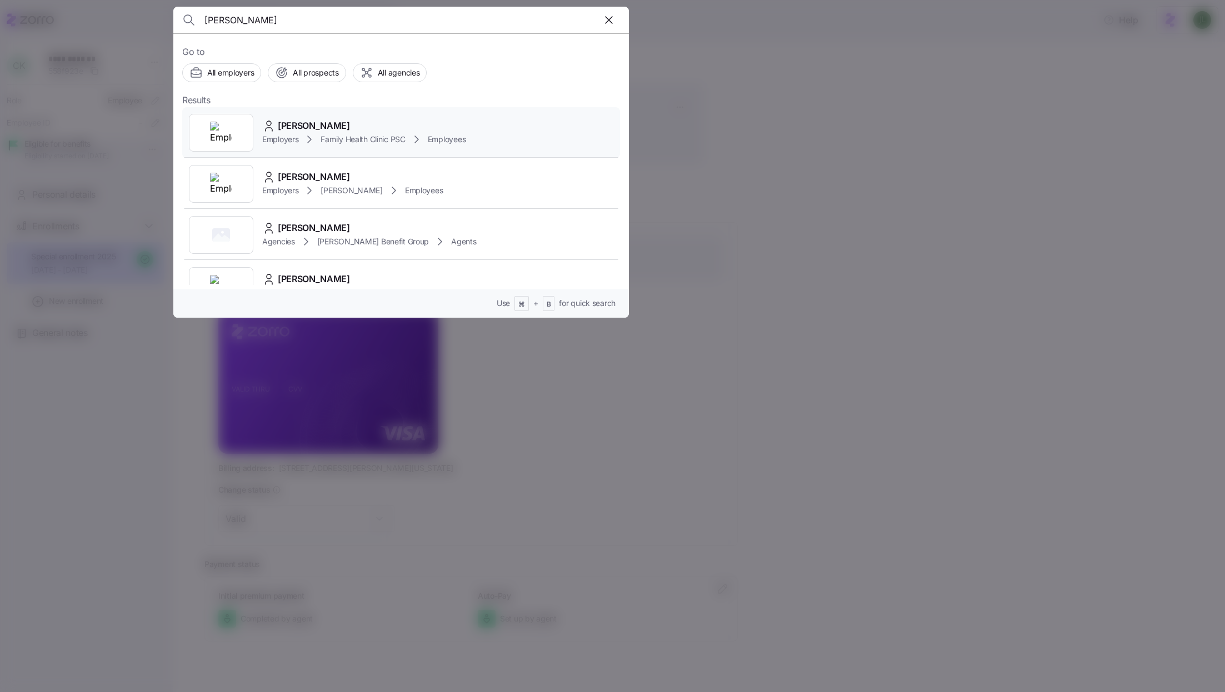
type input "[PERSON_NAME]"
click at [340, 135] on span "Family Health Clinic PSC" at bounding box center [363, 139] width 84 height 11
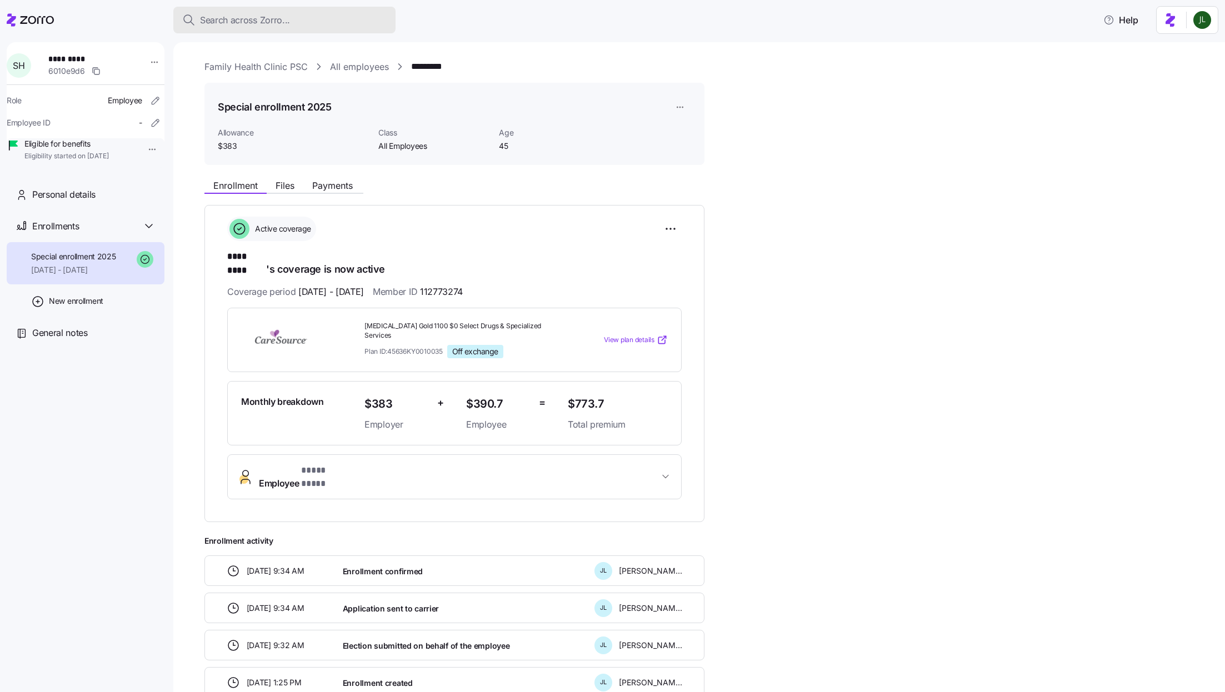
click at [320, 19] on div "Search across Zorro..." at bounding box center [284, 20] width 204 height 14
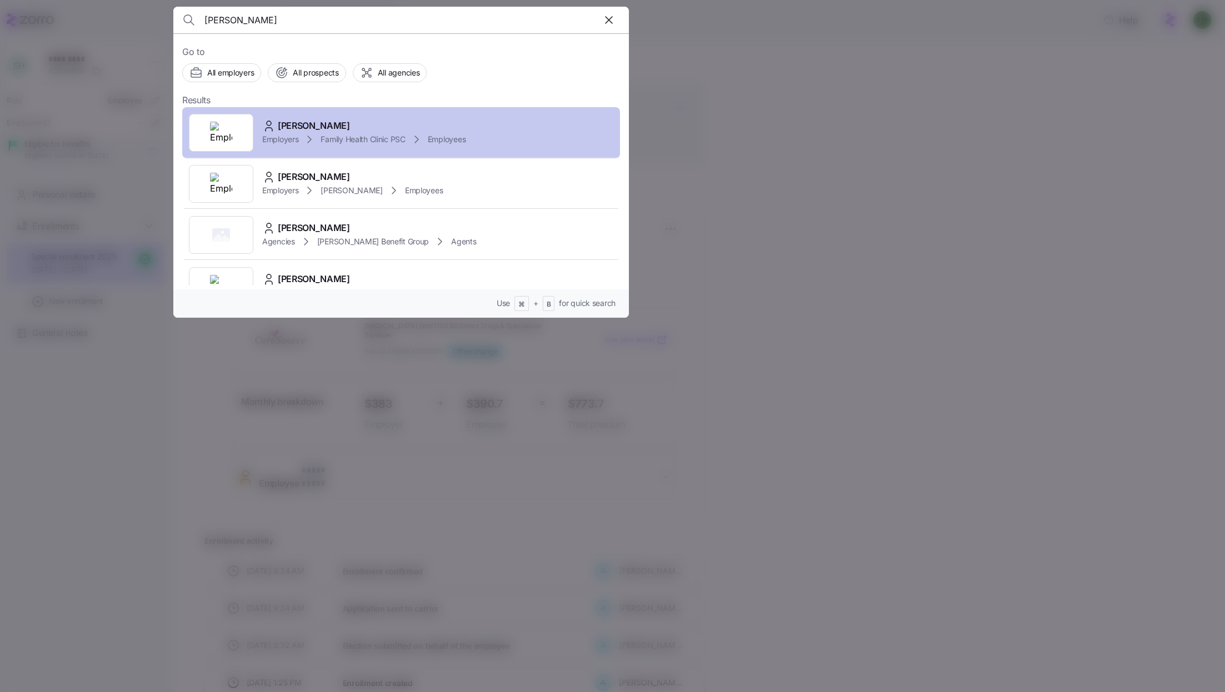
type input "[PERSON_NAME]"
click at [367, 134] on span "Family Health Clinic PSC" at bounding box center [363, 139] width 84 height 11
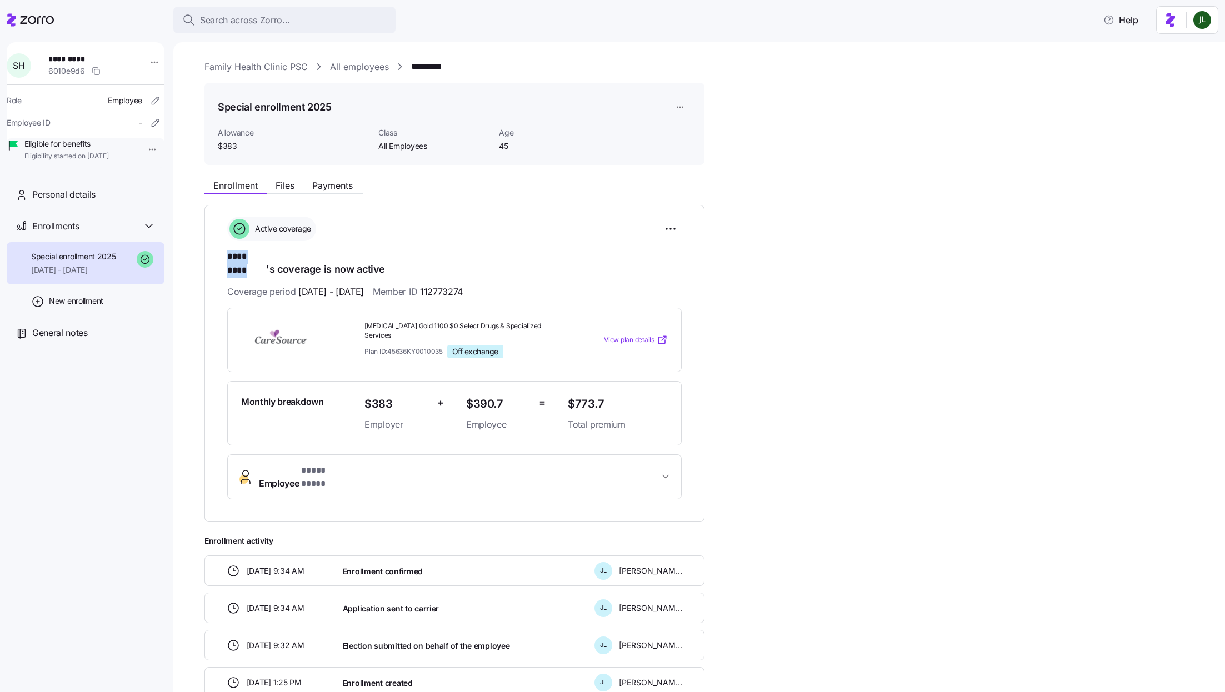
drag, startPoint x: 228, startPoint y: 254, endPoint x: 266, endPoint y: 253, distance: 38.3
click at [266, 253] on h1 "**** **** 's coverage is now active" at bounding box center [454, 263] width 455 height 26
copy span "**** ****"
click at [446, 285] on span "Member ID 112773274" at bounding box center [418, 292] width 90 height 14
drag, startPoint x: 445, startPoint y: 274, endPoint x: 511, endPoint y: 278, distance: 65.7
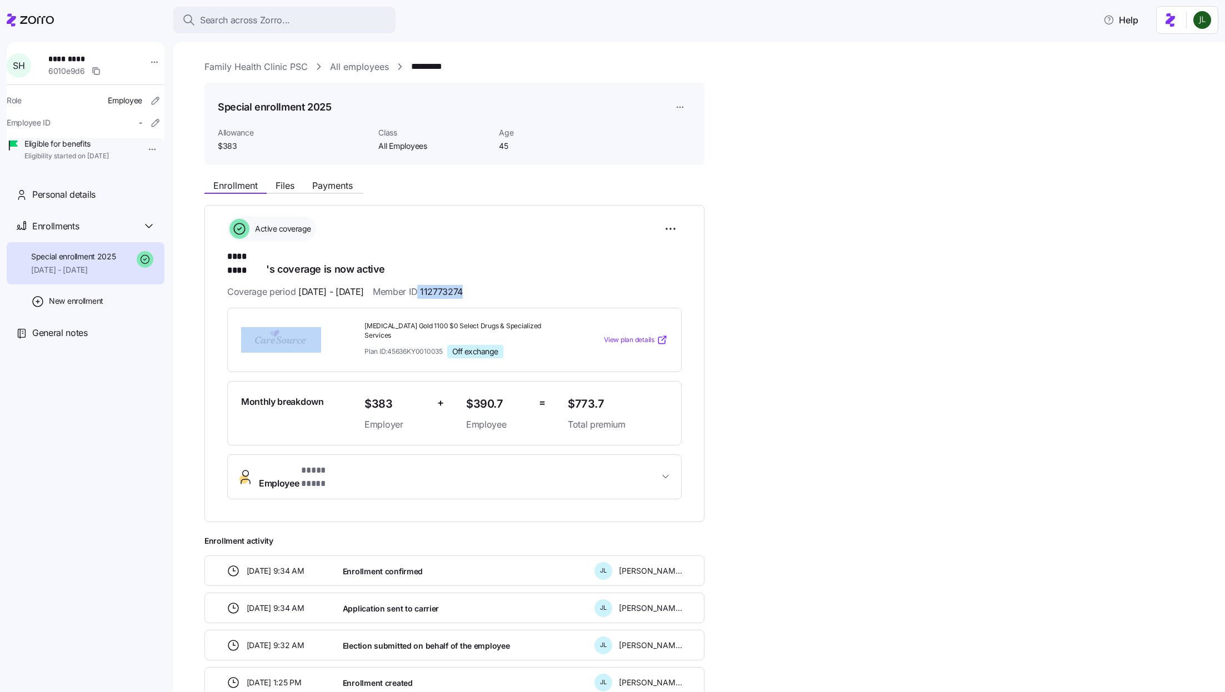
click at [511, 285] on div "Coverage period 01/01/2025 - 12/31/2025 Member ID 112773274" at bounding box center [454, 292] width 455 height 14
copy span "112773274"
click at [494, 285] on div "Coverage period 01/01/2025 - 12/31/2025 Member ID 112773274" at bounding box center [454, 292] width 455 height 14
drag, startPoint x: 493, startPoint y: 282, endPoint x: 451, endPoint y: 282, distance: 42.2
click at [451, 285] on div "Coverage period 01/01/2025 - 12/31/2025 Member ID 112773274" at bounding box center [454, 292] width 455 height 14
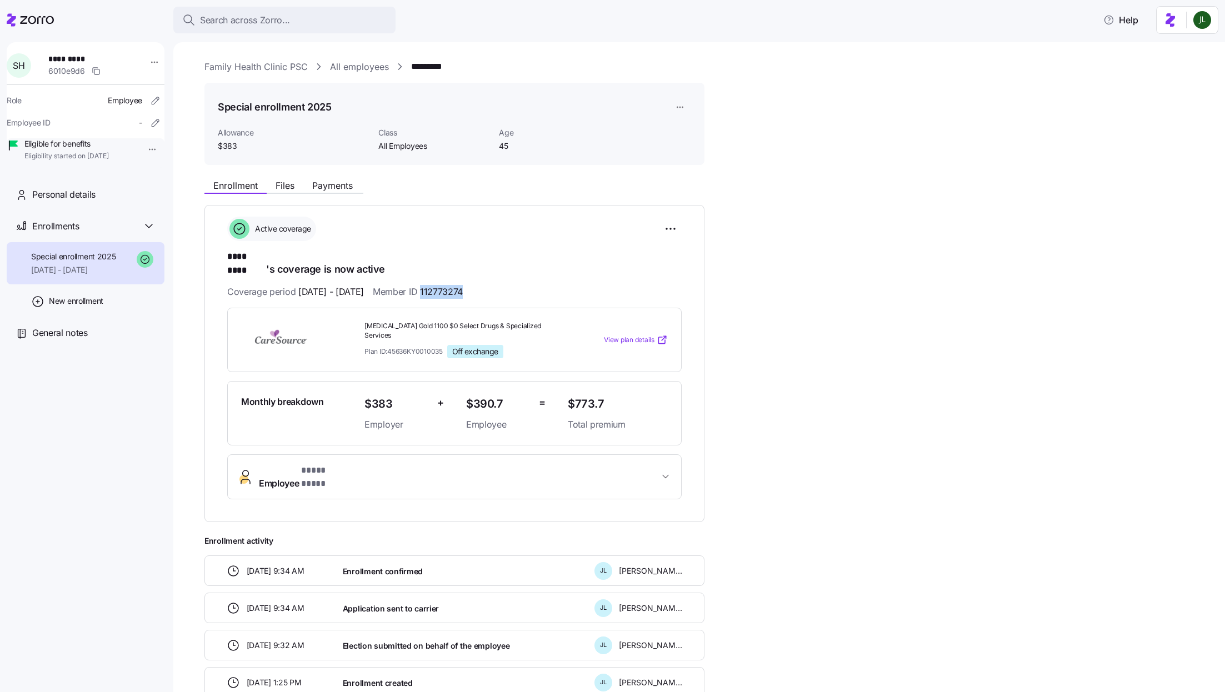
copy span "112773274"
click at [430, 464] on span "Employee * **** **** *" at bounding box center [459, 477] width 400 height 27
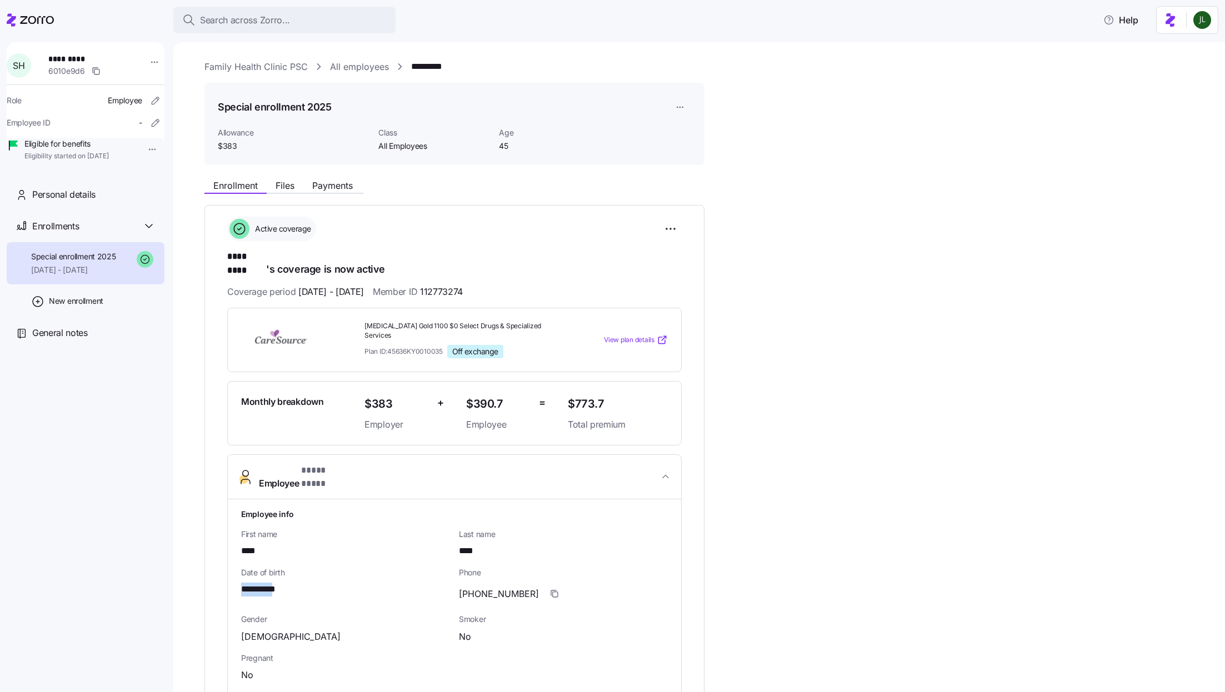
drag, startPoint x: 285, startPoint y: 561, endPoint x: 239, endPoint y: 561, distance: 46.1
copy span "*********"
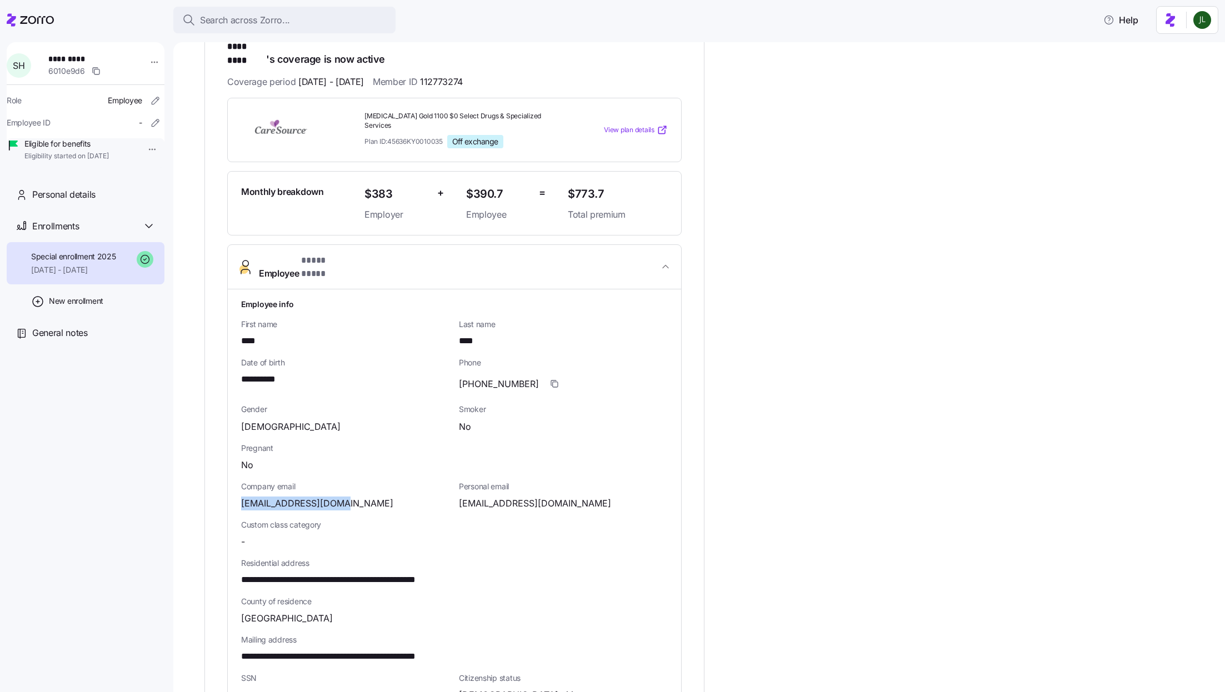
drag, startPoint x: 336, startPoint y: 471, endPoint x: 237, endPoint y: 468, distance: 98.9
click at [237, 468] on div "**********" at bounding box center [454, 573] width 453 height 566
copy span "[EMAIL_ADDRESS][DOMAIN_NAME]"
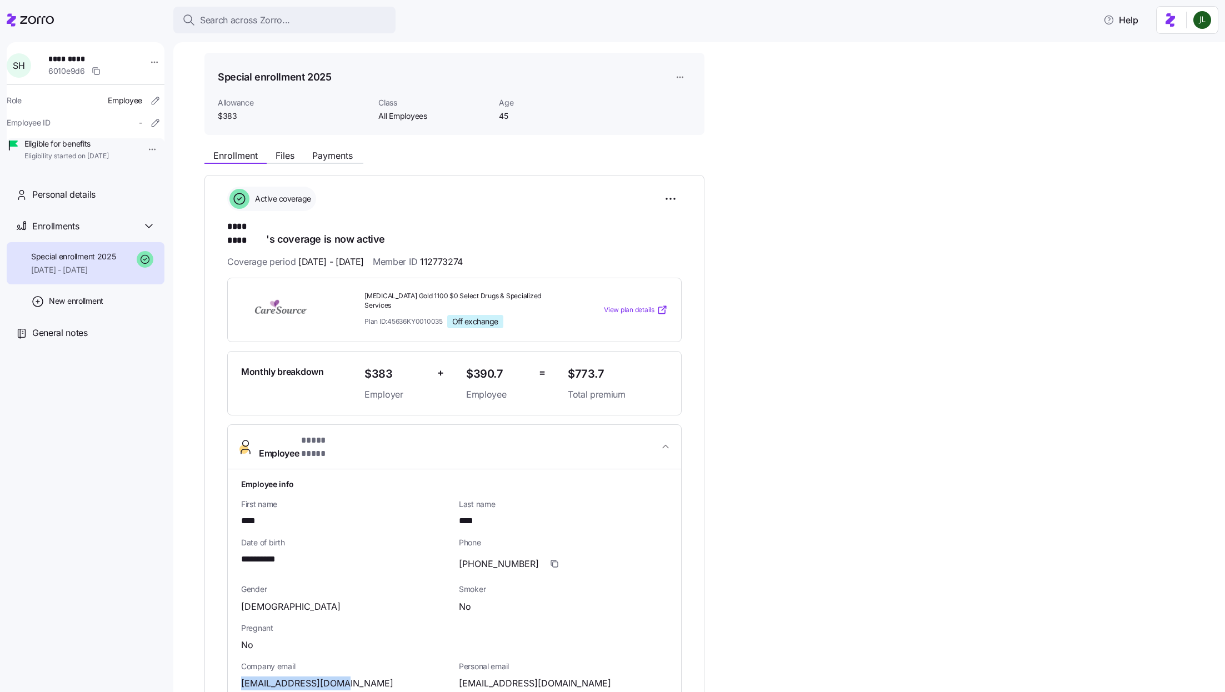
scroll to position [76, 0]
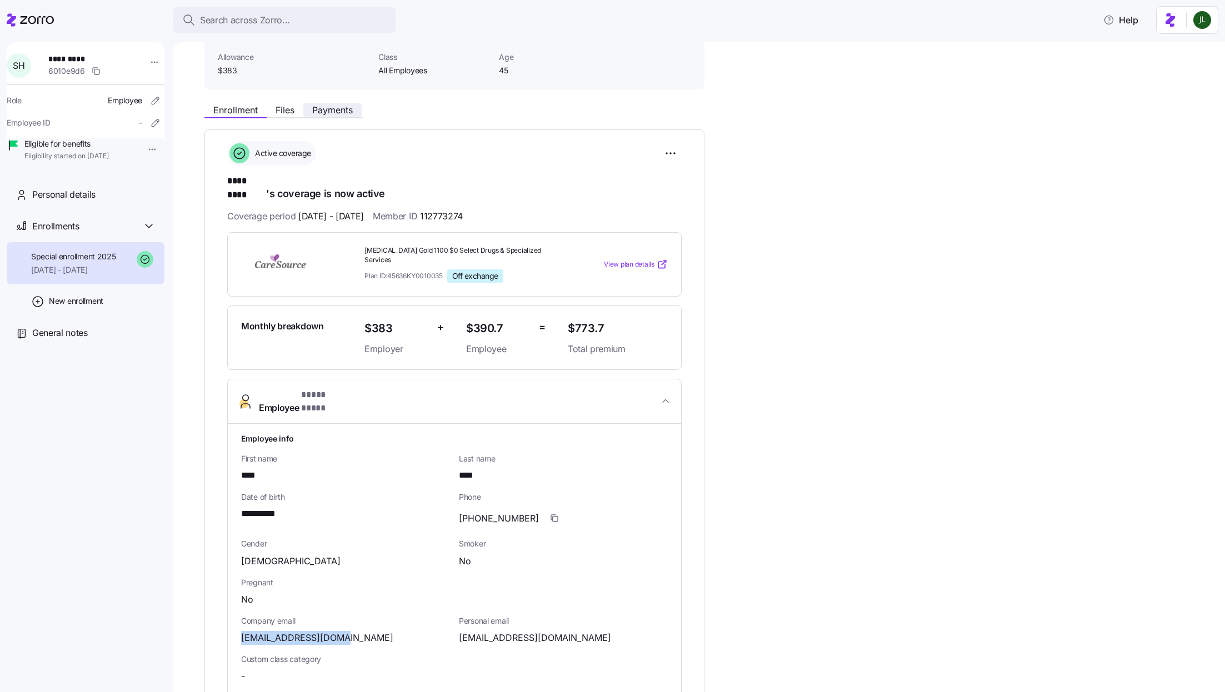
click at [325, 113] on span "Payments" at bounding box center [332, 110] width 41 height 9
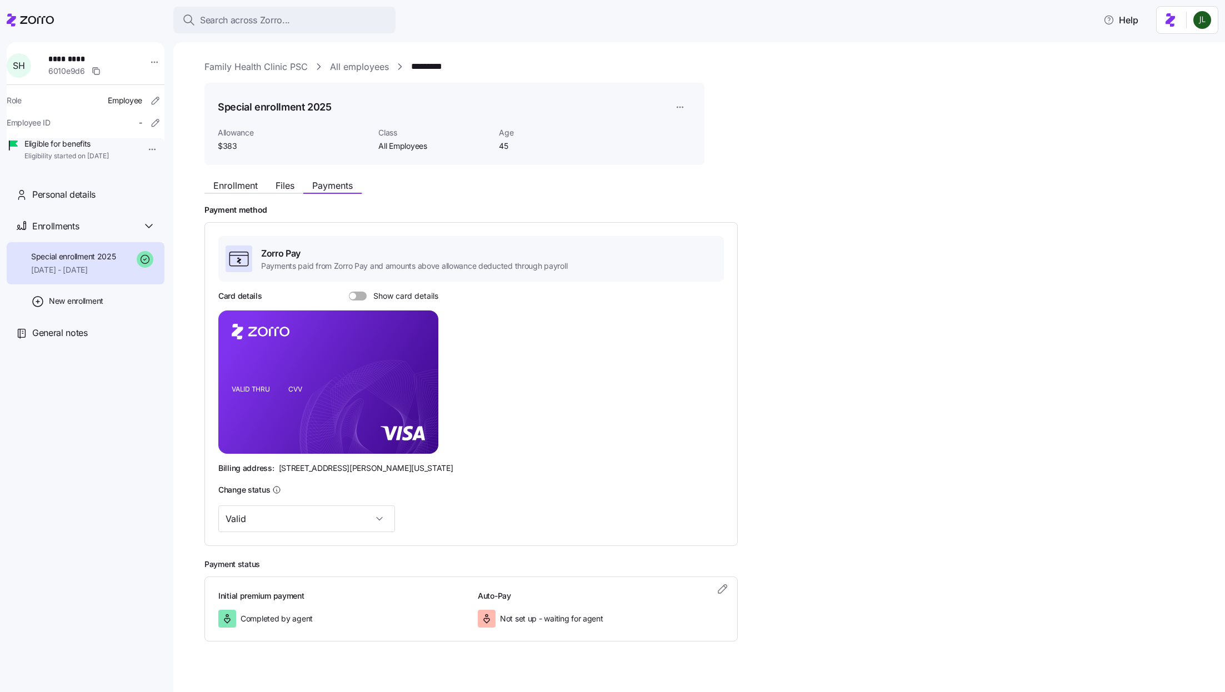
click at [354, 300] on div at bounding box center [358, 296] width 18 height 9
click at [349, 292] on input "Show card details" at bounding box center [349, 292] width 0 height 0
click at [416, 362] on icon "copy-to-clipboard" at bounding box center [418, 362] width 10 height 10
click at [385, 463] on span "[STREET_ADDRESS][PERSON_NAME][US_STATE]" at bounding box center [366, 468] width 174 height 11
drag, startPoint x: 395, startPoint y: 463, endPoint x: 418, endPoint y: 465, distance: 23.9
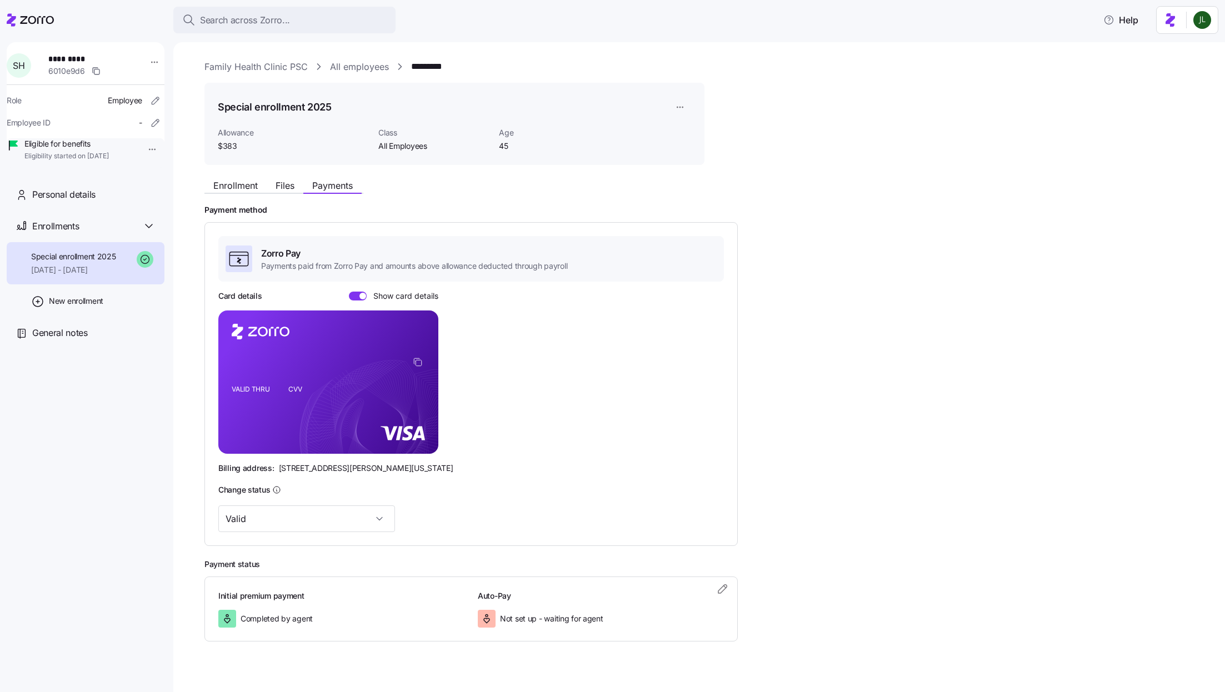
click at [418, 465] on div "Billing address: 810 Sharon Drive, Westlake, Ohio 44145" at bounding box center [471, 468] width 506 height 11
drag, startPoint x: 418, startPoint y: 465, endPoint x: 395, endPoint y: 466, distance: 23.4
click at [395, 466] on div "Billing address: 810 Sharon Drive, Westlake, Ohio 44145" at bounding box center [471, 468] width 506 height 11
copy span "44145"
click at [720, 588] on icon "button" at bounding box center [722, 588] width 13 height 13
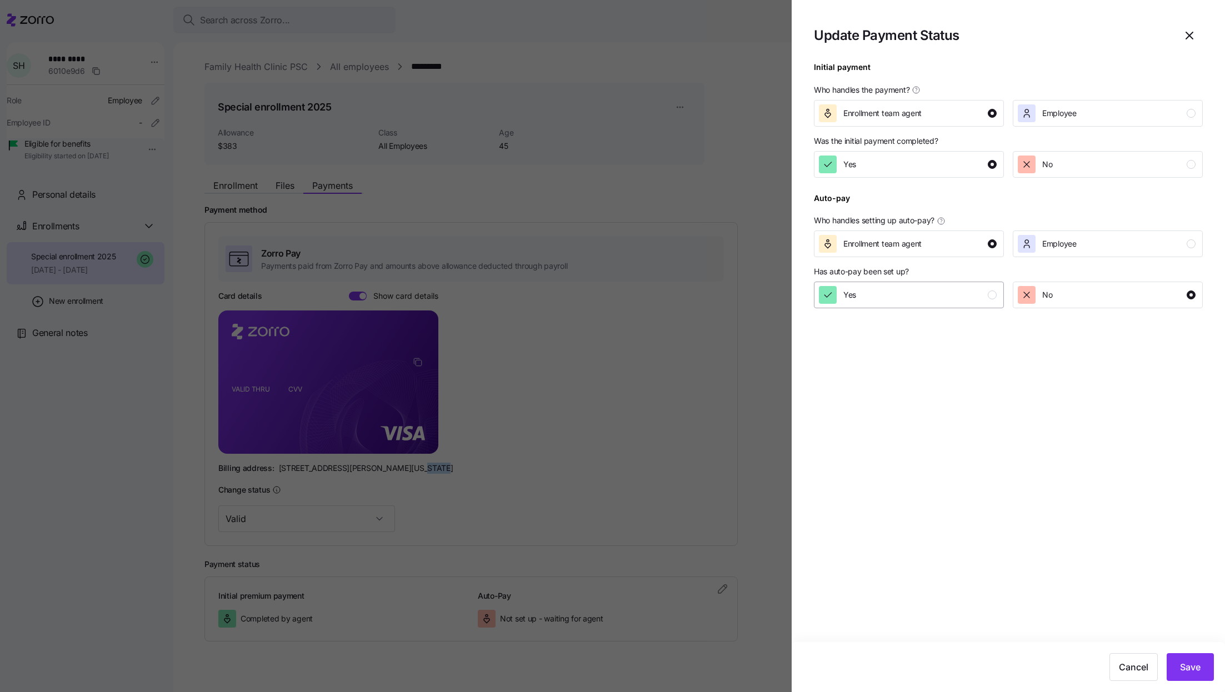
click at [937, 288] on div "Yes" at bounding box center [908, 295] width 178 height 18
click at [1187, 673] on span "Save" at bounding box center [1190, 667] width 21 height 13
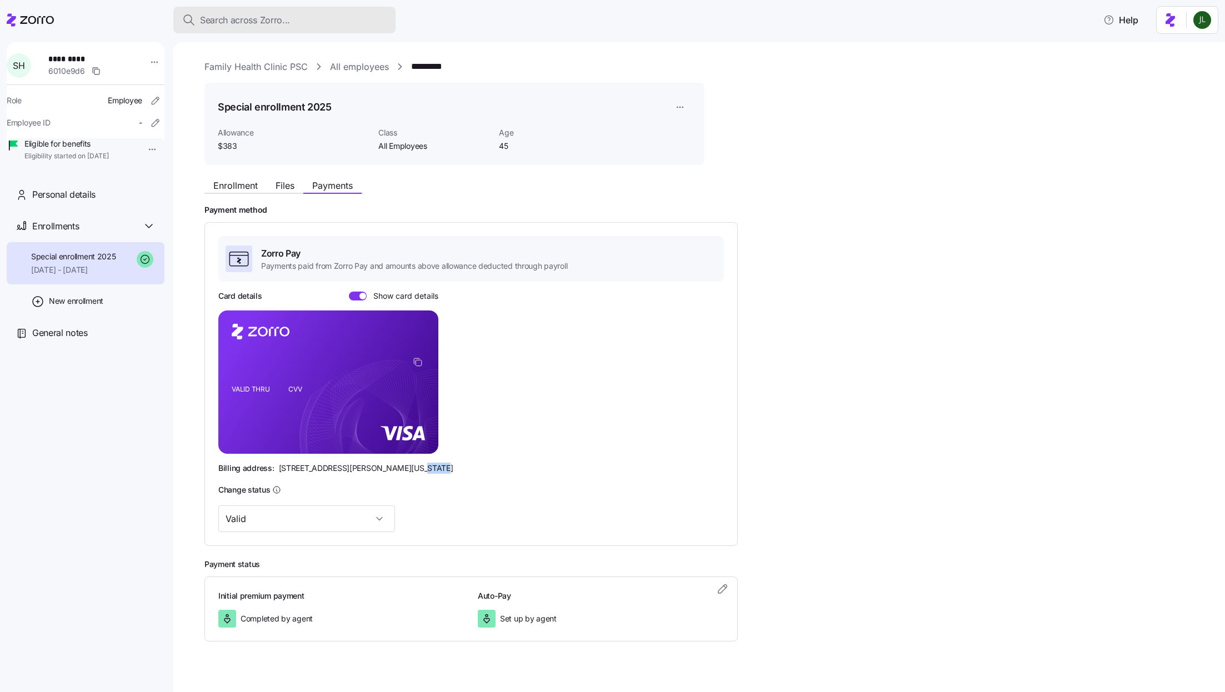
click at [237, 18] on span "Search across Zorro..." at bounding box center [245, 20] width 90 height 14
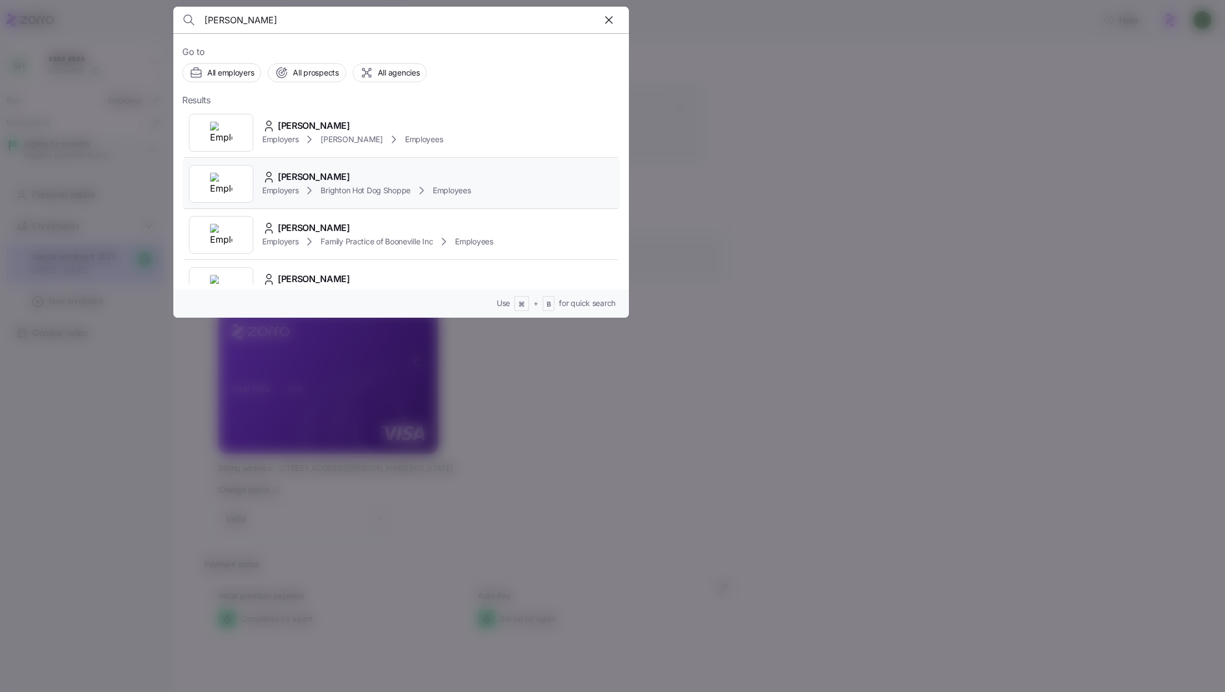
type input "[PERSON_NAME]"
click at [420, 174] on div "[PERSON_NAME]" at bounding box center [366, 177] width 209 height 14
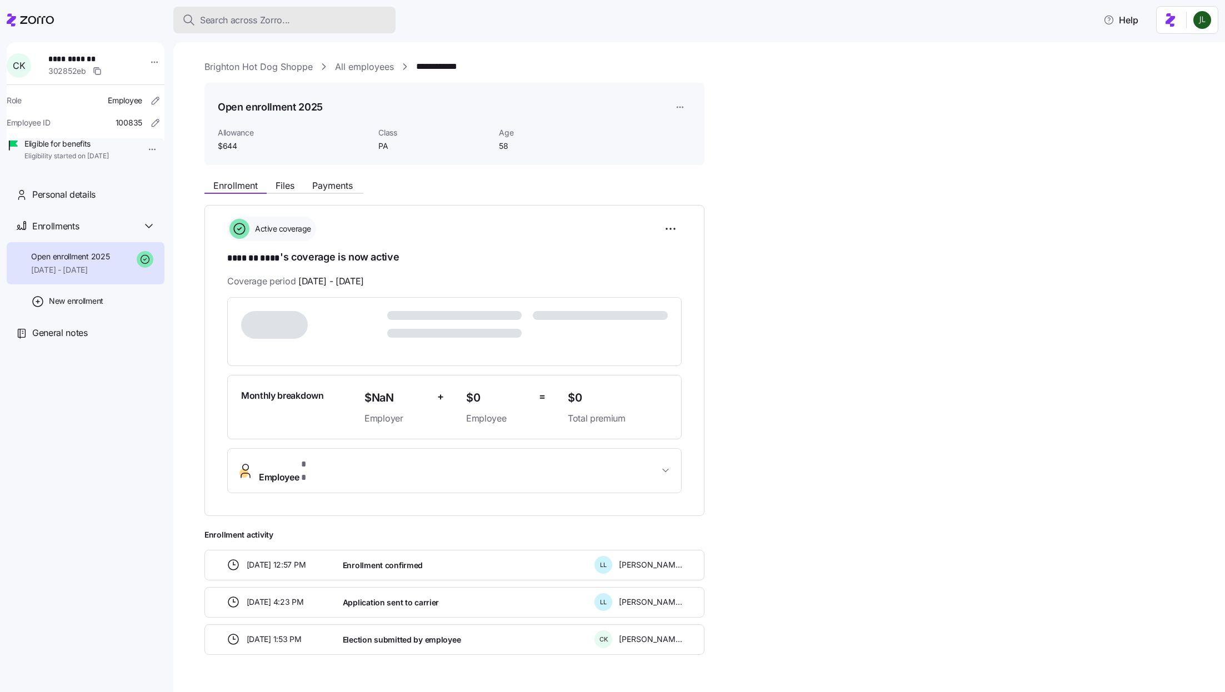
click at [293, 29] on button "Search across Zorro..." at bounding box center [284, 20] width 222 height 27
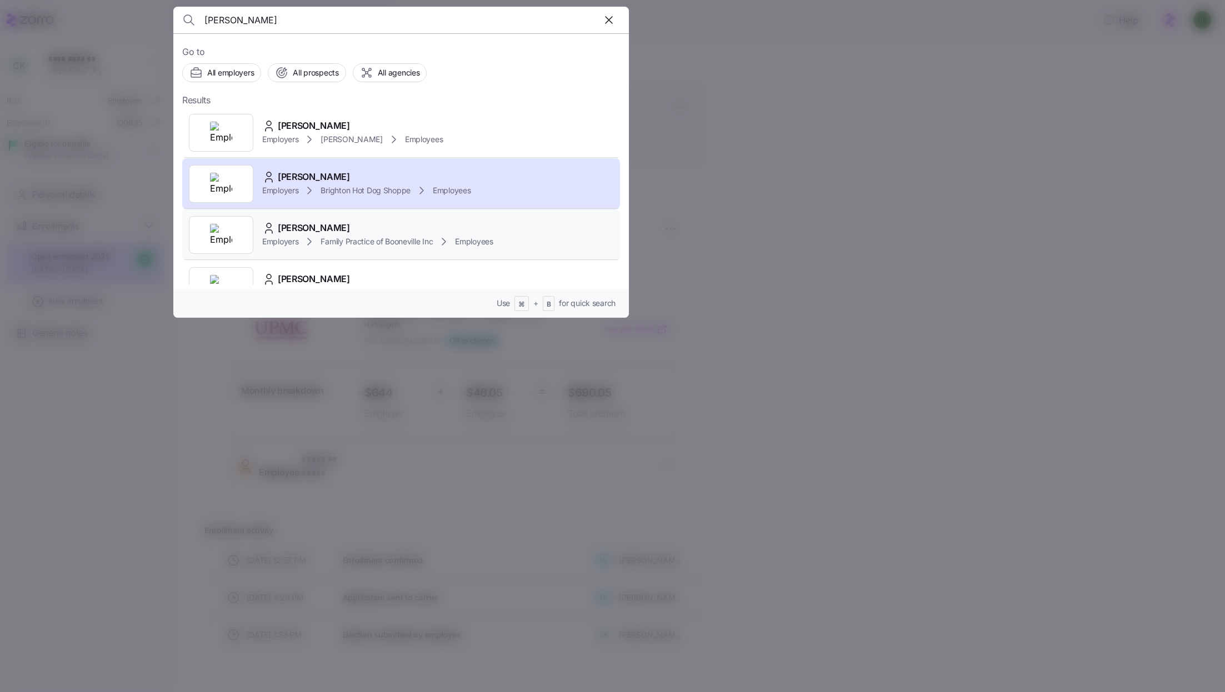
type input "[PERSON_NAME]"
click at [399, 242] on span "Family Practice of Booneville Inc" at bounding box center [377, 241] width 112 height 11
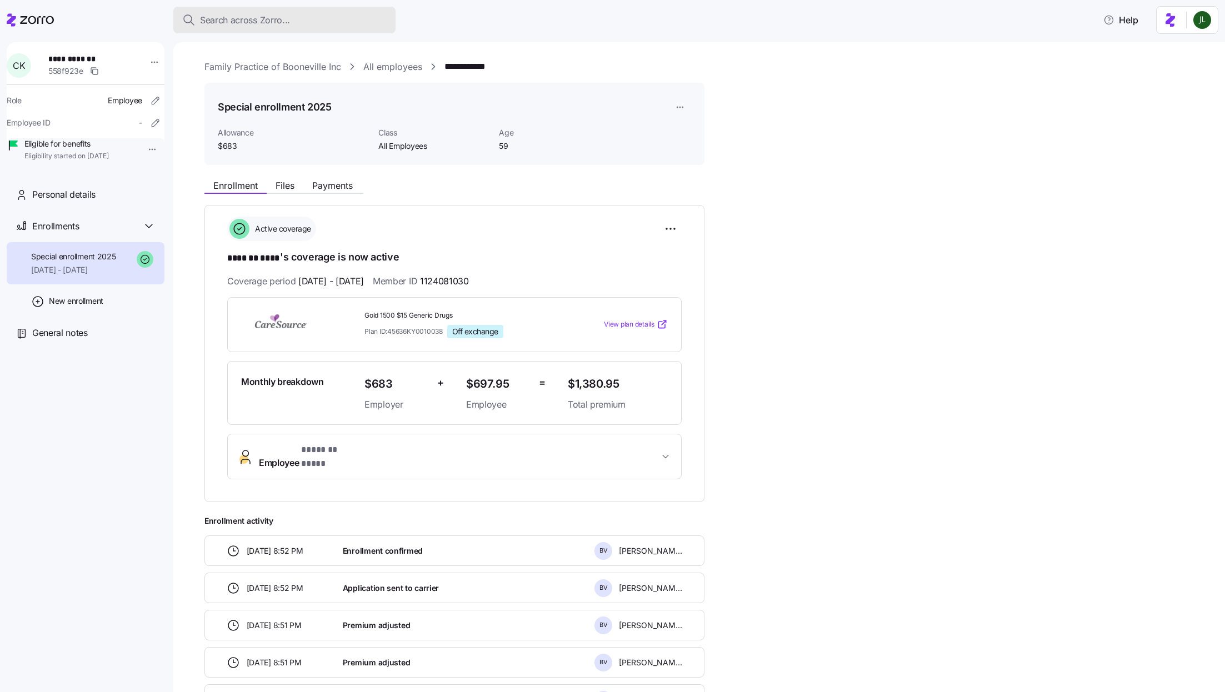
click at [268, 18] on span "Search across Zorro..." at bounding box center [245, 20] width 90 height 14
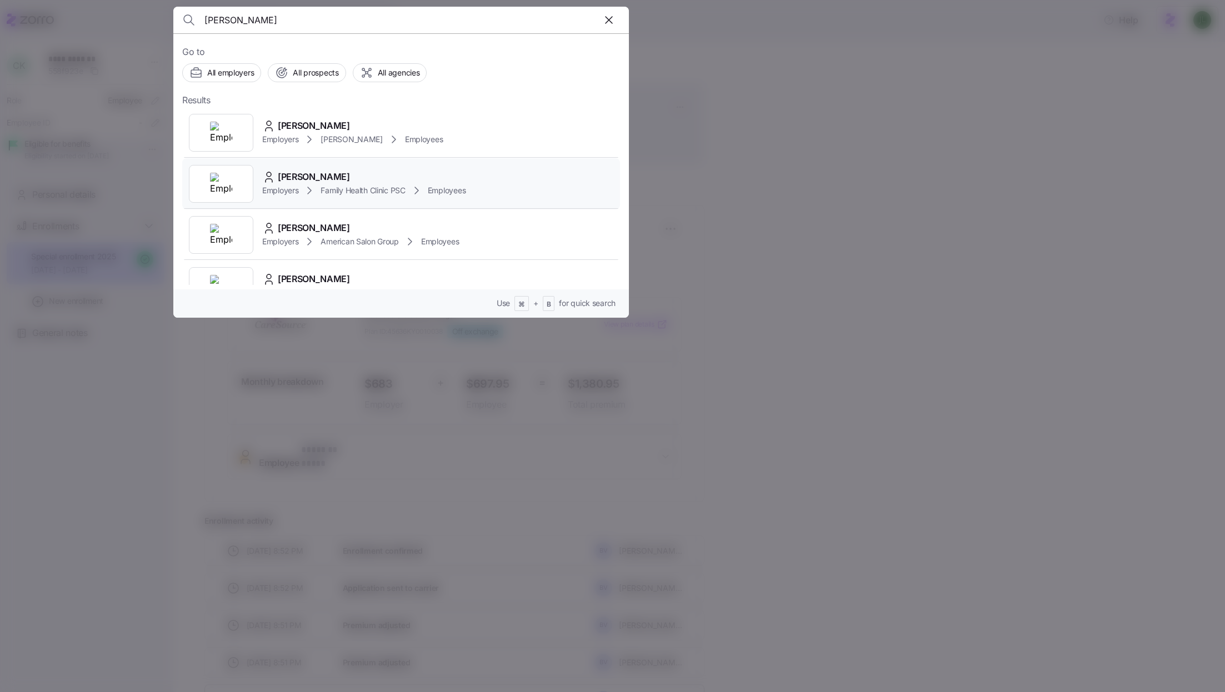
type input "jessica strunk"
click at [395, 185] on span "Family Health Clinic PSC" at bounding box center [363, 190] width 84 height 11
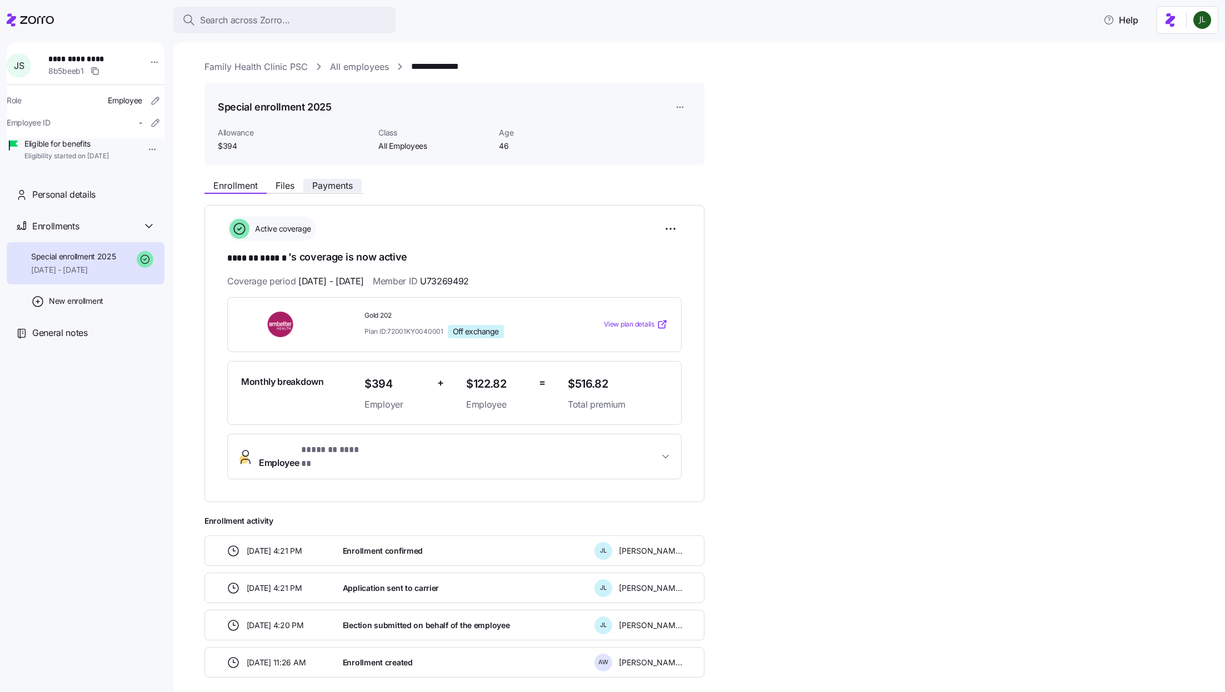
click at [341, 183] on span "Payments" at bounding box center [332, 185] width 41 height 9
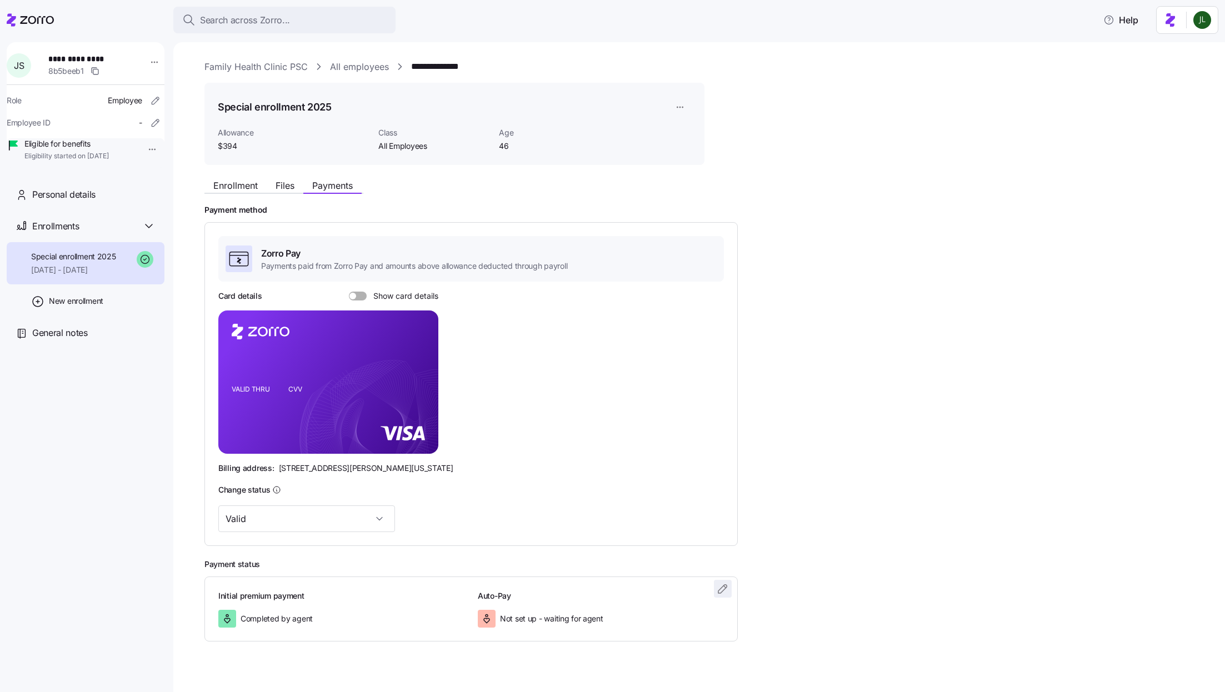
click at [716, 590] on icon "button" at bounding box center [722, 588] width 13 height 13
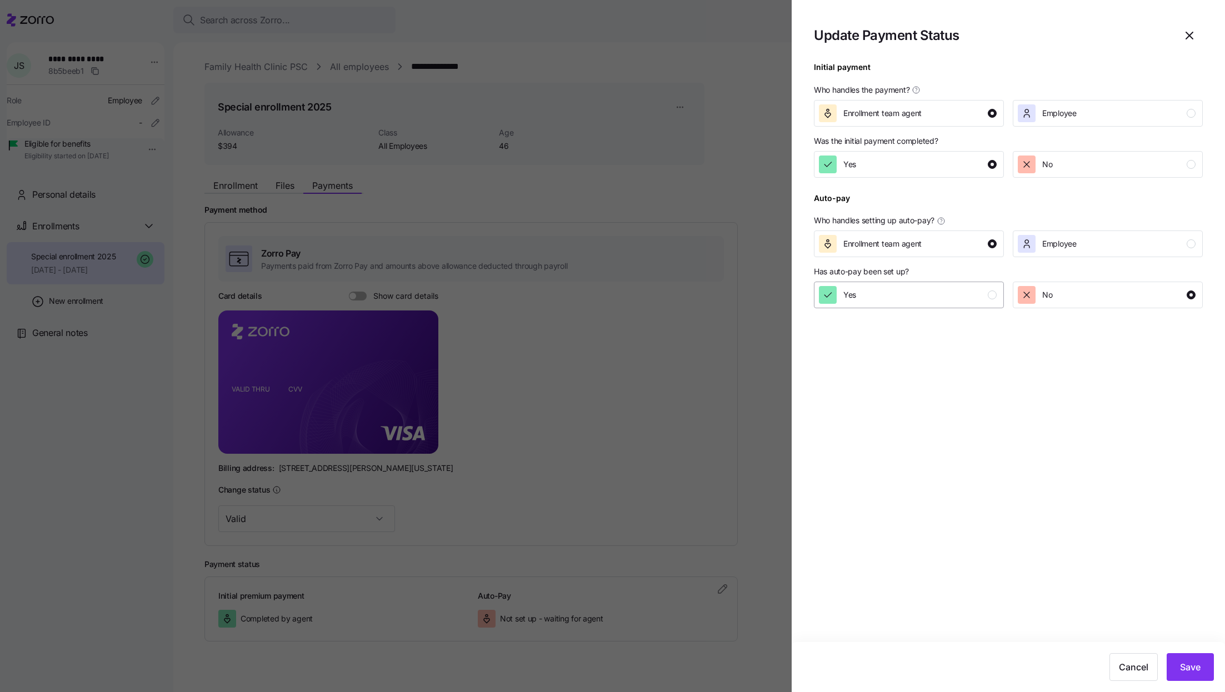
click at [942, 297] on div "Yes" at bounding box center [908, 295] width 178 height 18
click at [644, 295] on div at bounding box center [612, 346] width 1225 height 692
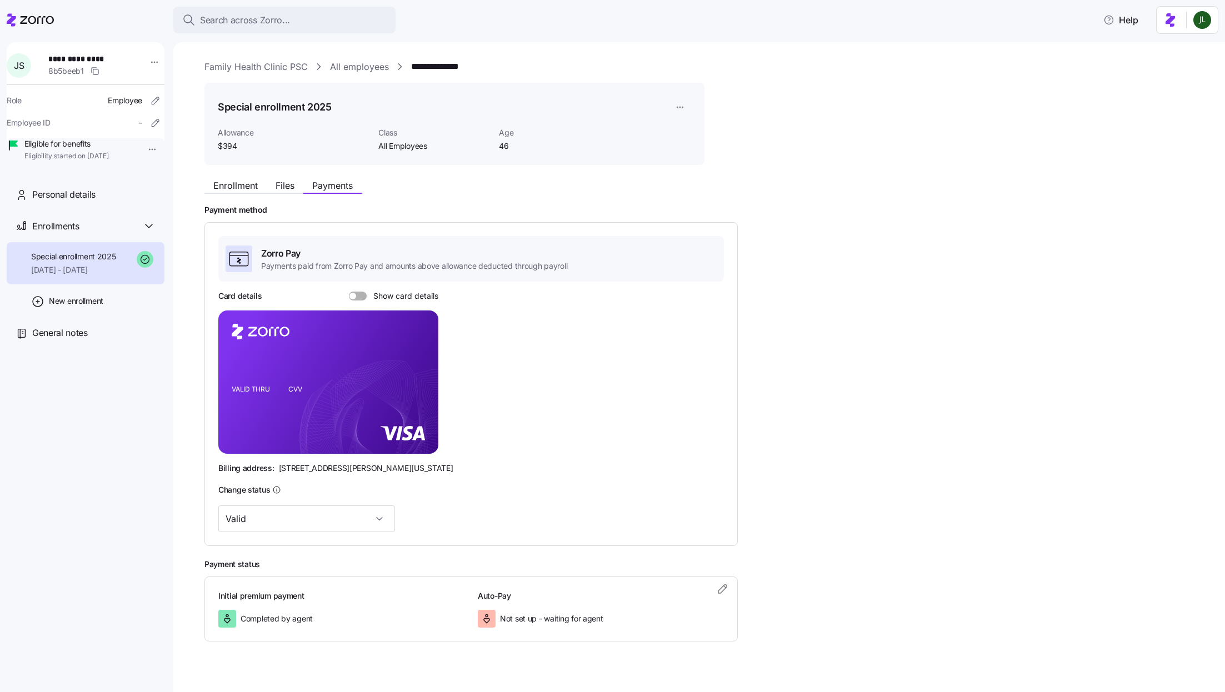
click at [356, 297] on span at bounding box center [361, 296] width 11 height 9
click at [349, 292] on input "Show card details" at bounding box center [349, 292] width 0 height 0
click at [420, 362] on icon "copy-to-clipboard" at bounding box center [418, 362] width 10 height 10
click at [416, 357] on foreignobject at bounding box center [419, 363] width 13 height 13
click at [415, 360] on icon "copy-to-clipboard" at bounding box center [418, 362] width 10 height 10
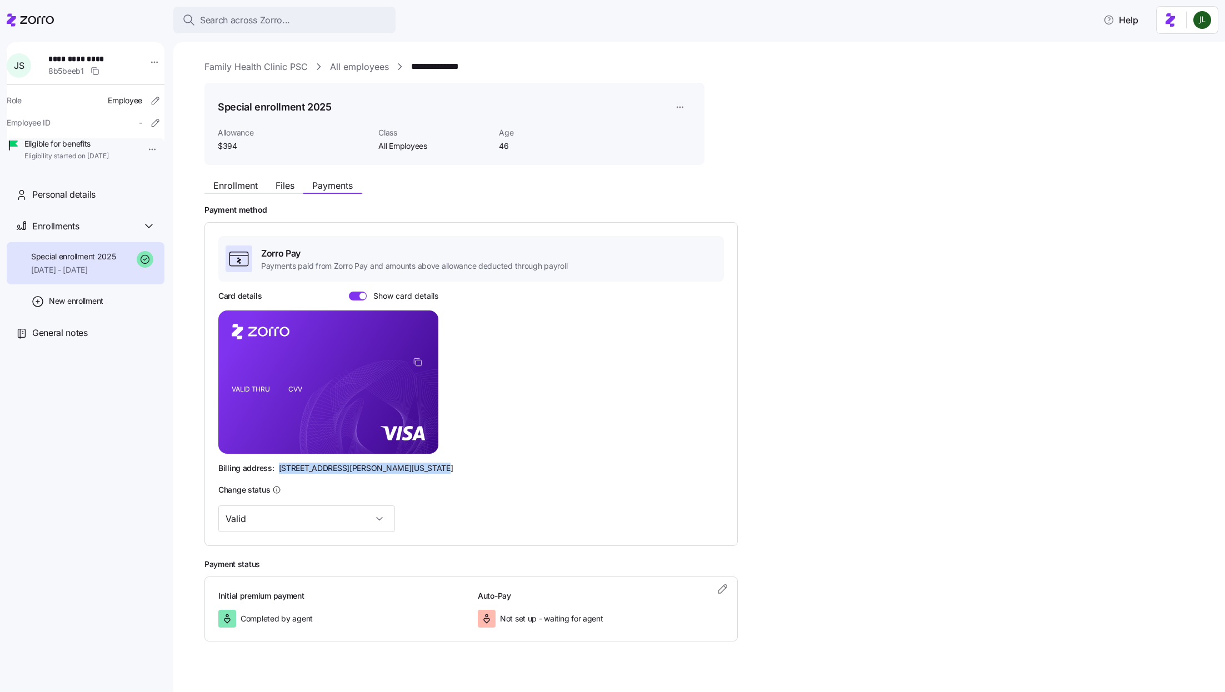
drag, startPoint x: 273, startPoint y: 467, endPoint x: 422, endPoint y: 466, distance: 148.9
click at [422, 466] on div "Billing address: 810 Sharon Drive, Westlake, Ohio 44145" at bounding box center [471, 468] width 506 height 11
copy div "[STREET_ADDRESS][PERSON_NAME][US_STATE]"
click at [405, 466] on span "[STREET_ADDRESS][PERSON_NAME][US_STATE]" at bounding box center [366, 468] width 174 height 11
drag, startPoint x: 398, startPoint y: 467, endPoint x: 421, endPoint y: 467, distance: 23.3
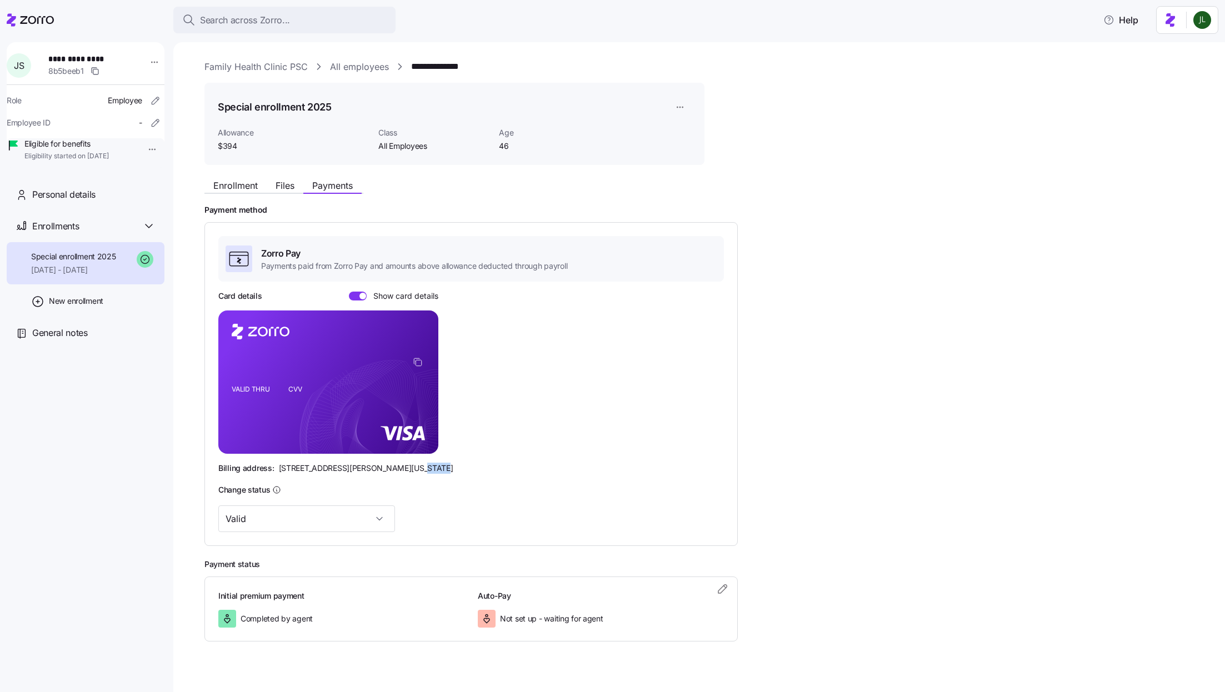
click at [421, 467] on div "Billing address: 810 Sharon Drive, Westlake, Ohio 44145" at bounding box center [471, 468] width 506 height 11
copy span "44145"
click at [236, 191] on button "Enrollment" at bounding box center [235, 185] width 62 height 13
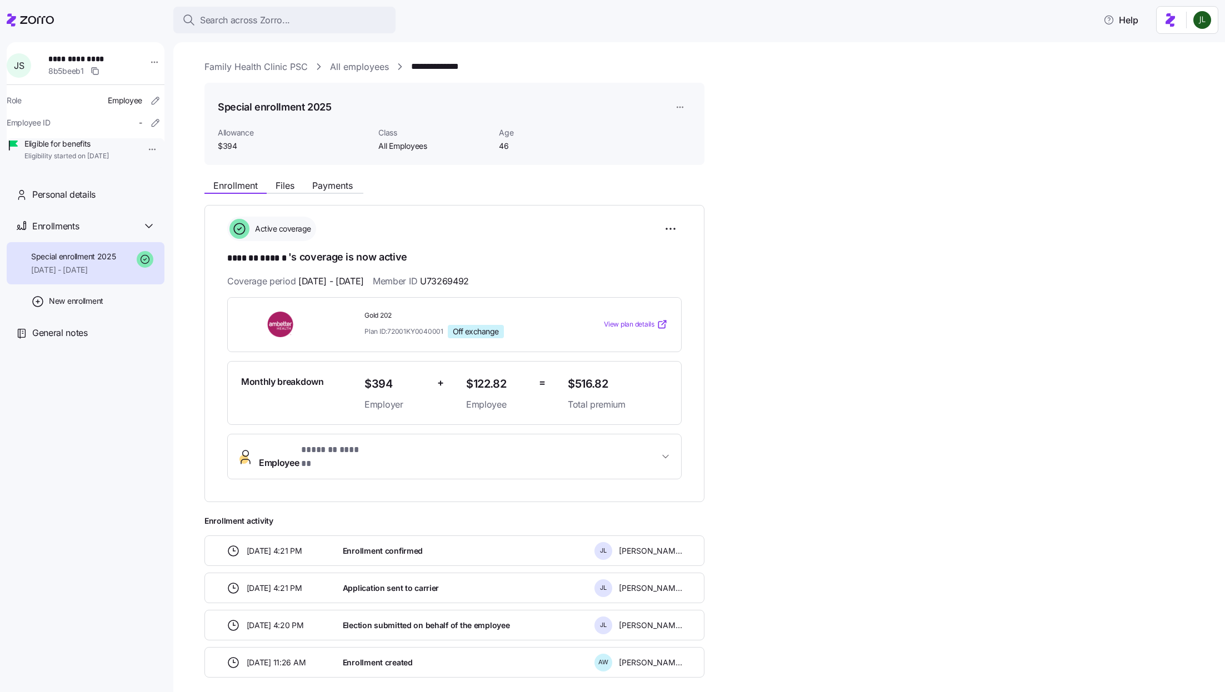
click at [370, 446] on span "Employee * ******* ****** *" at bounding box center [459, 456] width 400 height 27
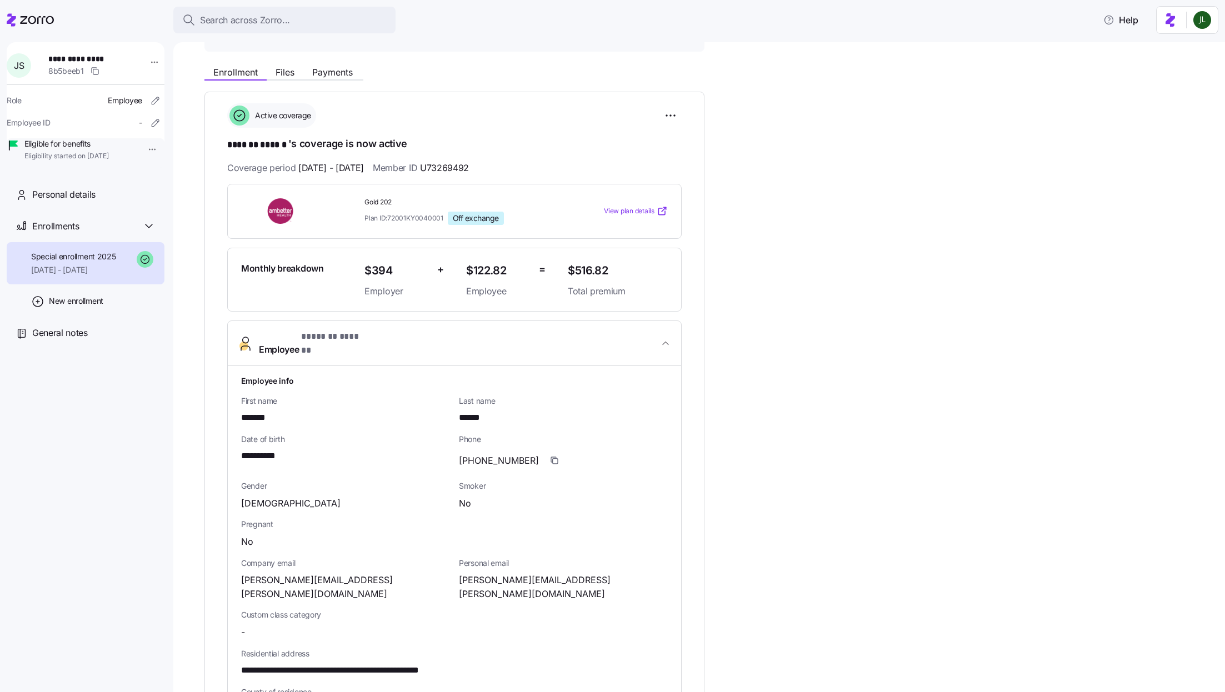
scroll to position [125, 0]
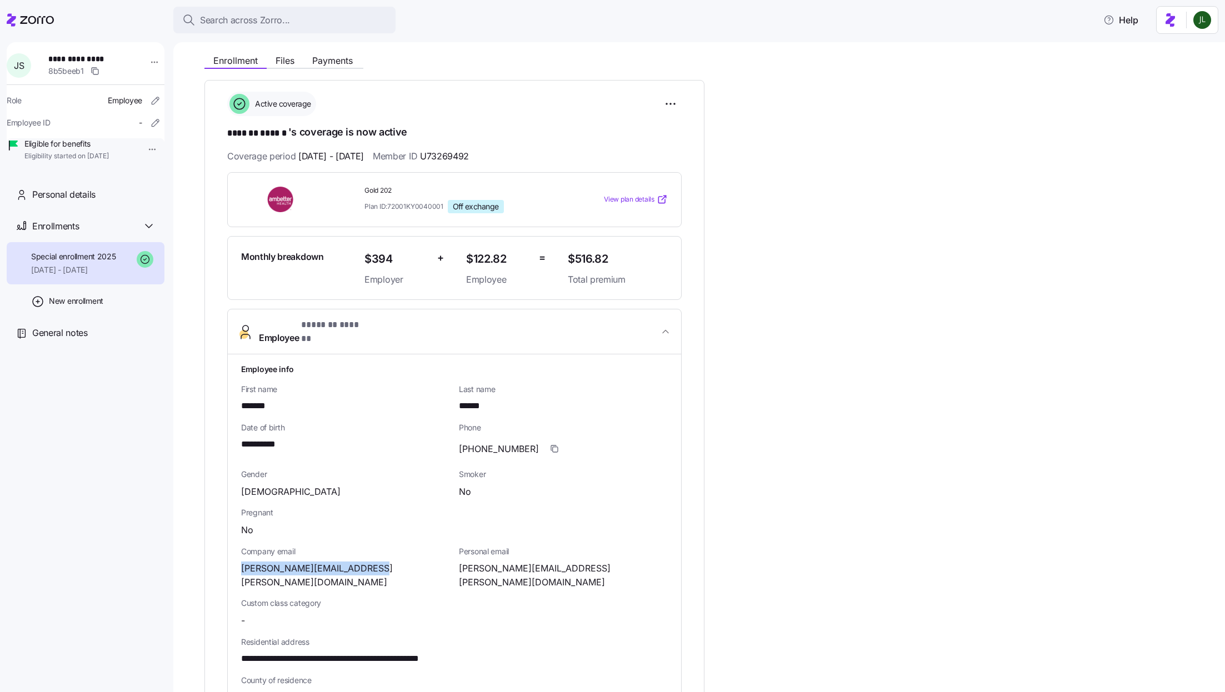
drag, startPoint x: 362, startPoint y: 553, endPoint x: 239, endPoint y: 554, distance: 122.8
click at [239, 554] on div "**********" at bounding box center [454, 645] width 453 height 580
copy span "jessica.e.strunk@icloud.com"
click at [294, 69] on div "**********" at bounding box center [706, 591] width 1005 height 1084
click at [281, 59] on span "Files" at bounding box center [285, 60] width 19 height 9
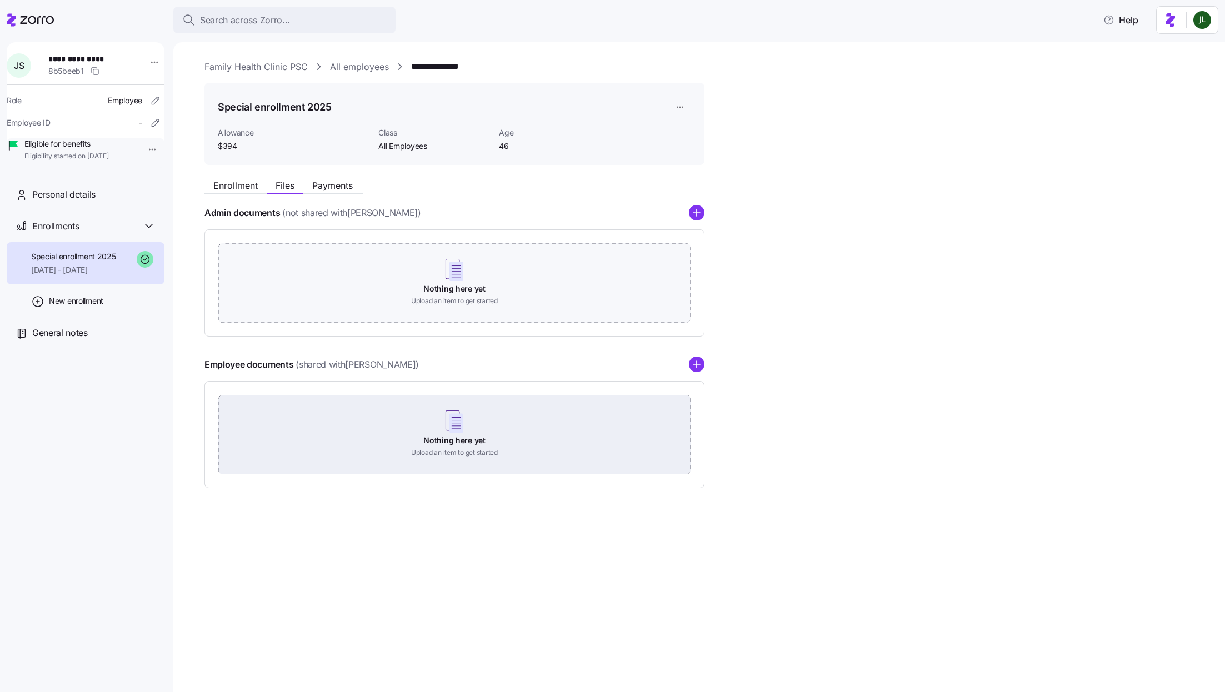
click at [496, 421] on div "Nothing here yet Upload an item to get started" at bounding box center [454, 434] width 472 height 78
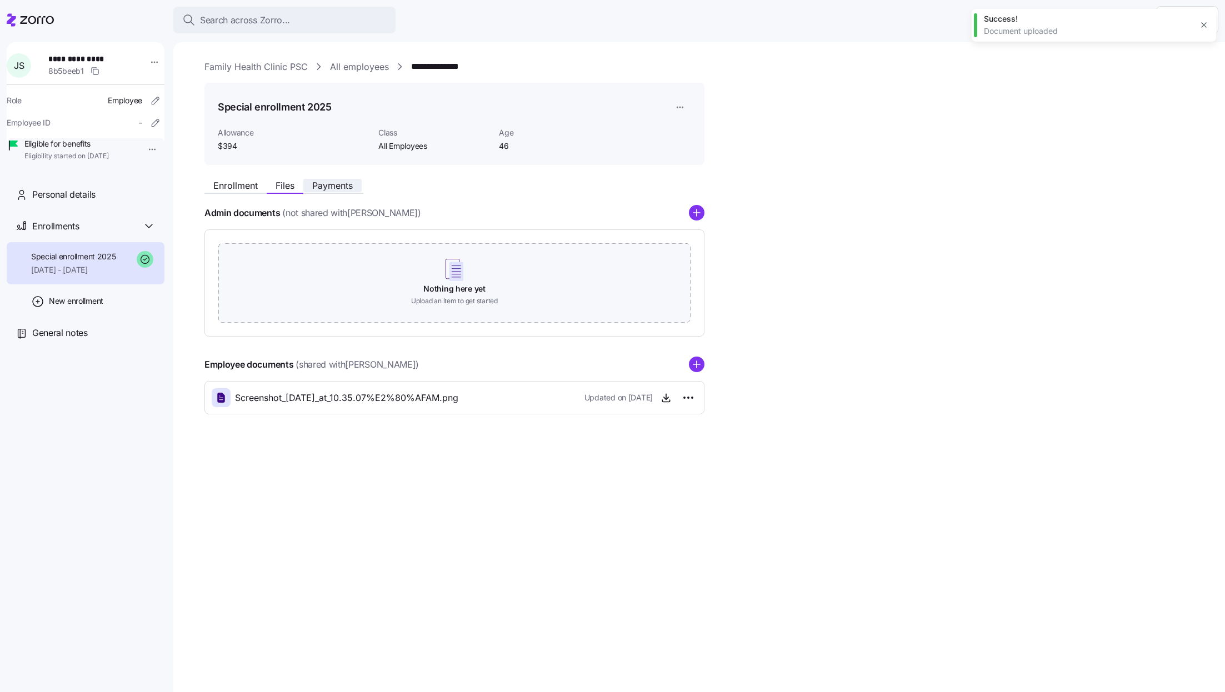
click at [332, 187] on span "Payments" at bounding box center [332, 185] width 41 height 9
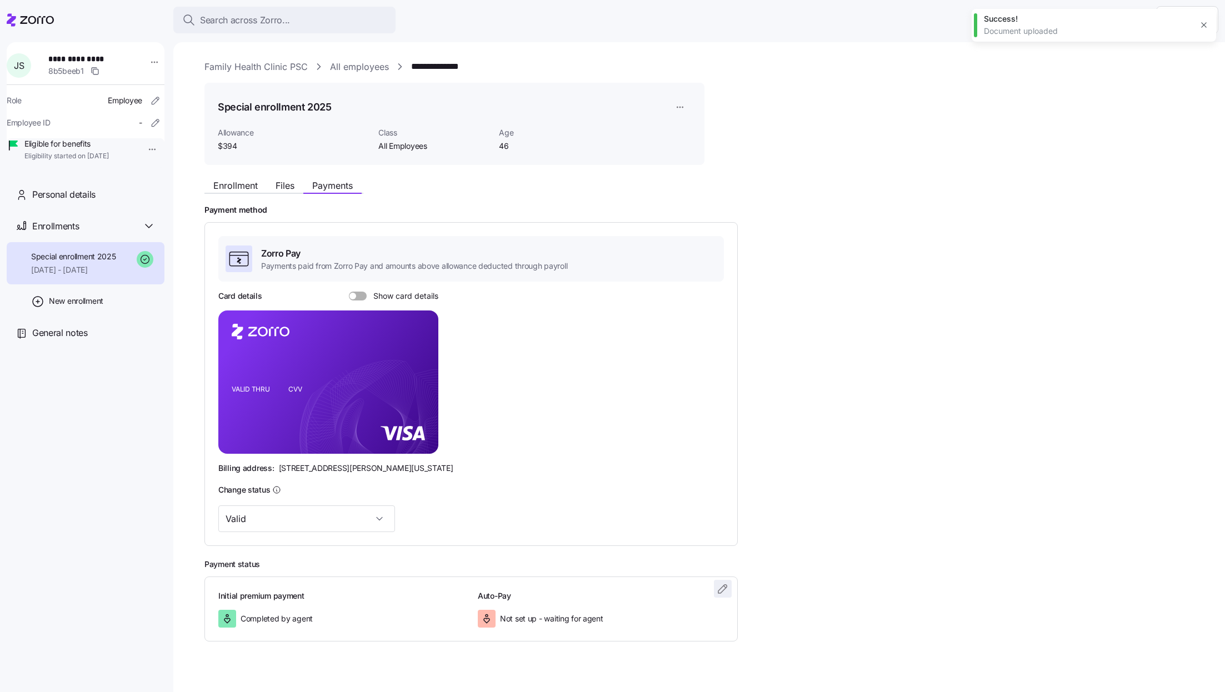
click at [718, 590] on icon "button" at bounding box center [722, 589] width 8 height 8
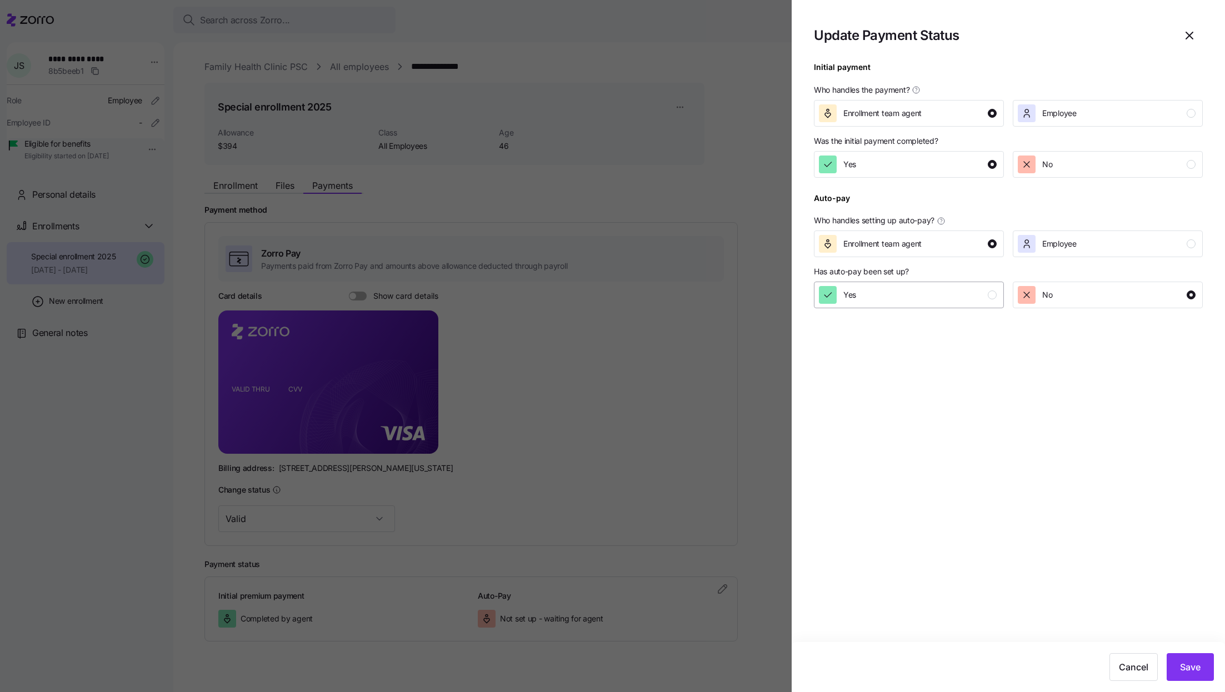
click at [888, 293] on div "Yes" at bounding box center [908, 295] width 178 height 18
click at [1185, 672] on span "Save" at bounding box center [1190, 667] width 21 height 13
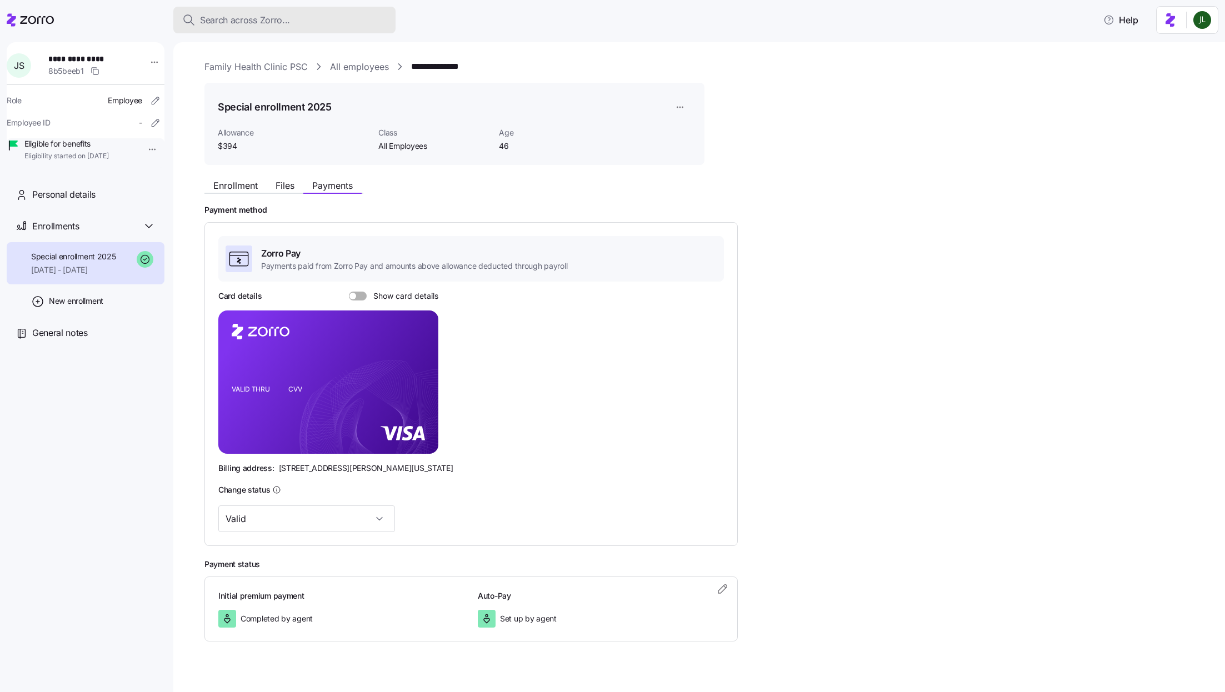
click at [286, 16] on span "Search across Zorro..." at bounding box center [245, 20] width 90 height 14
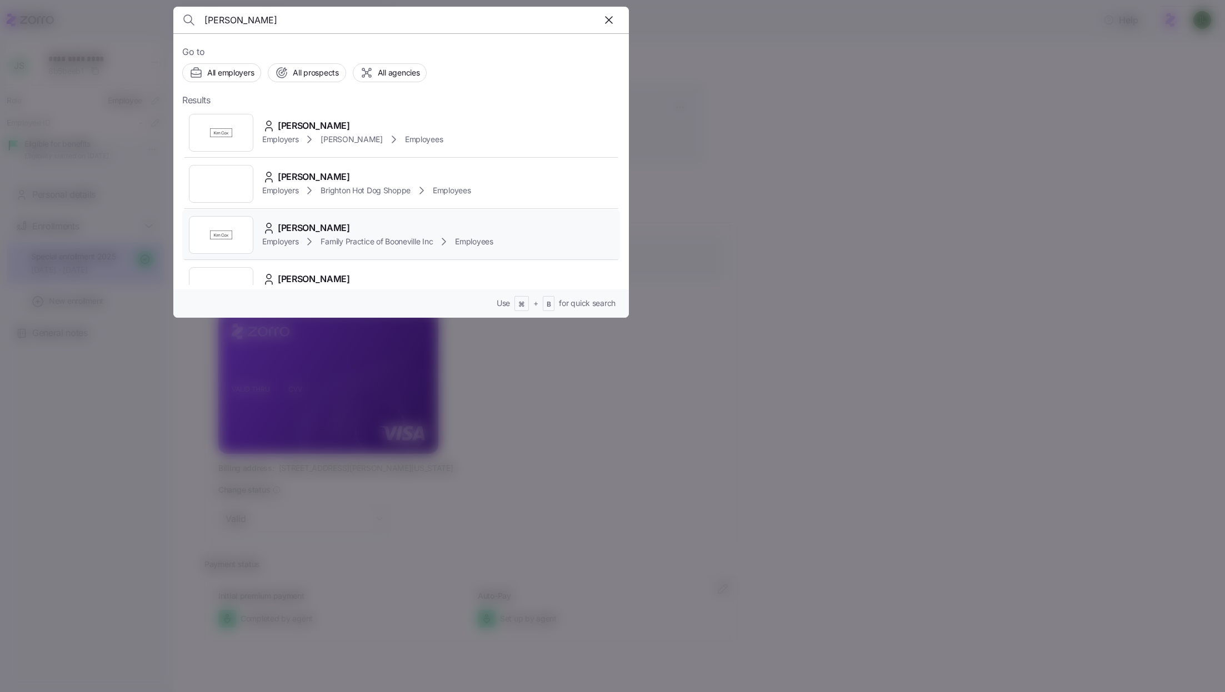
type input "[PERSON_NAME]"
click at [402, 233] on div "[PERSON_NAME]" at bounding box center [377, 228] width 231 height 14
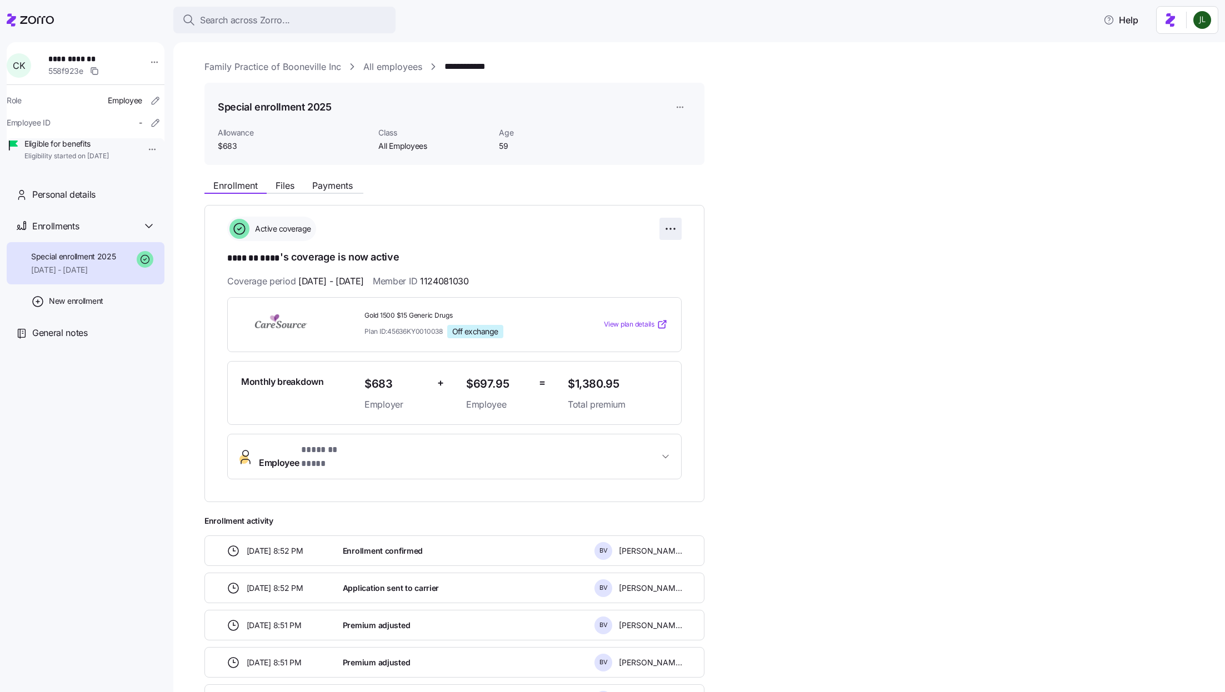
click at [675, 230] on html "**********" at bounding box center [612, 343] width 1225 height 686
click at [663, 270] on div "Change enrollment details" at bounding box center [609, 274] width 131 height 18
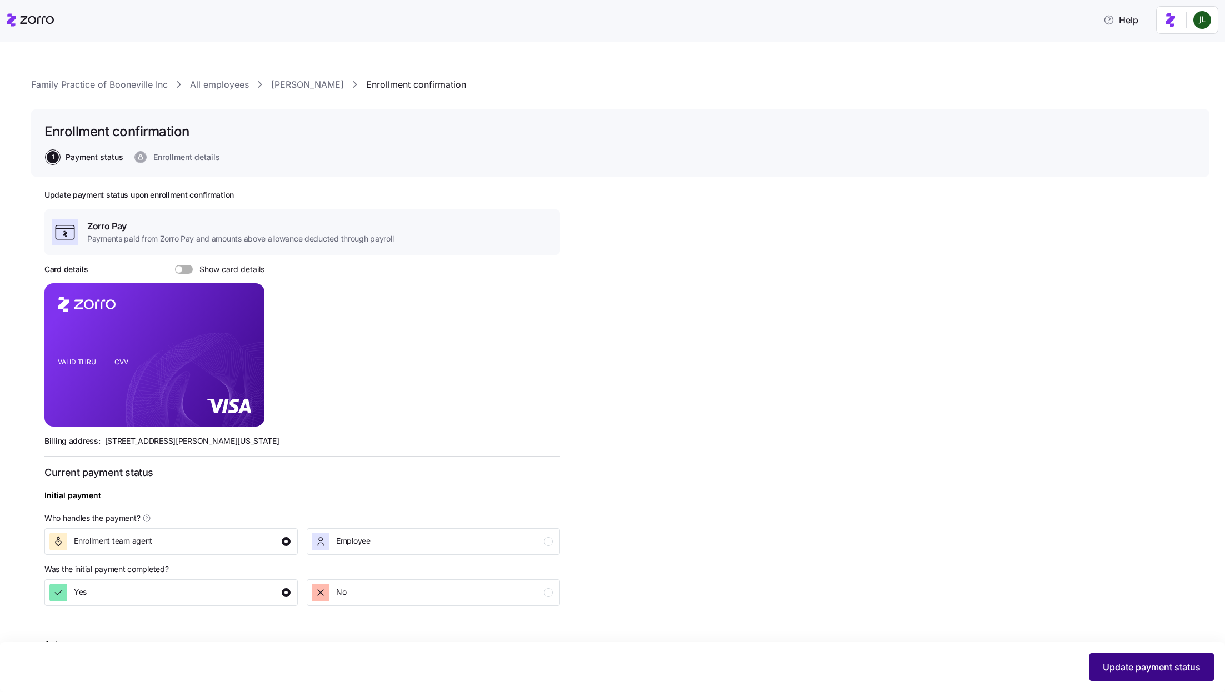
click at [1124, 657] on button "Update payment status" at bounding box center [1152, 667] width 124 height 28
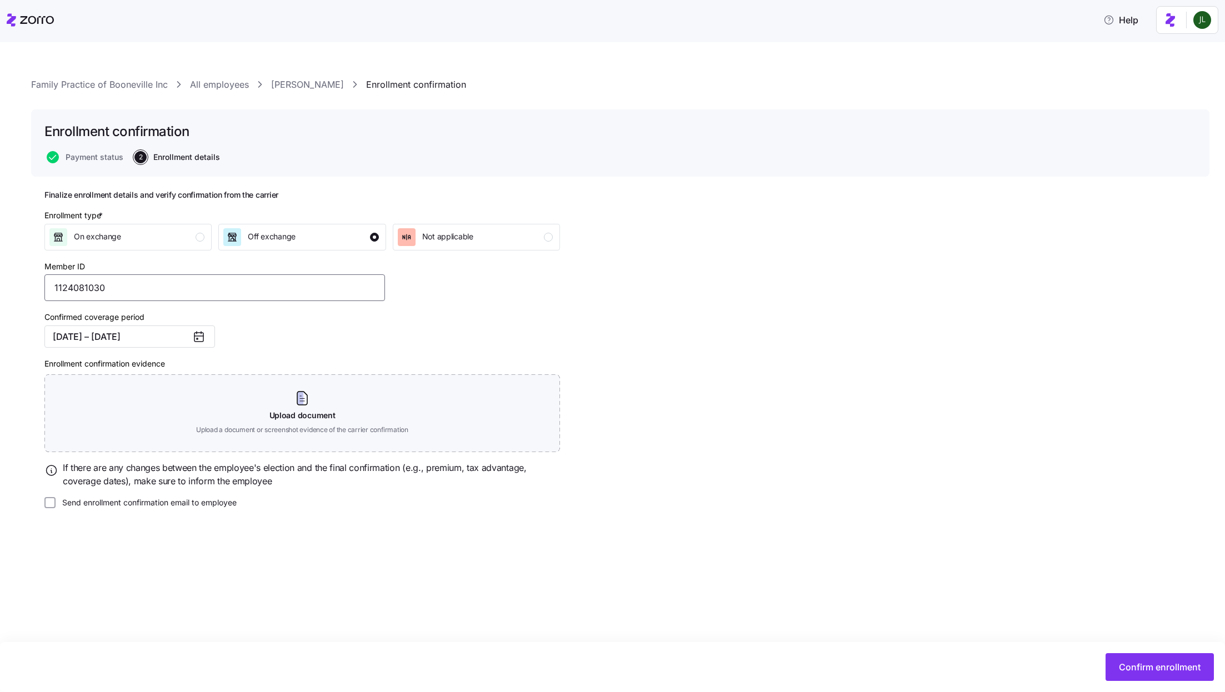
click at [111, 291] on input "1124081030" at bounding box center [214, 288] width 341 height 27
type input "112408103"
click at [1134, 662] on span "Confirm enrollment" at bounding box center [1160, 667] width 82 height 13
